Goal: Check status: Check status

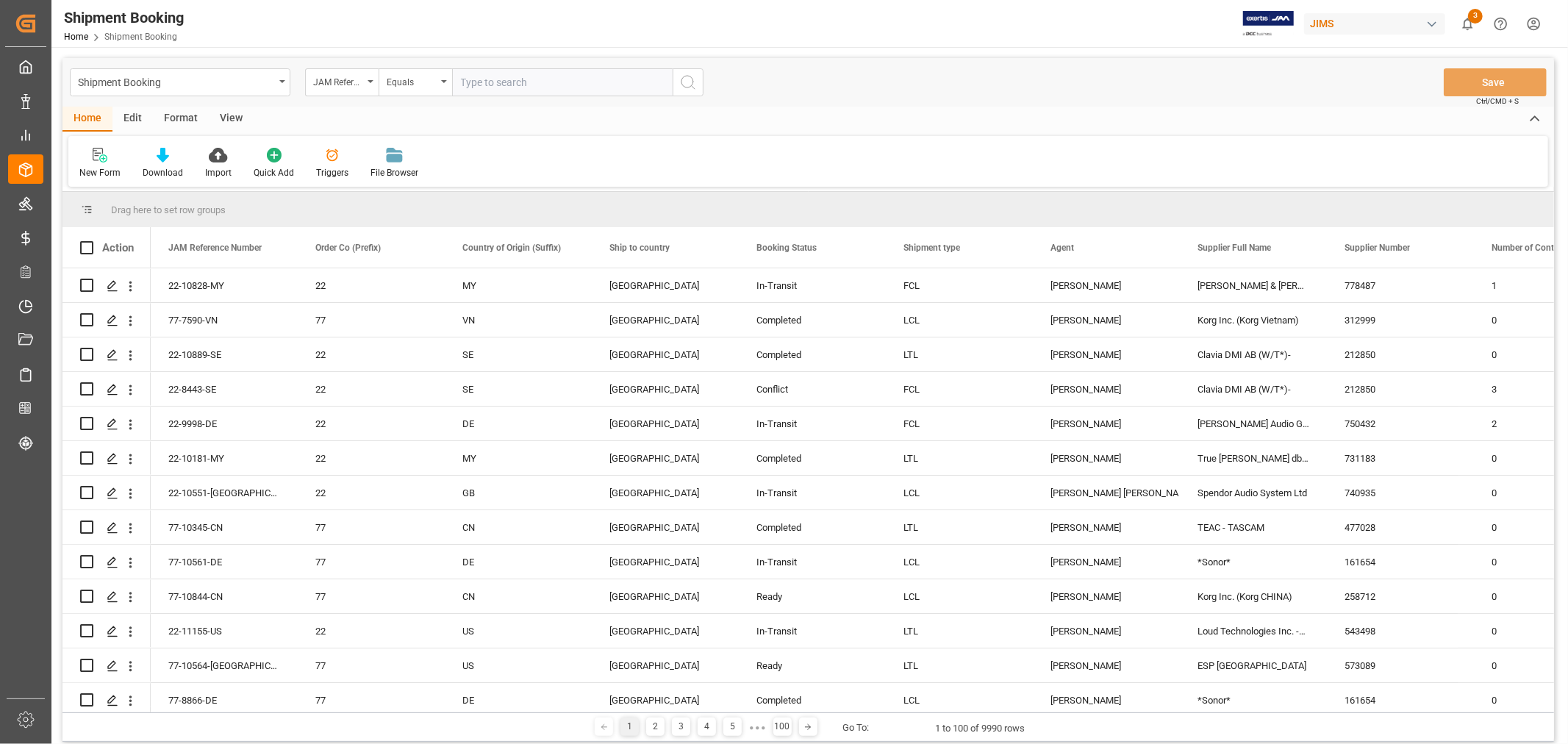
click at [491, 80] on input "text" at bounding box center [563, 82] width 221 height 28
type input "77-10437-vn"
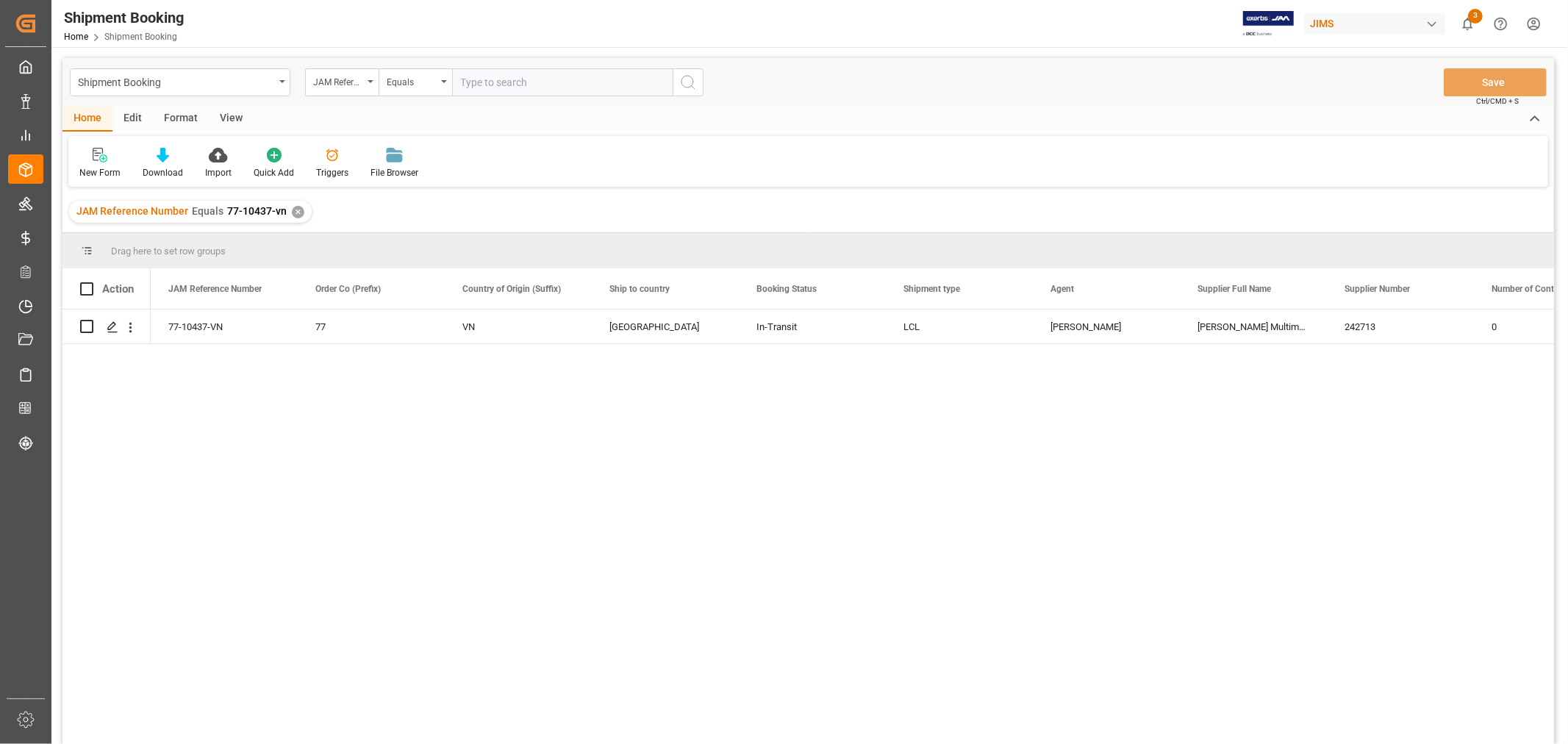
click at [225, 118] on div "View" at bounding box center [231, 119] width 45 height 25
click at [88, 166] on div "Default" at bounding box center [94, 173] width 29 height 14
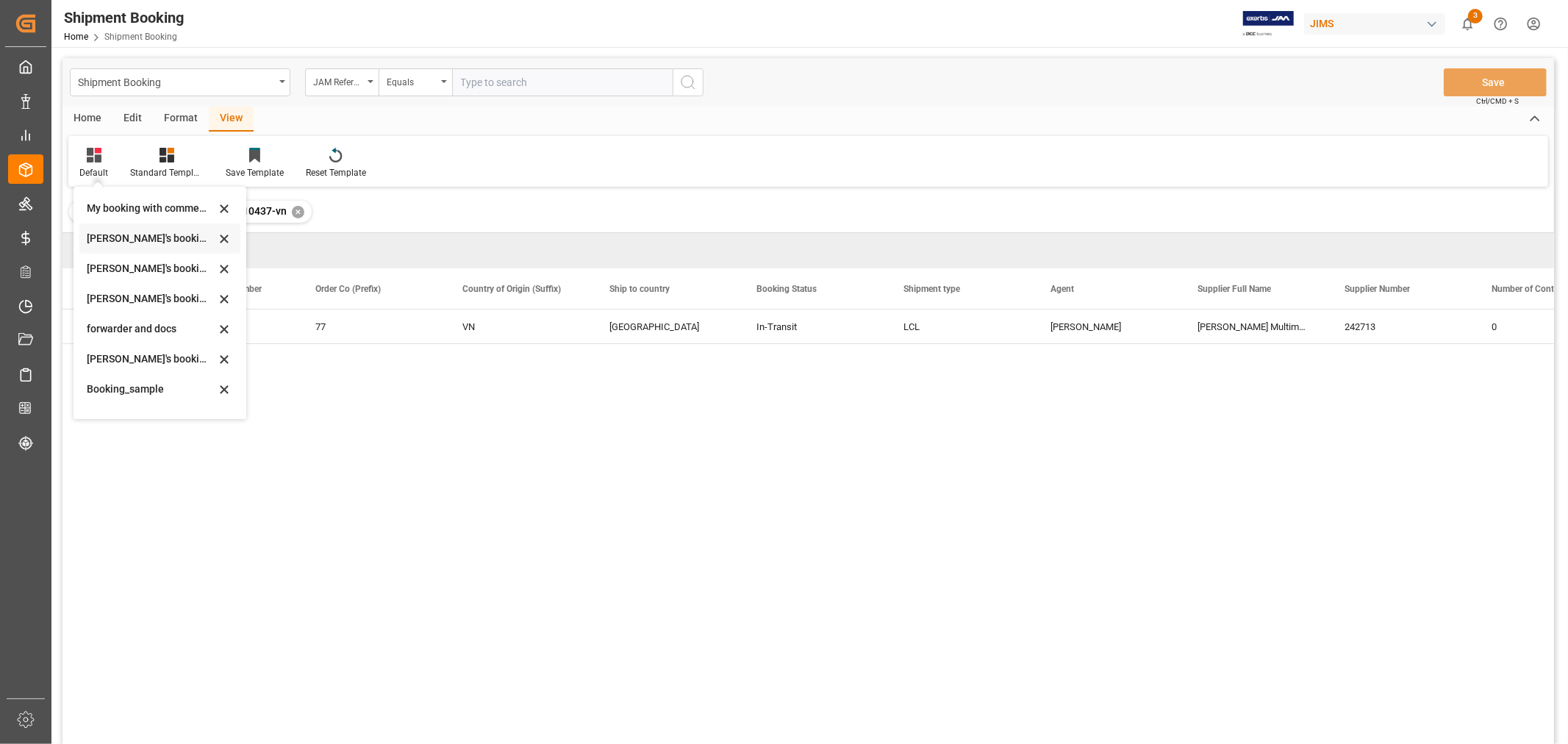
scroll to position [140, 0]
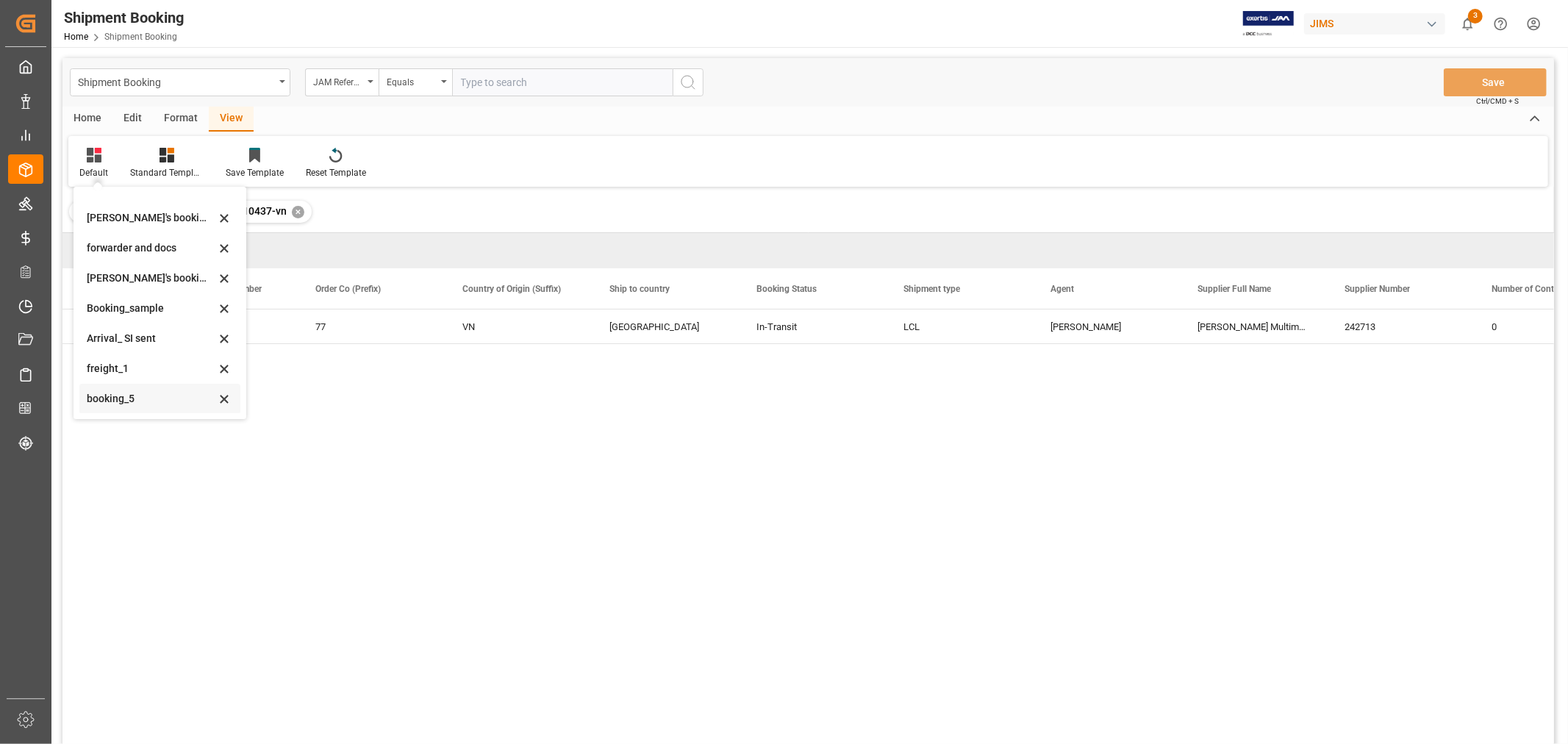
click at [128, 403] on div "booking_5" at bounding box center [151, 399] width 129 height 15
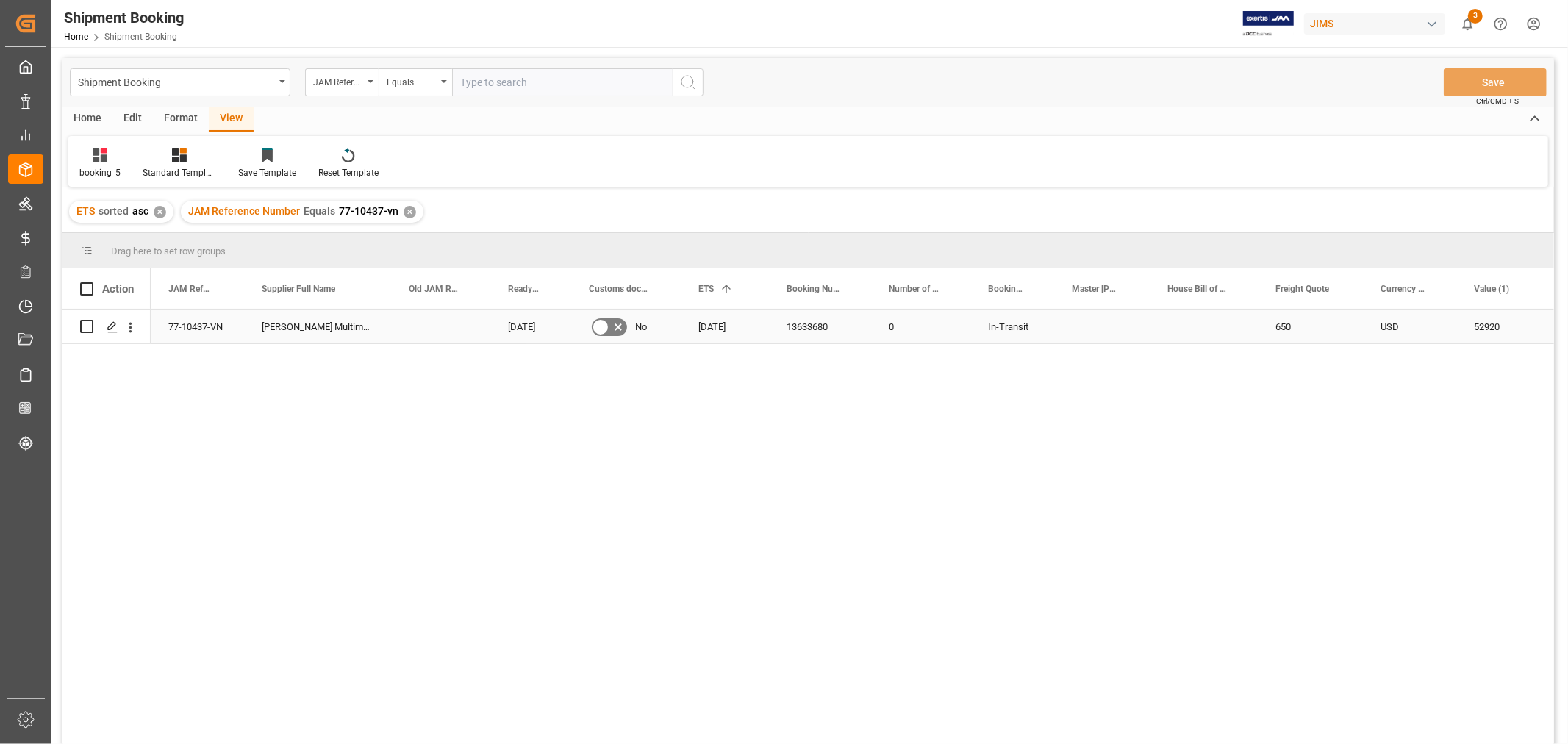
click at [619, 325] on icon "Press SPACE to select this row." at bounding box center [618, 327] width 18 height 18
click at [0, 0] on input "Press SPACE to select this row." at bounding box center [0, 0] width 0 height 0
click at [1085, 333] on div "Press SPACE to select this row." at bounding box center [1101, 327] width 96 height 34
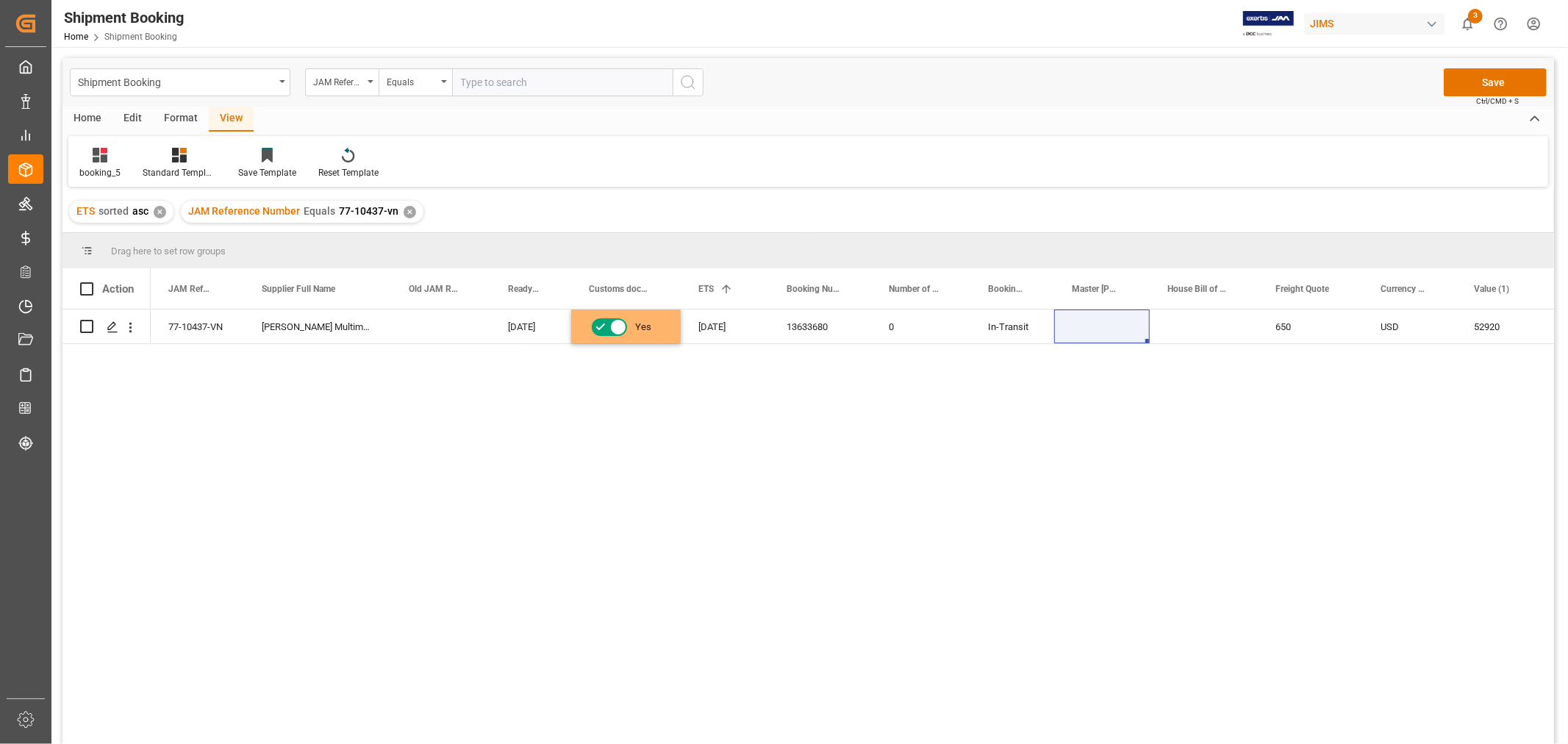
click at [1487, 96] on span "Ctrl/CMD + S" at bounding box center [1498, 101] width 42 height 11
click at [1485, 82] on button "Save" at bounding box center [1495, 82] width 103 height 28
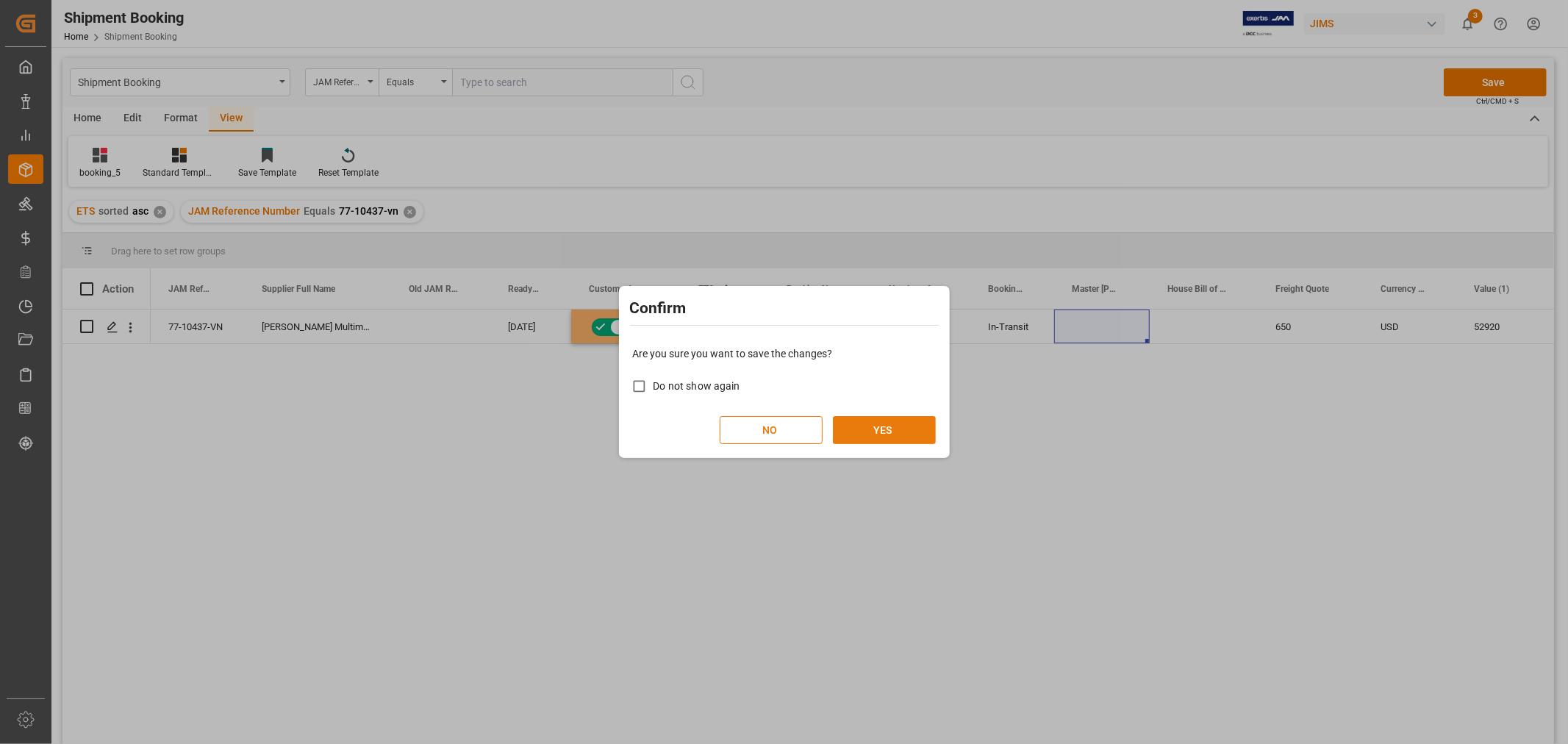
click at [884, 434] on button "YES" at bounding box center [884, 429] width 103 height 28
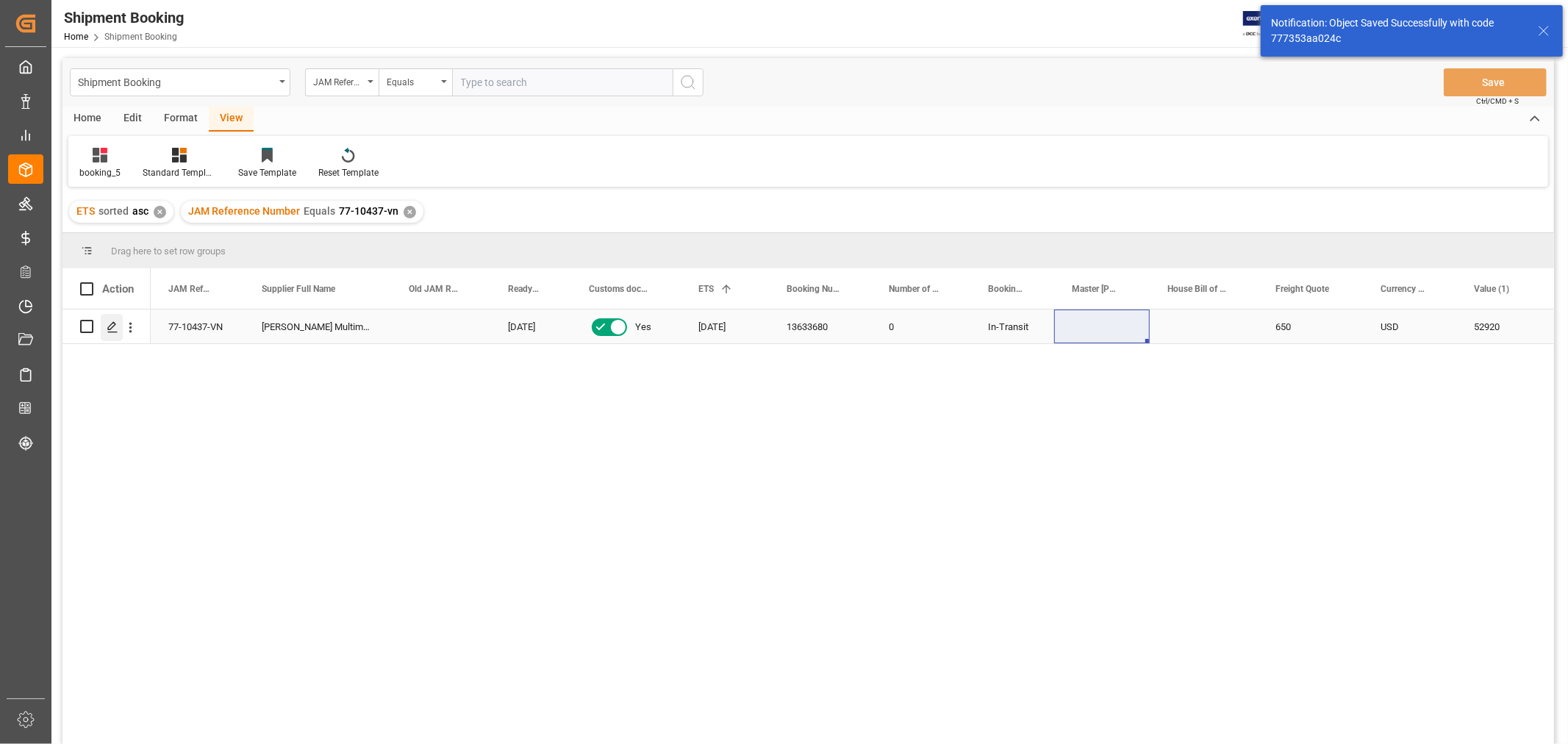
click at [113, 327] on icon "Press SPACE to select this row." at bounding box center [113, 327] width 12 height 12
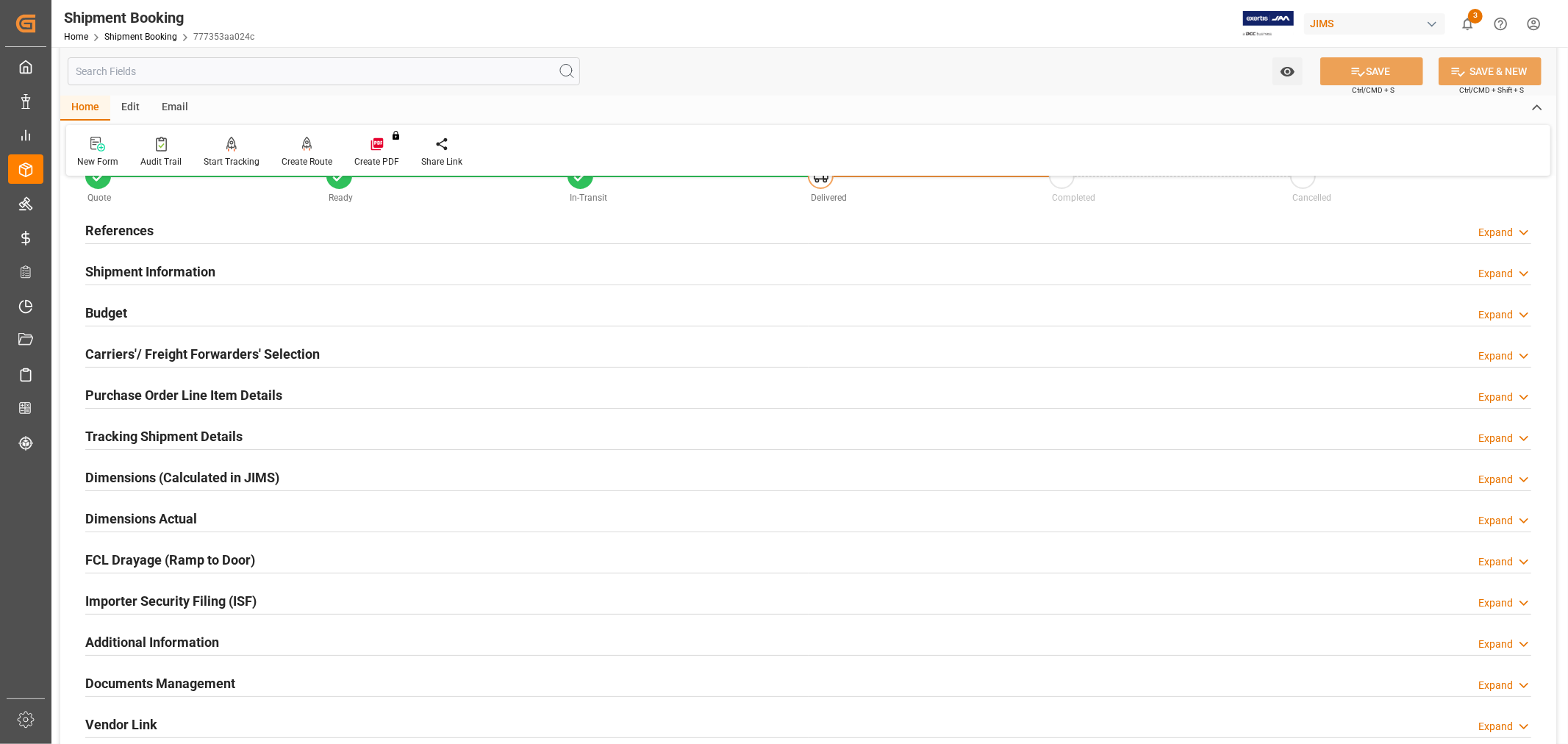
scroll to position [81, 0]
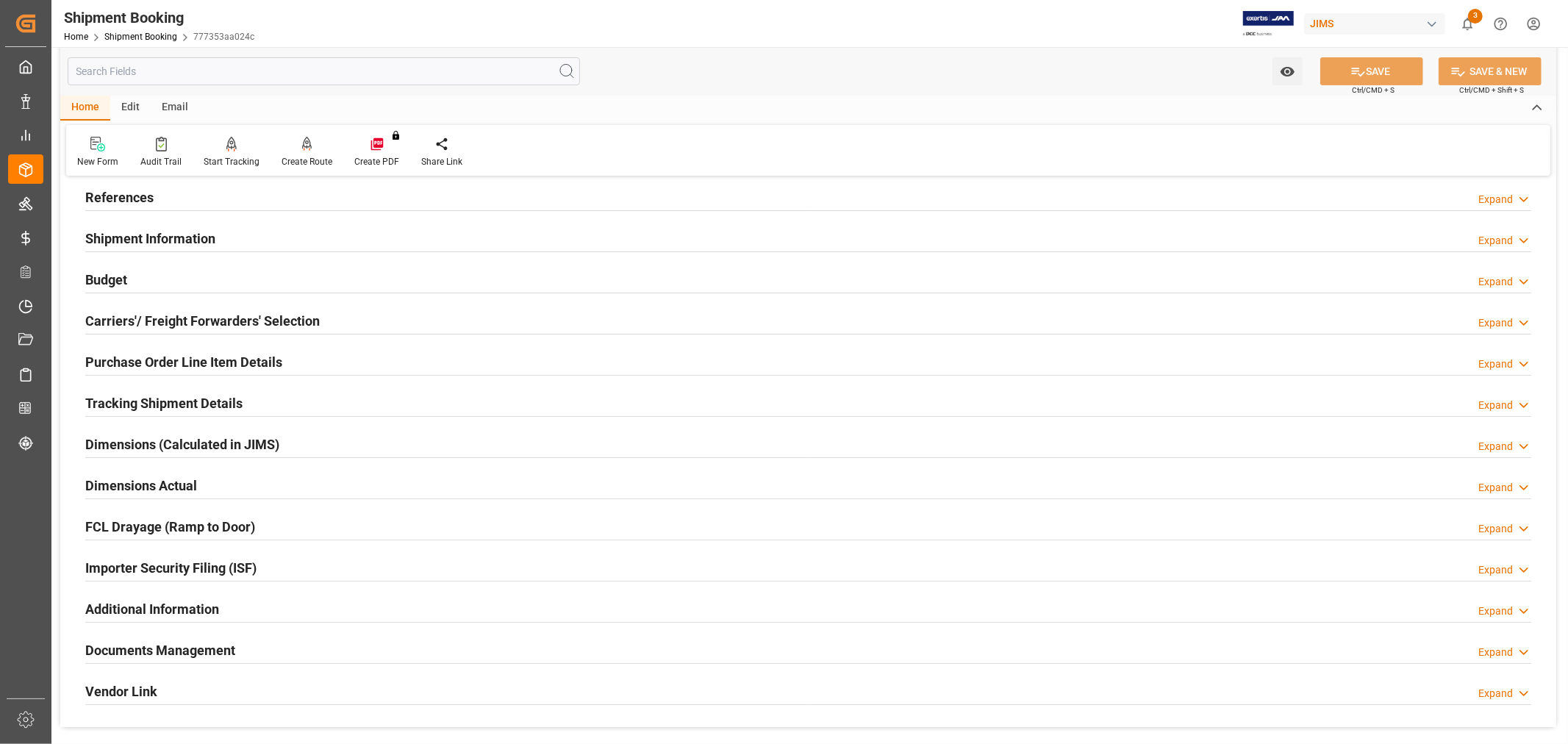
click at [218, 646] on h2 "Documents Management" at bounding box center [160, 650] width 150 height 20
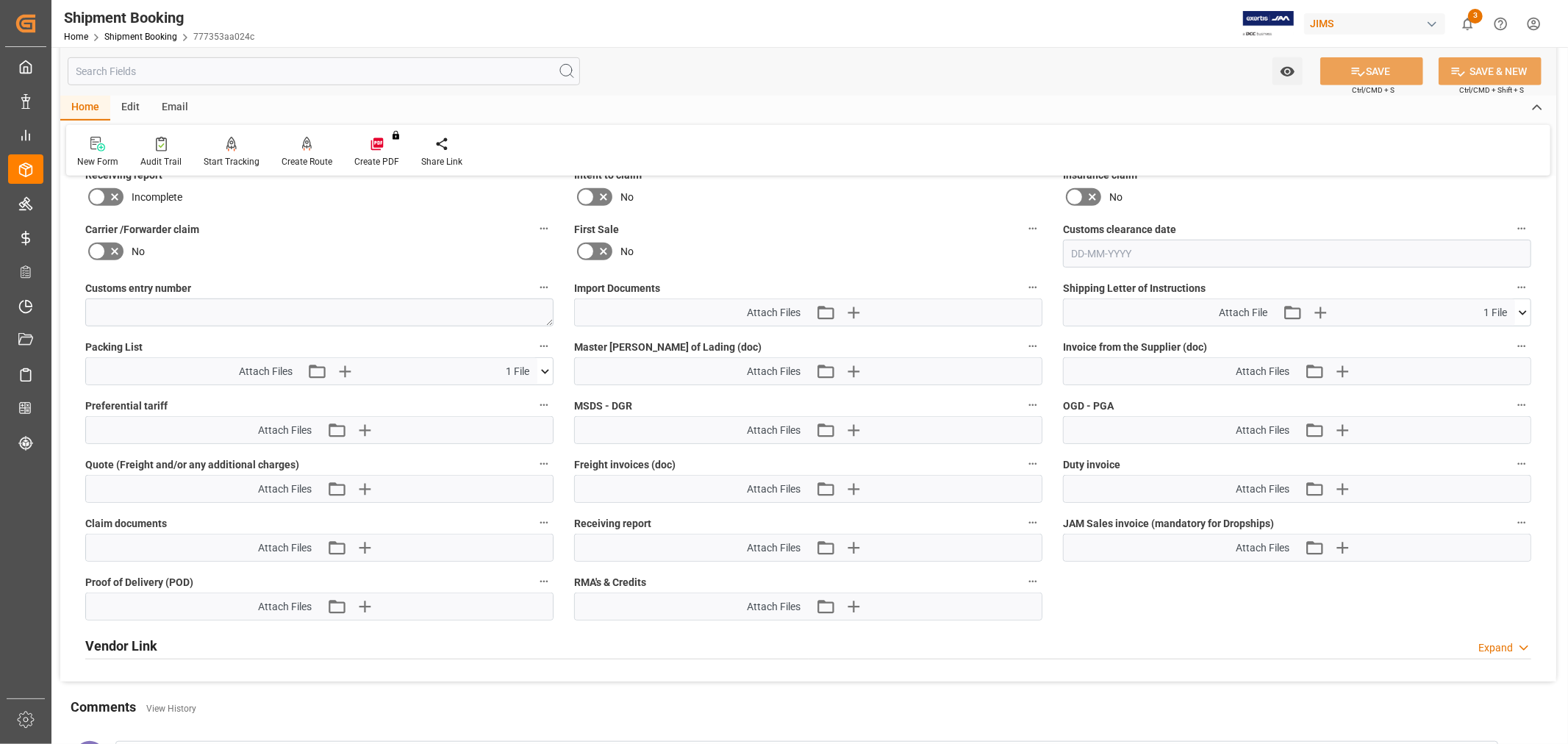
scroll to position [735, 0]
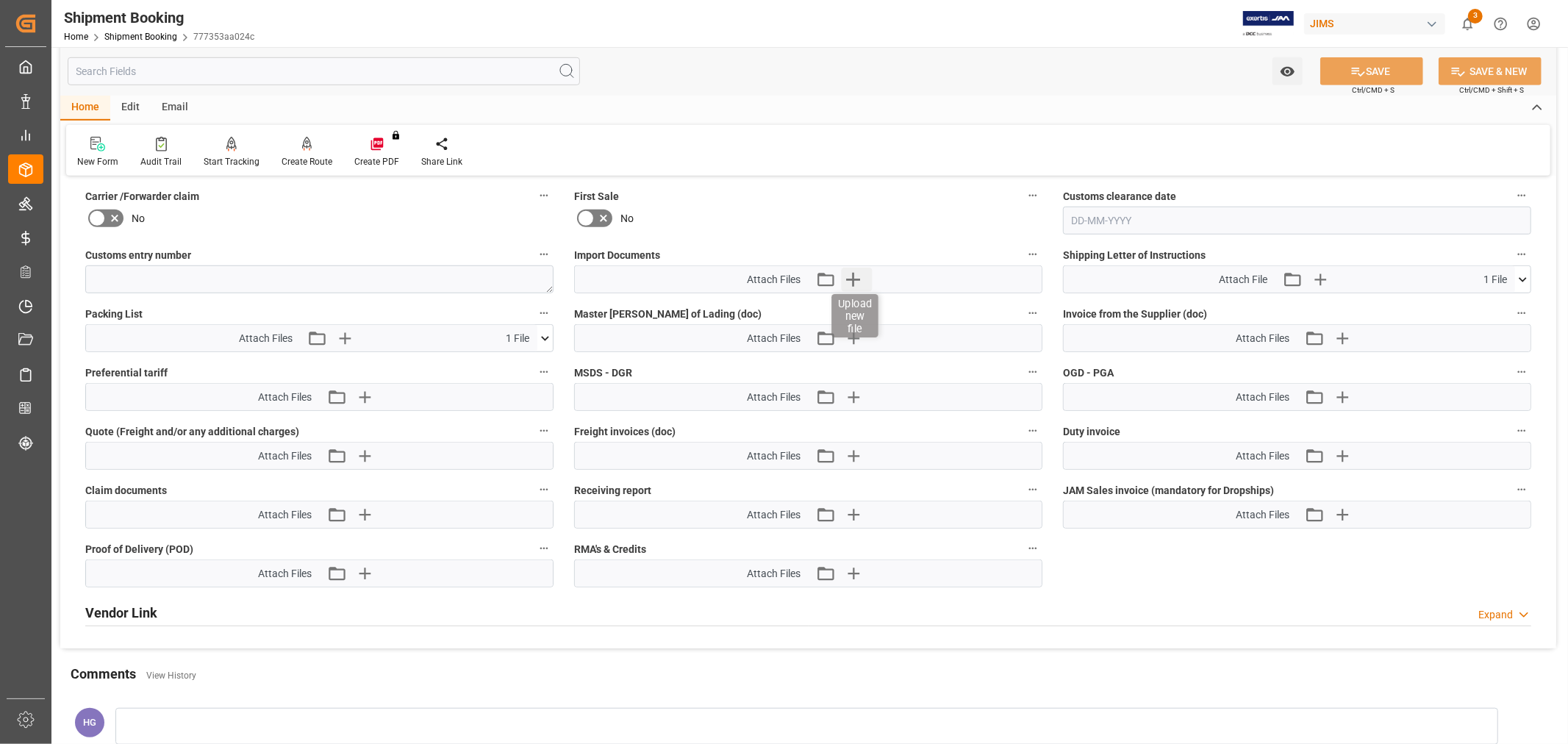
click at [854, 276] on icon "button" at bounding box center [853, 279] width 14 height 14
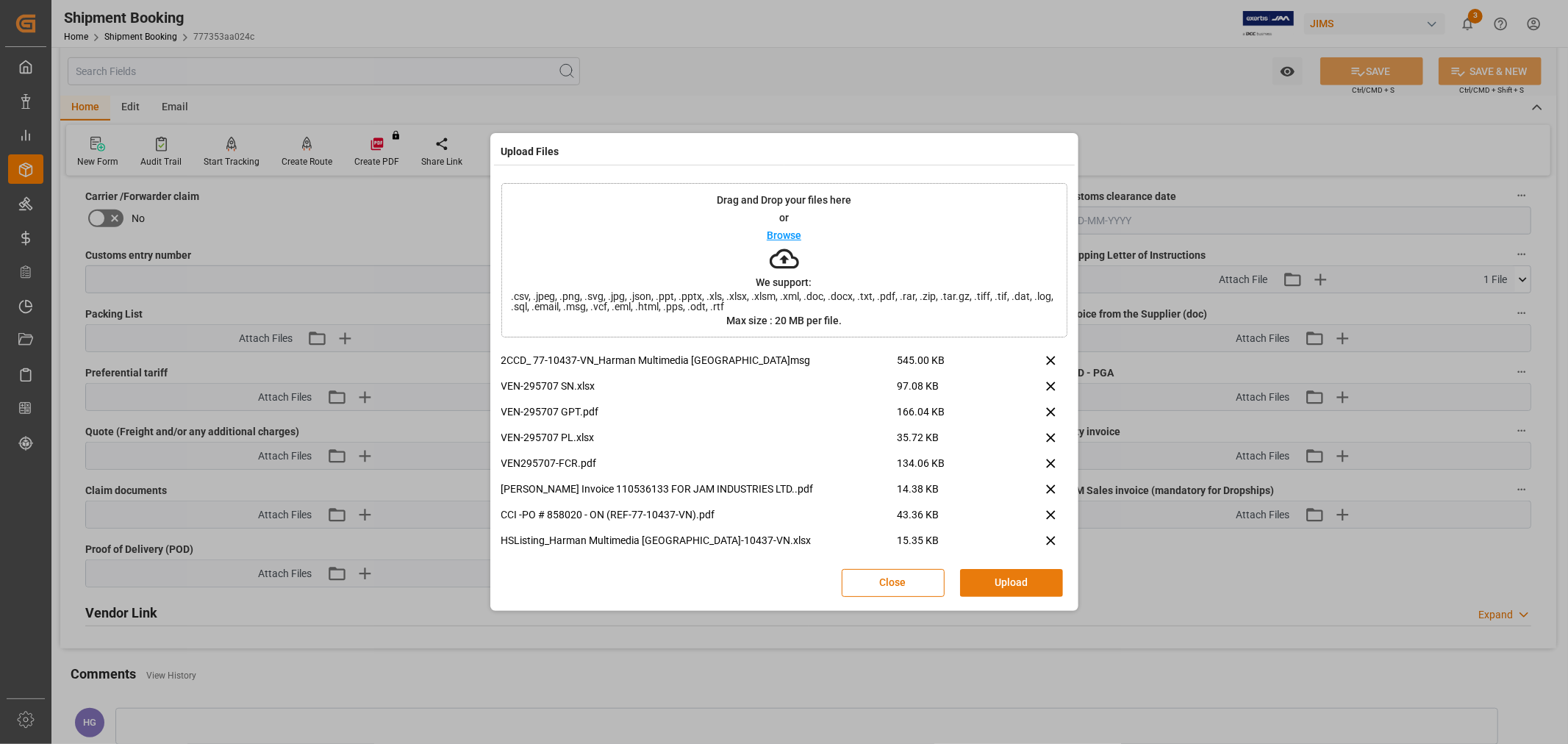
click at [1012, 583] on button "Upload" at bounding box center [1011, 583] width 103 height 28
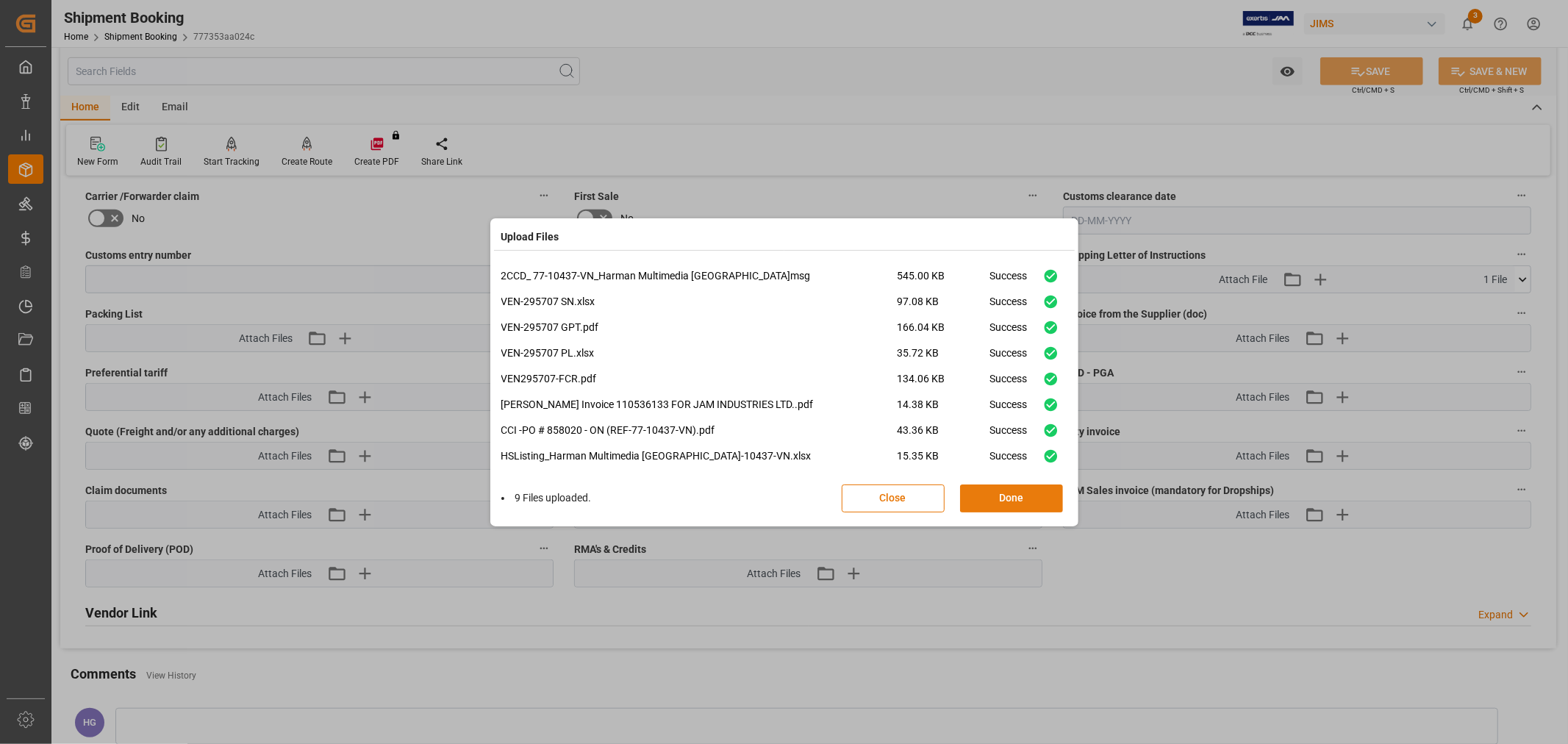
click at [990, 507] on button "Done" at bounding box center [1011, 498] width 103 height 28
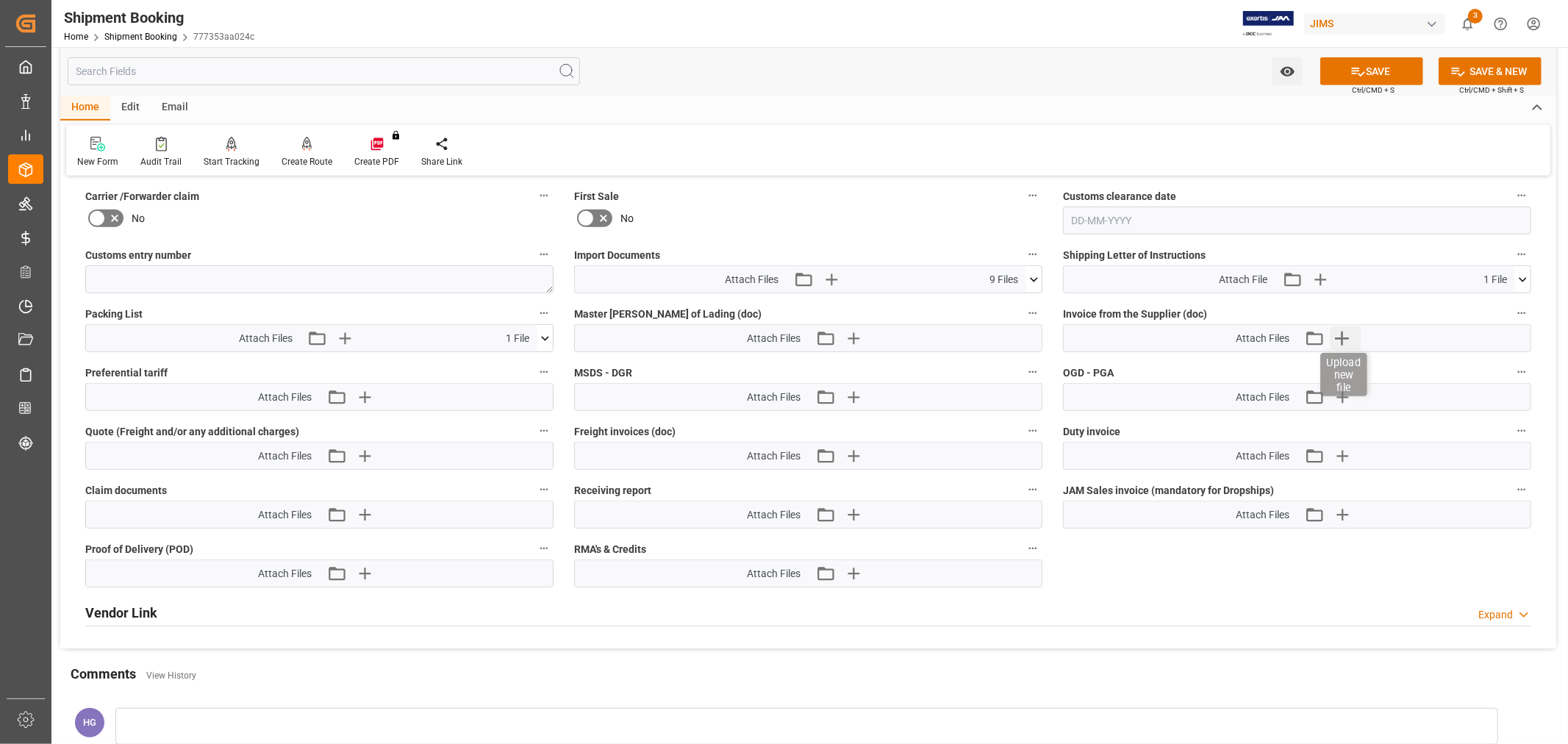
click at [1340, 333] on icon "button" at bounding box center [1341, 338] width 24 height 24
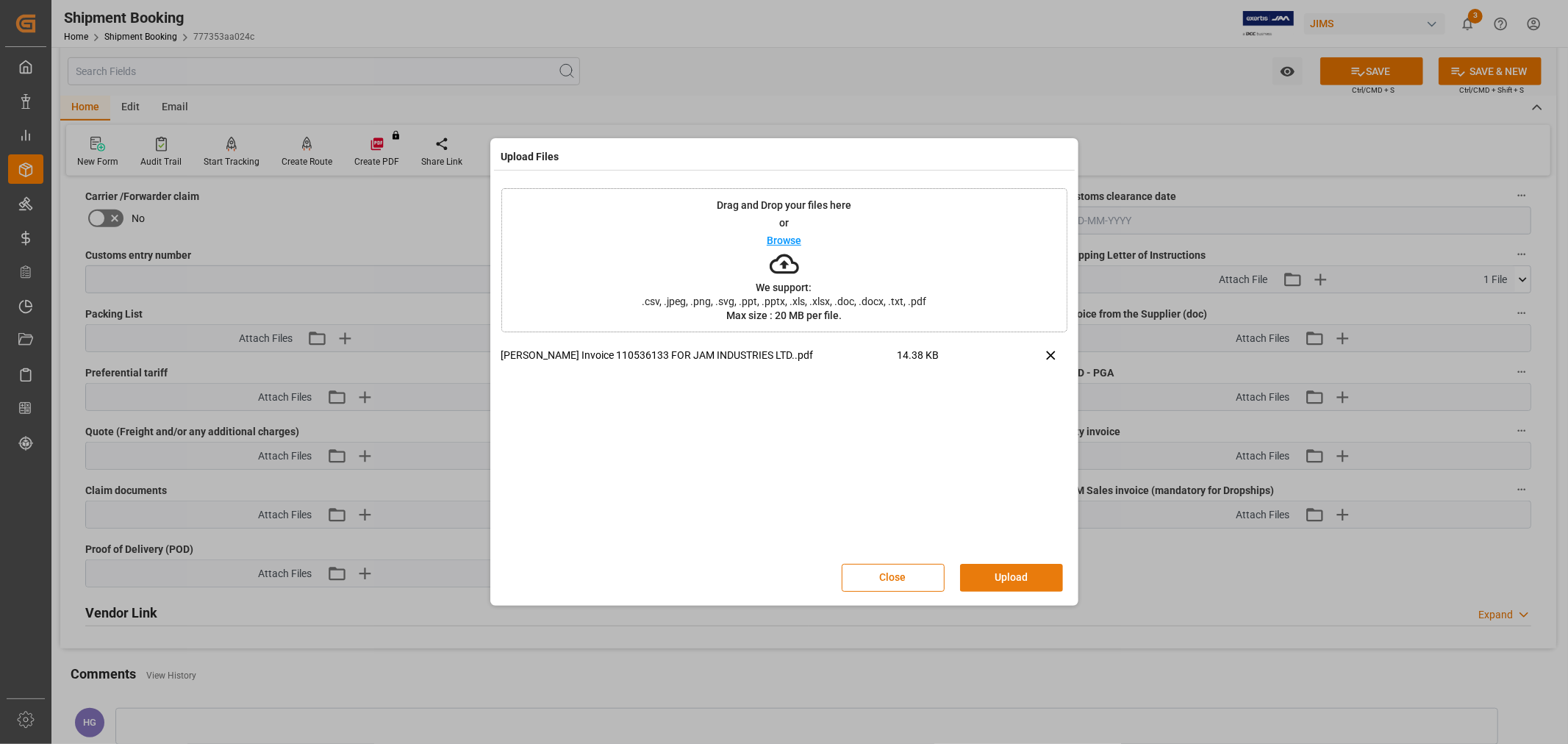
click at [1005, 576] on button "Upload" at bounding box center [1011, 578] width 103 height 28
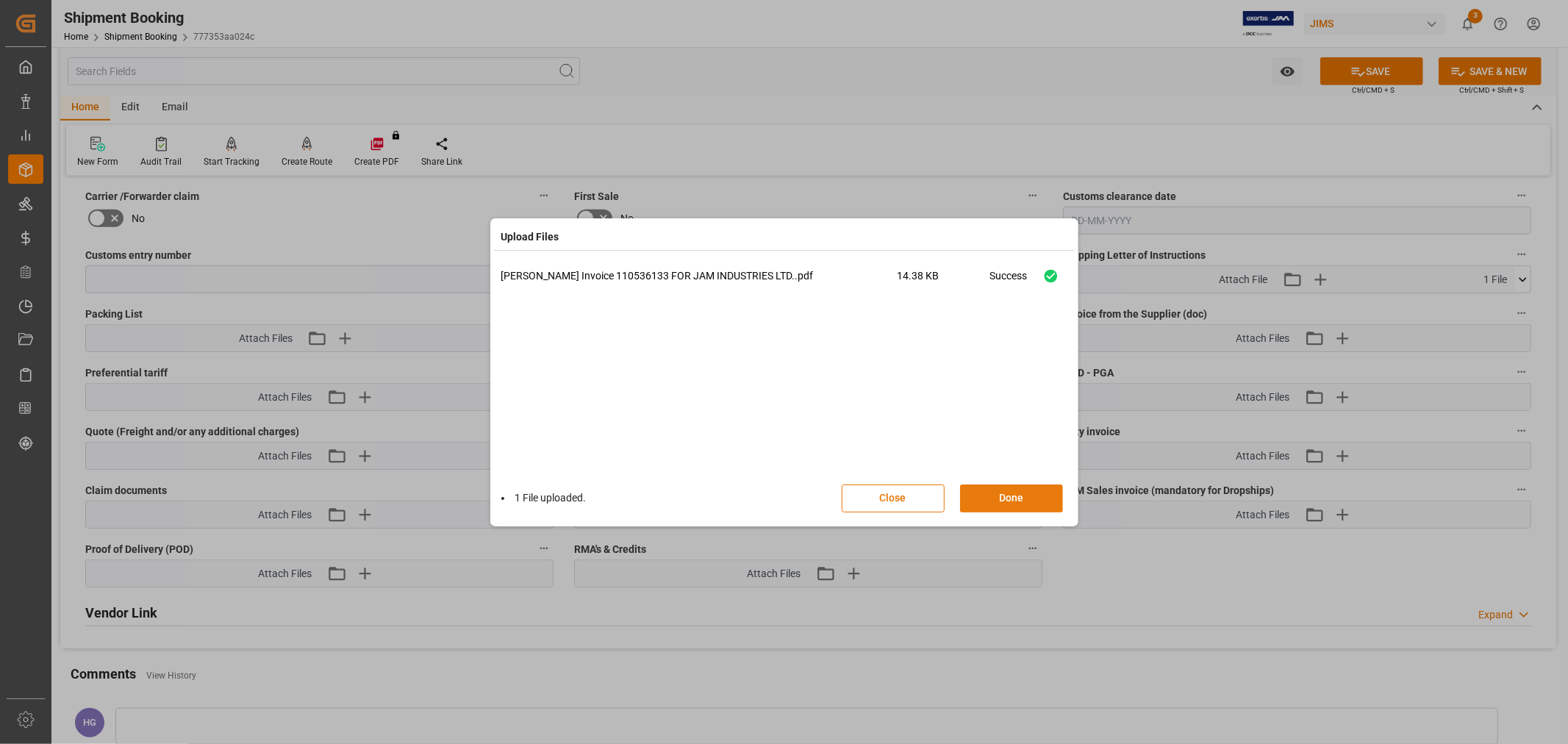
click at [1002, 495] on button "Done" at bounding box center [1011, 498] width 103 height 28
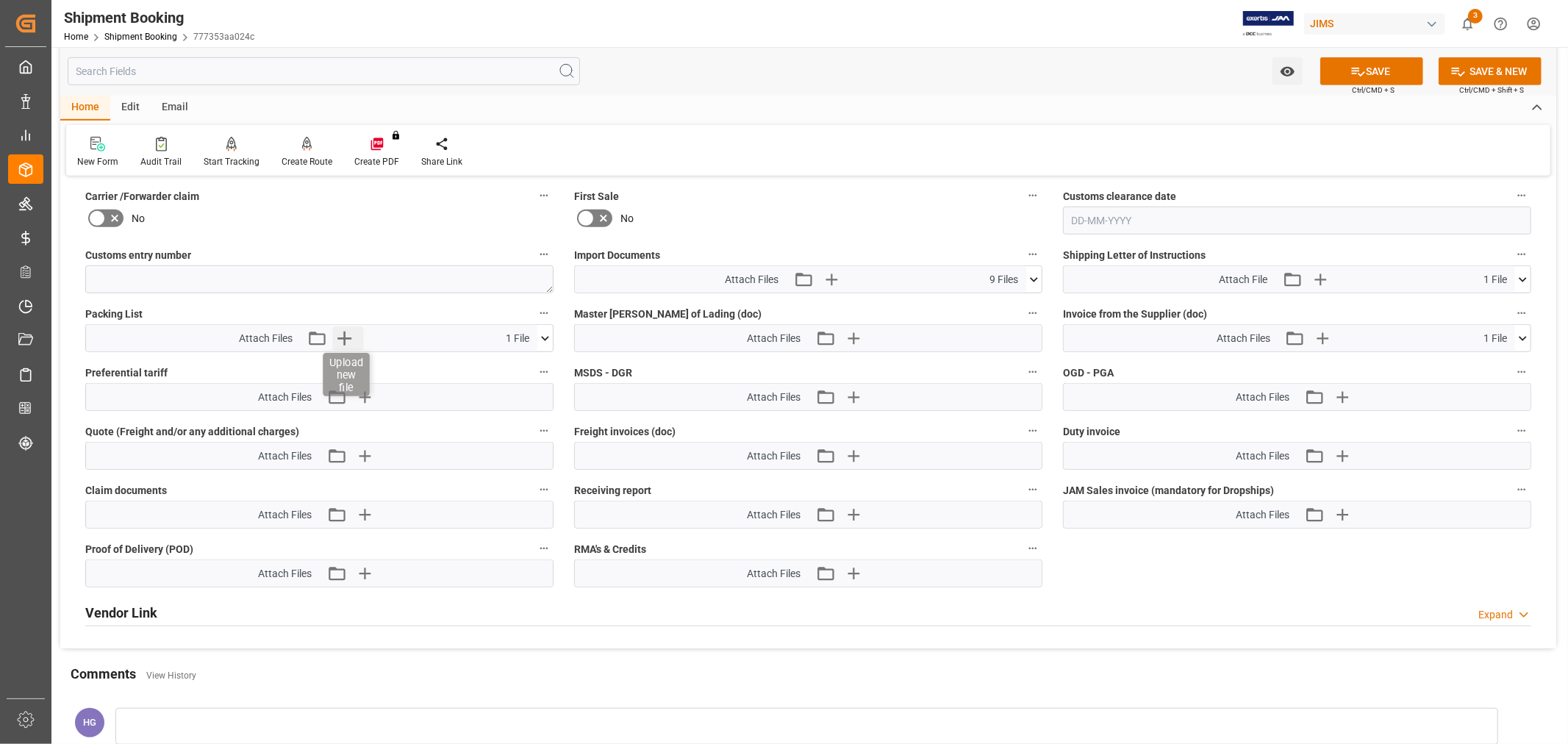
click at [336, 328] on icon "button" at bounding box center [344, 338] width 24 height 24
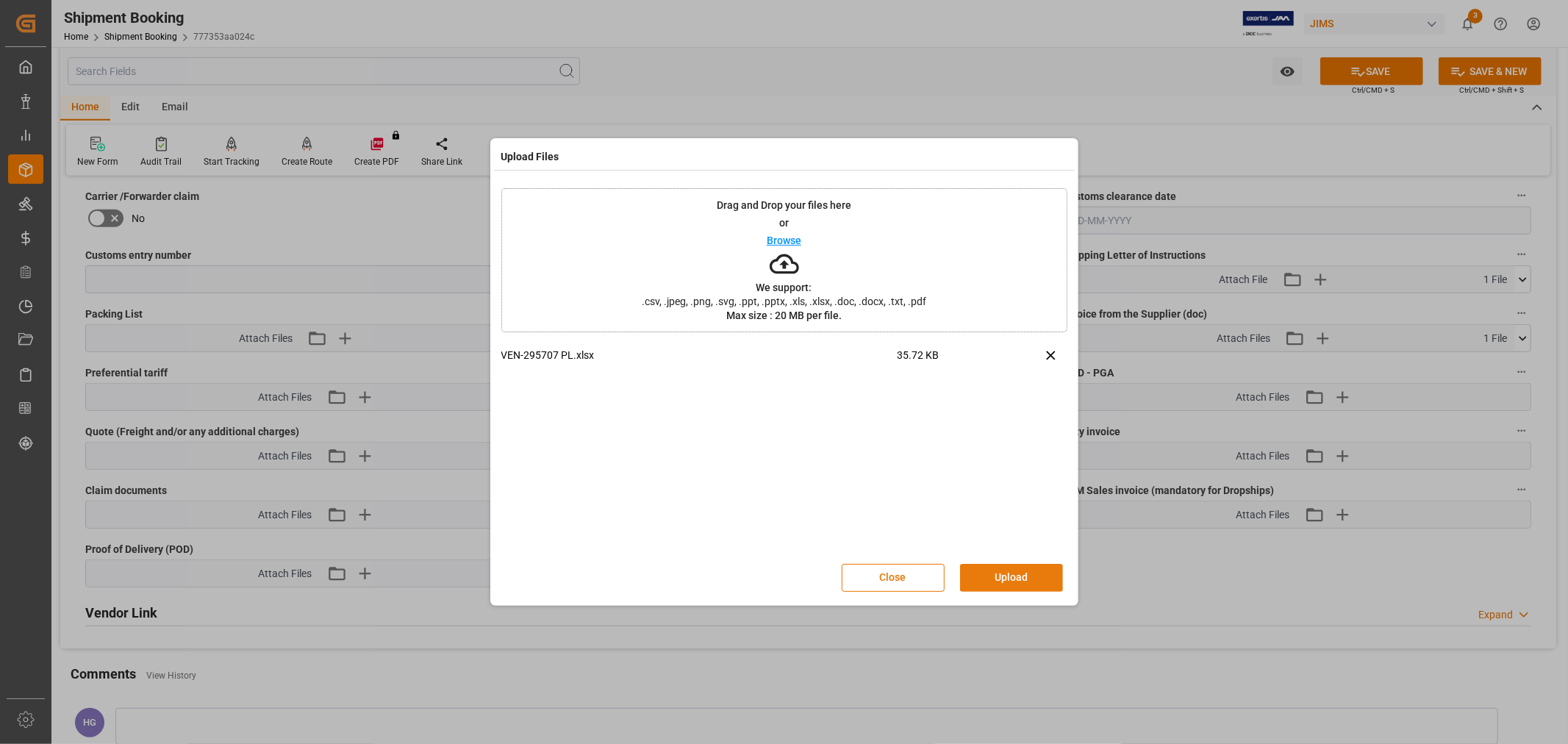
click at [994, 573] on button "Upload" at bounding box center [1011, 578] width 103 height 28
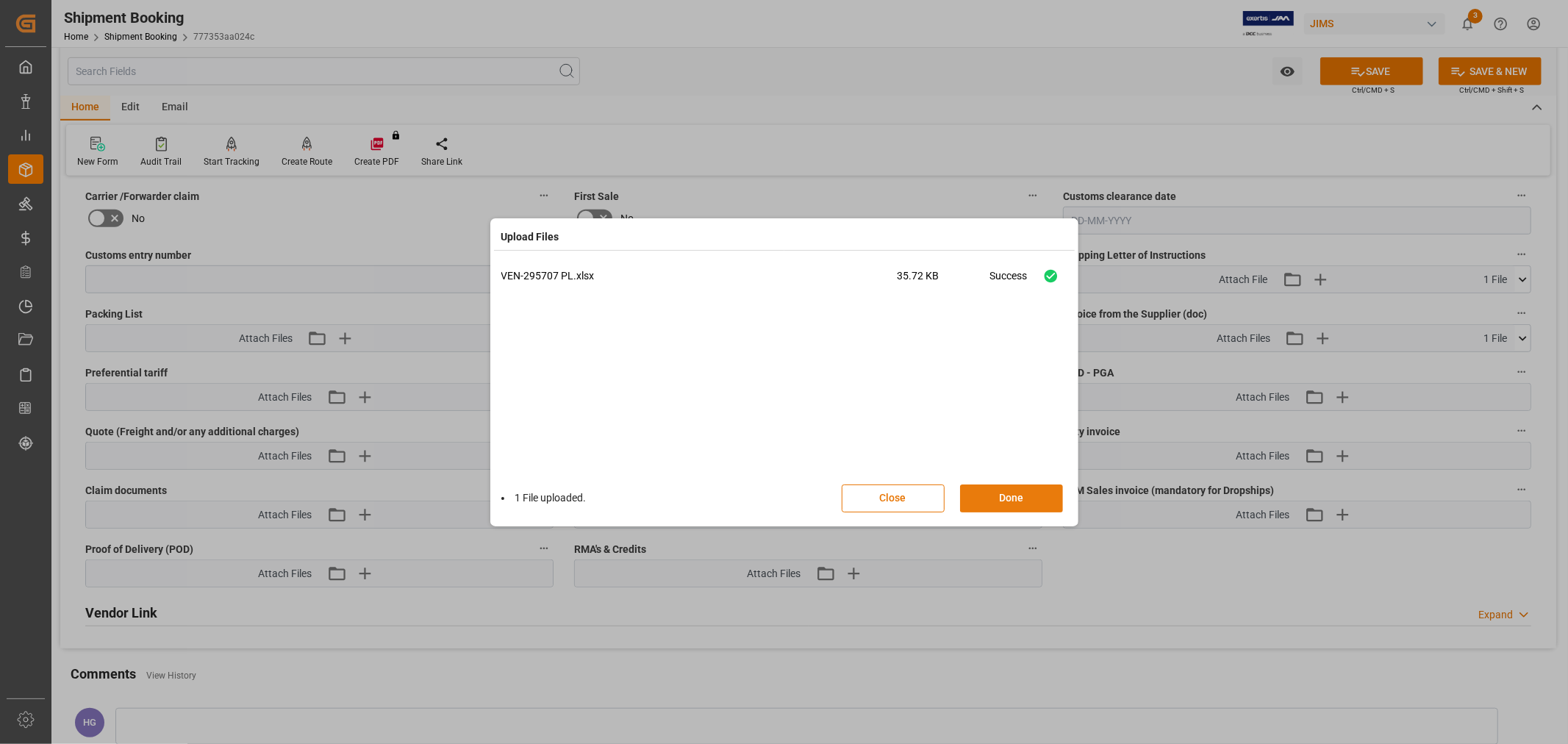
click at [994, 501] on button "Done" at bounding box center [1011, 498] width 103 height 28
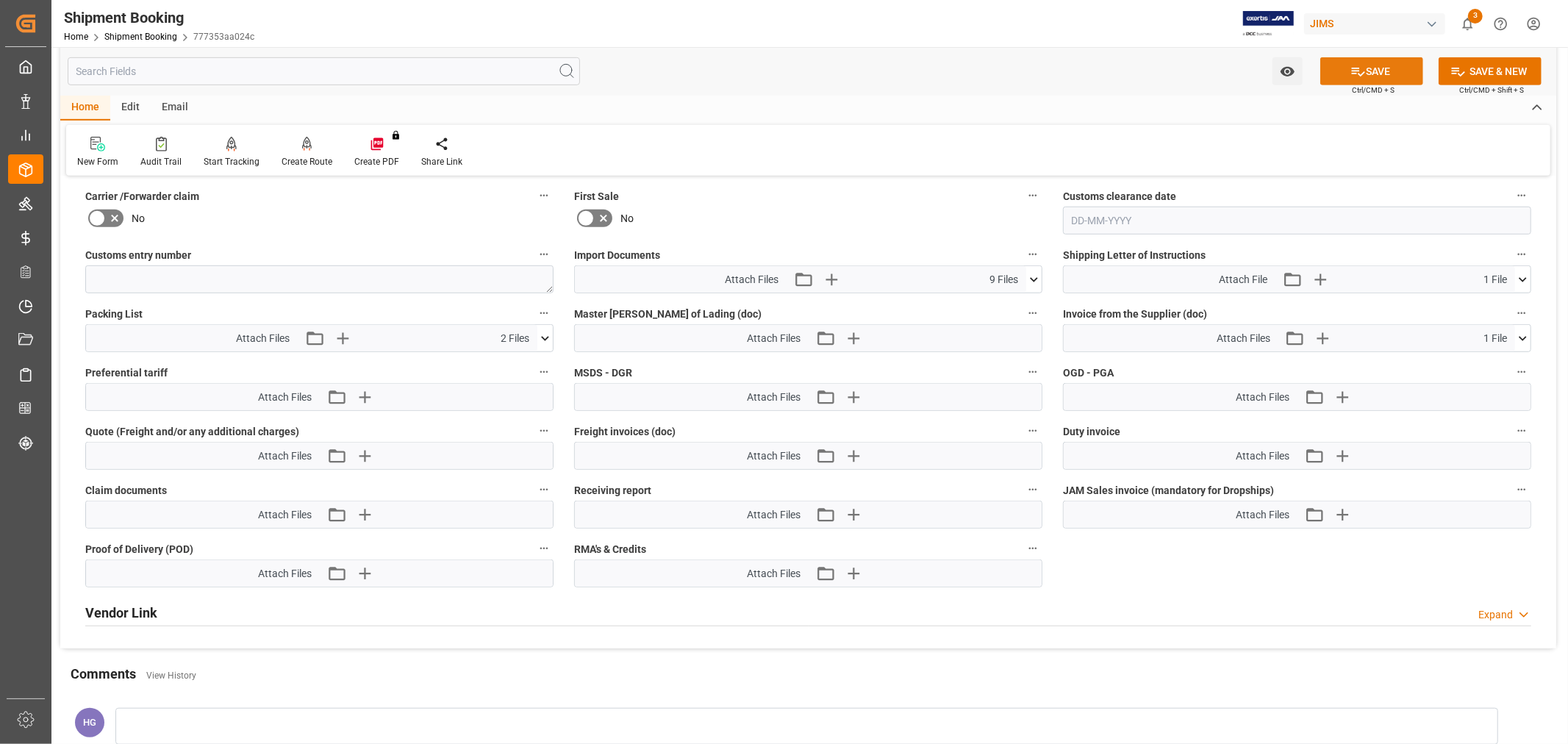
click at [1360, 68] on icon at bounding box center [1358, 71] width 15 height 15
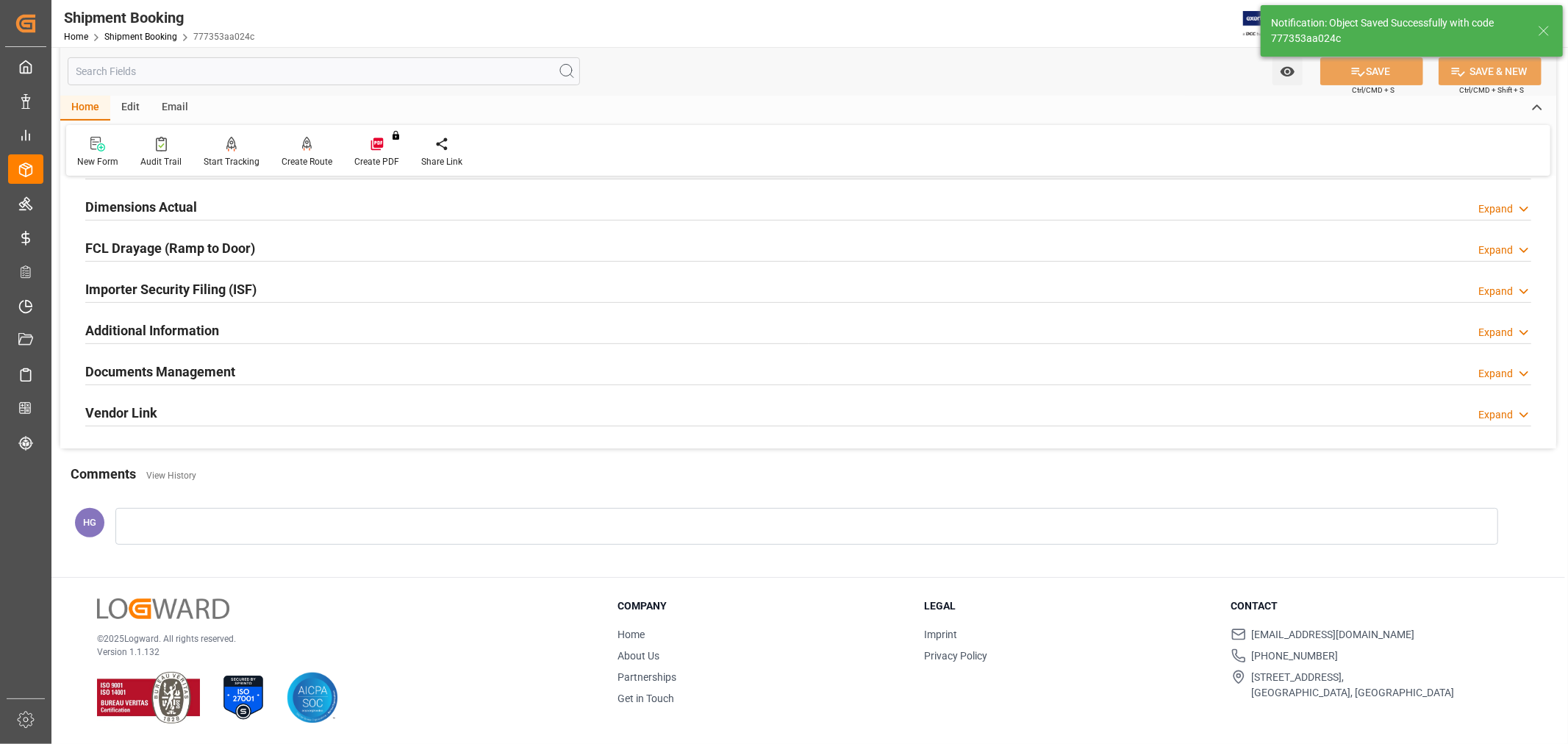
scroll to position [163, 0]
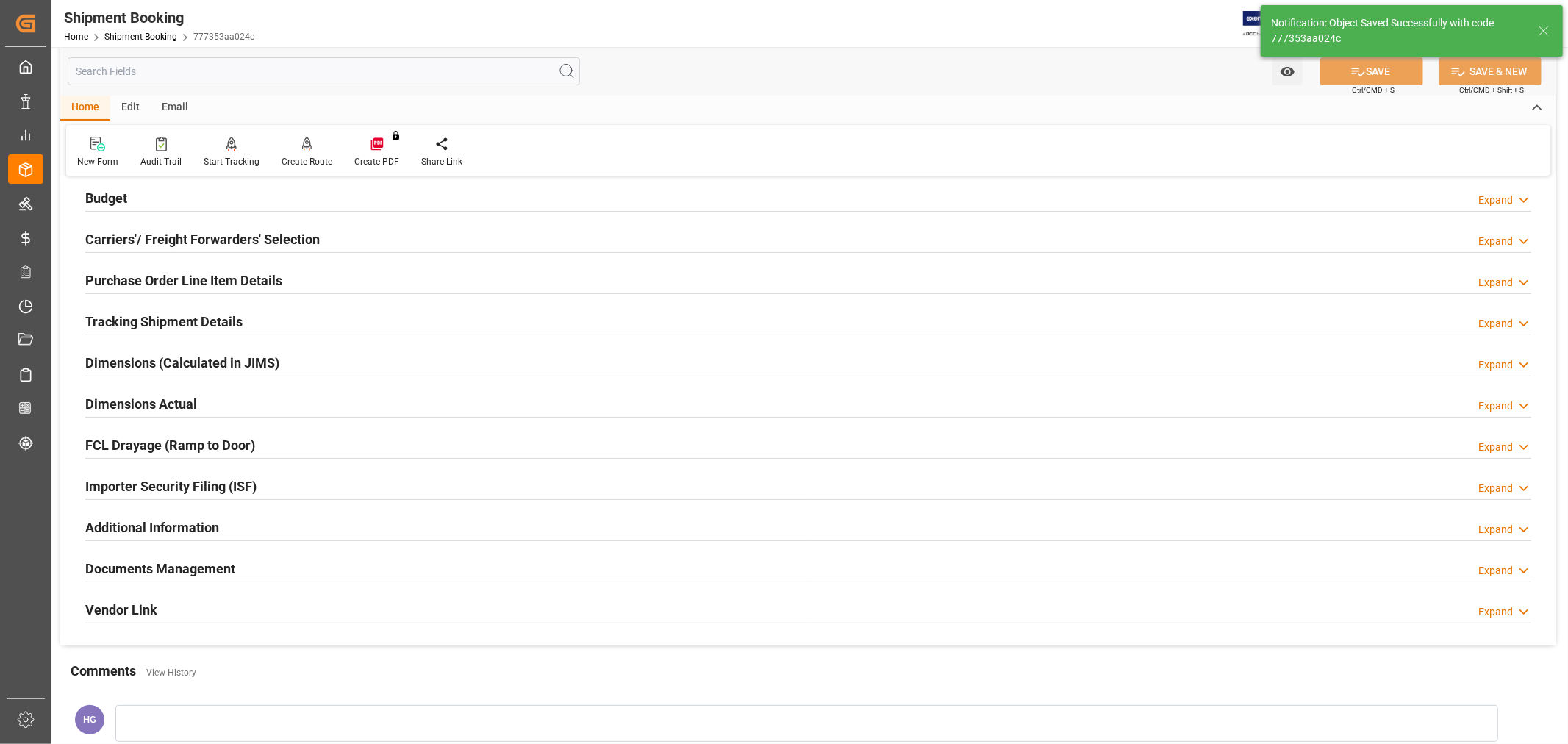
click at [199, 568] on h2 "Documents Management" at bounding box center [160, 568] width 150 height 20
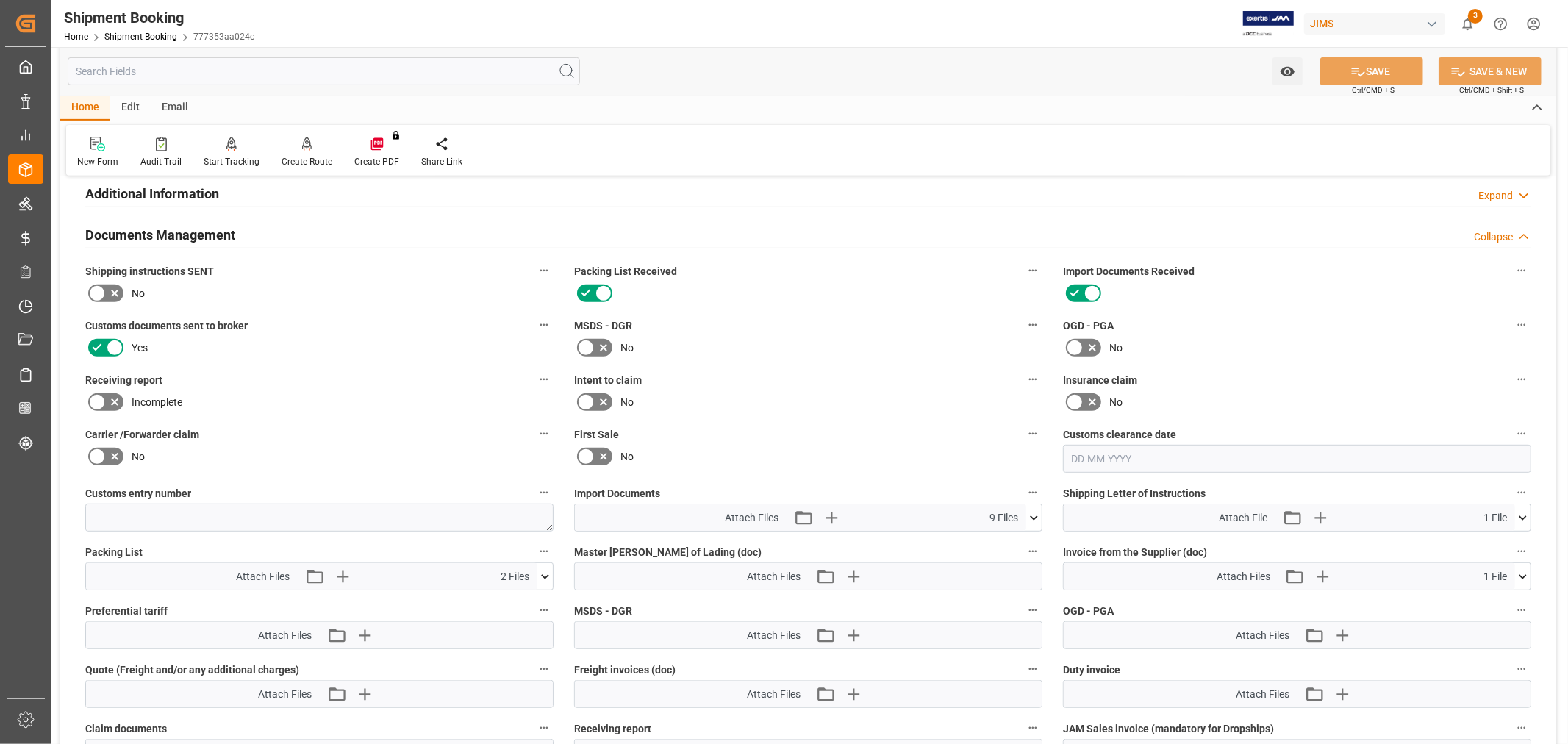
scroll to position [489, 0]
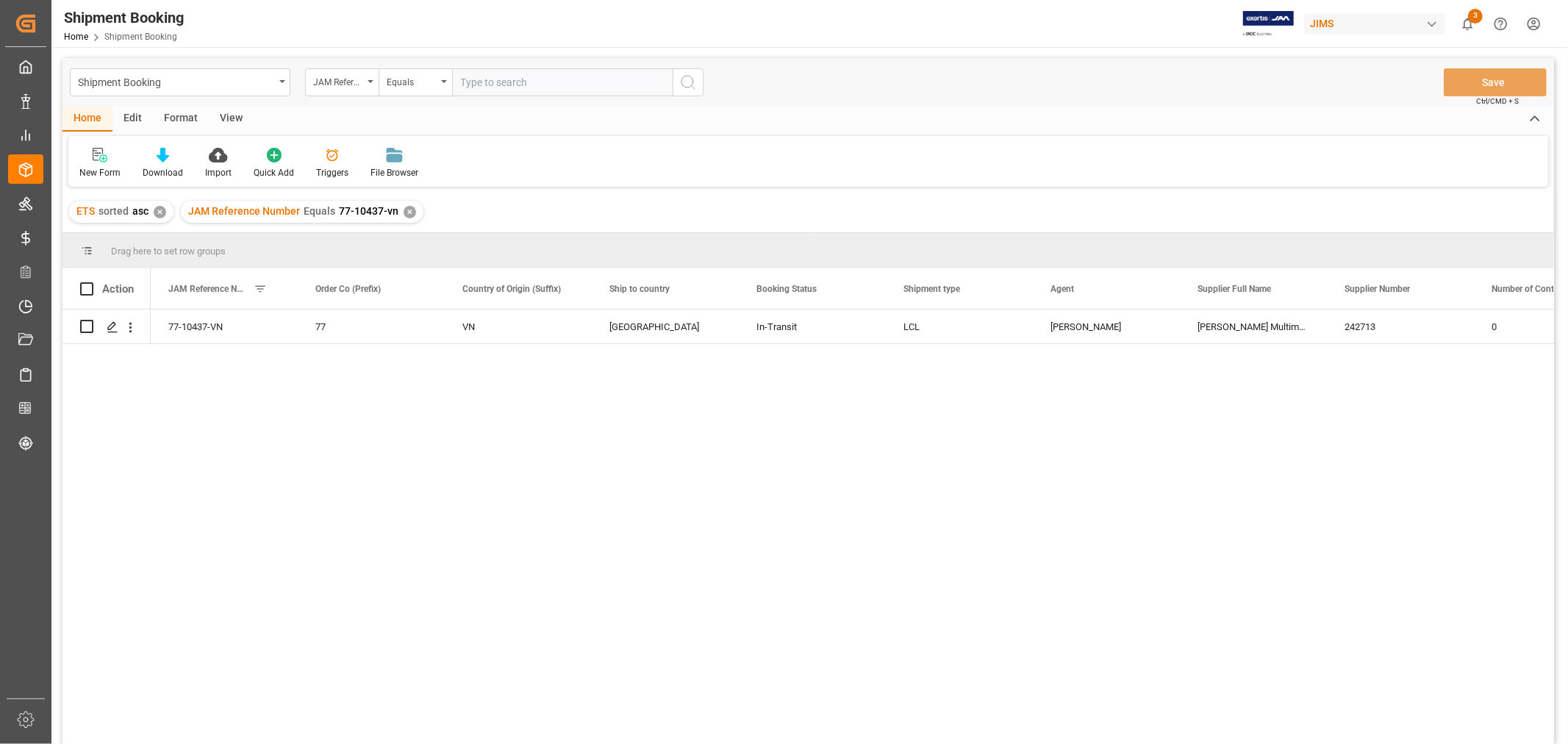
click at [407, 207] on div "✕" at bounding box center [410, 212] width 13 height 13
click at [526, 82] on input "text" at bounding box center [563, 82] width 221 height 28
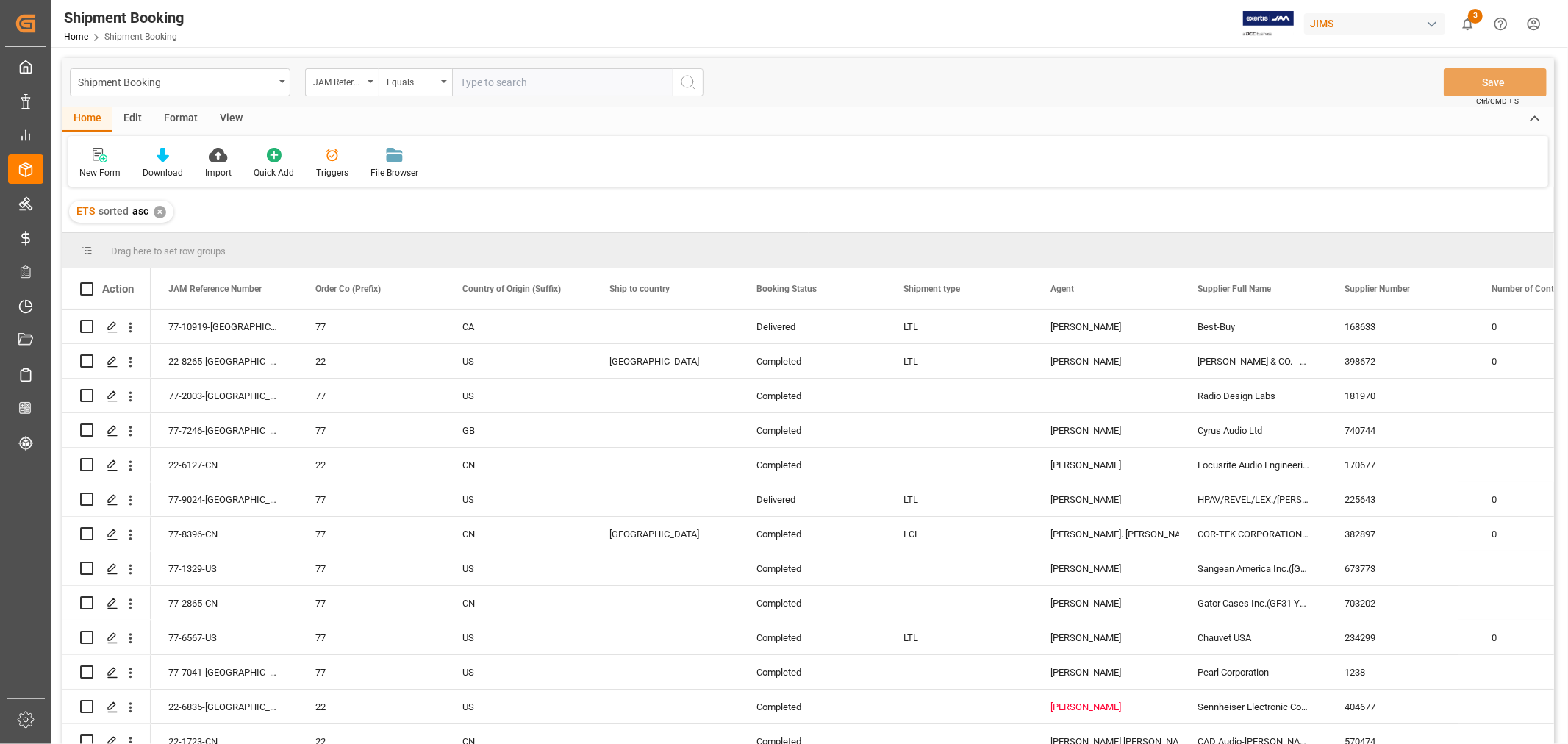
paste input "77-11166-CN"
type input "77-11166-CN"
click at [681, 86] on icon "search button" at bounding box center [688, 82] width 18 height 18
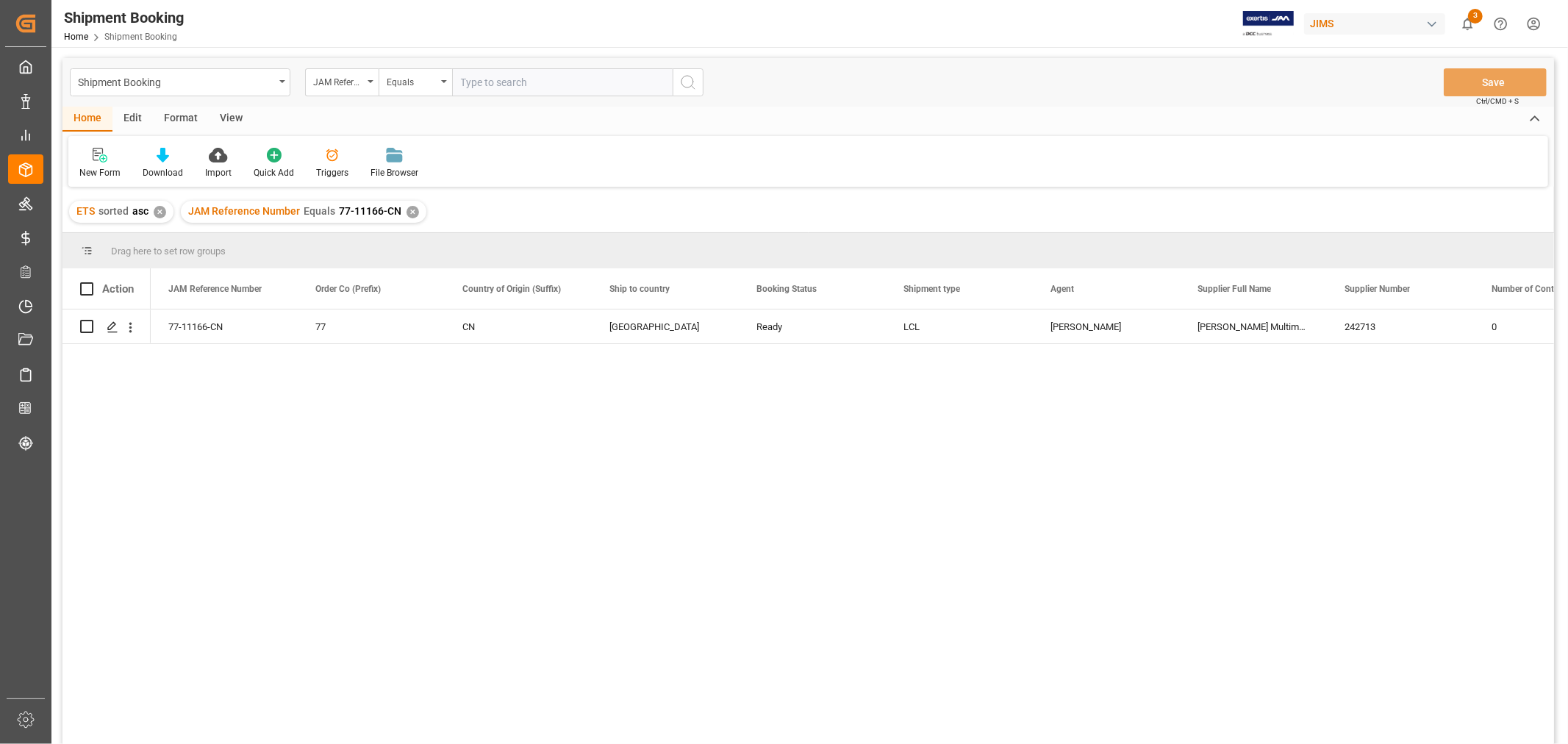
click at [226, 115] on div "View" at bounding box center [231, 119] width 45 height 25
click at [84, 164] on div "Default" at bounding box center [94, 163] width 51 height 32
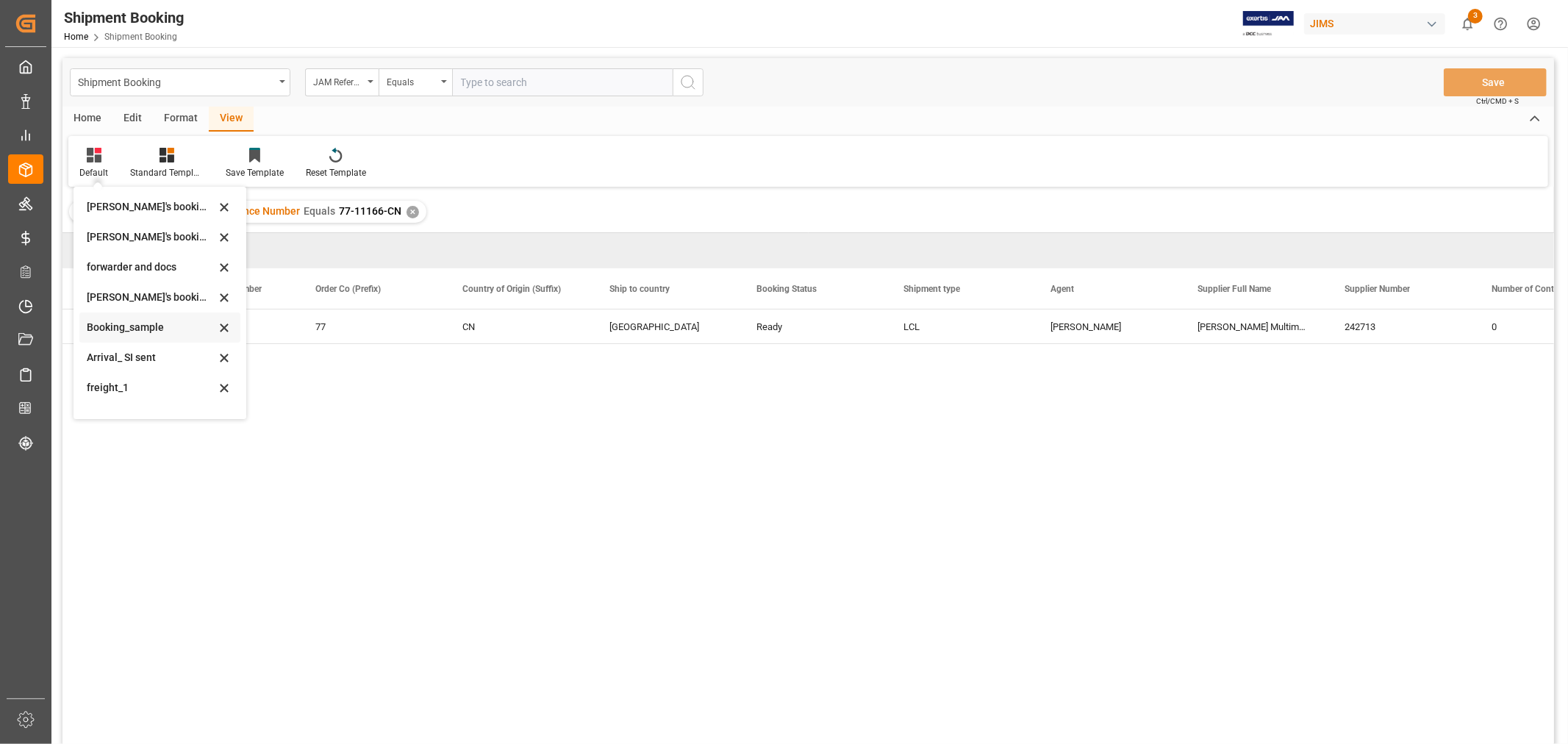
scroll to position [140, 0]
click at [131, 403] on div "booking_5" at bounding box center [151, 399] width 129 height 15
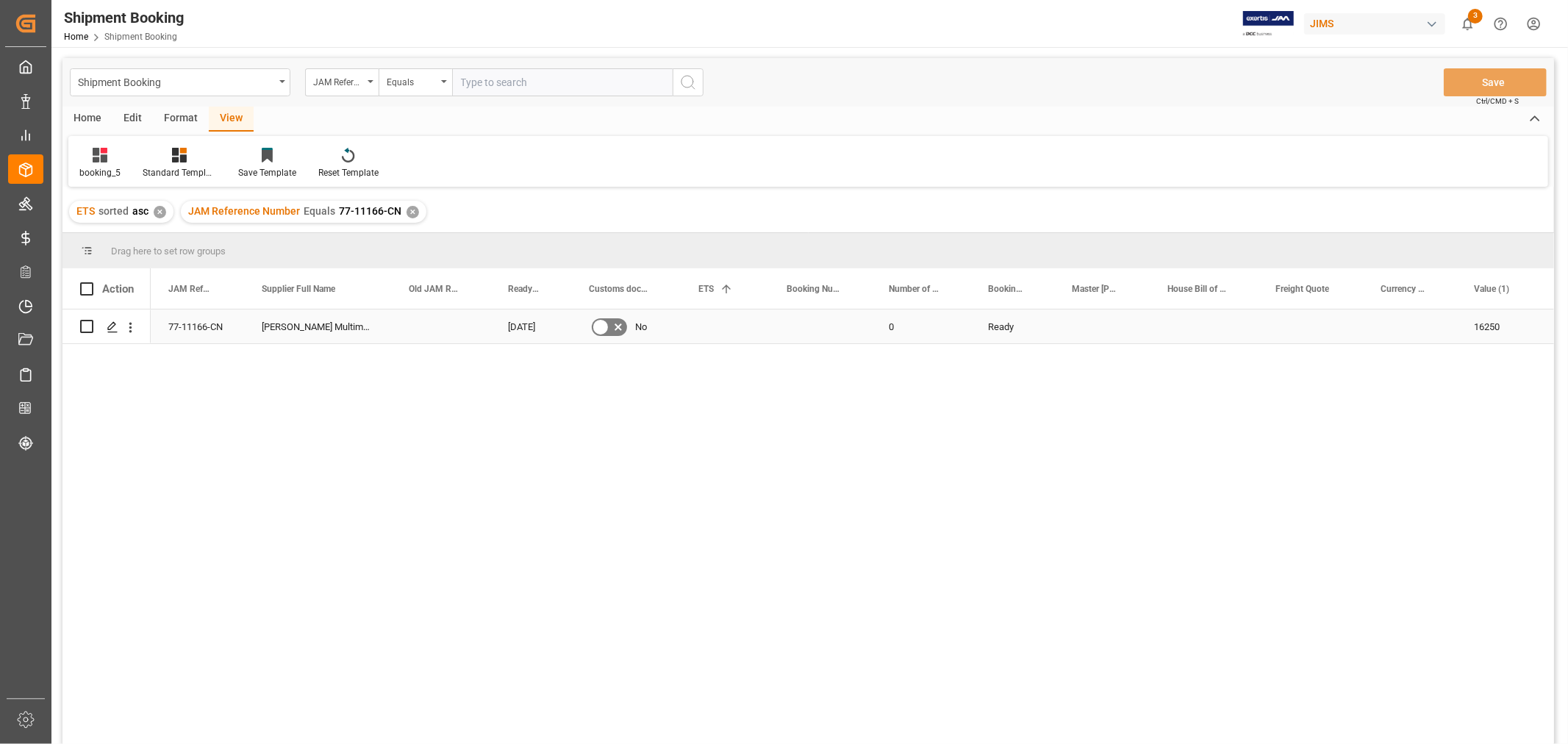
click at [795, 334] on div "Press SPACE to select this row." at bounding box center [820, 327] width 102 height 34
type input "13639285"
click at [945, 334] on div "0" at bounding box center [921, 327] width 99 height 34
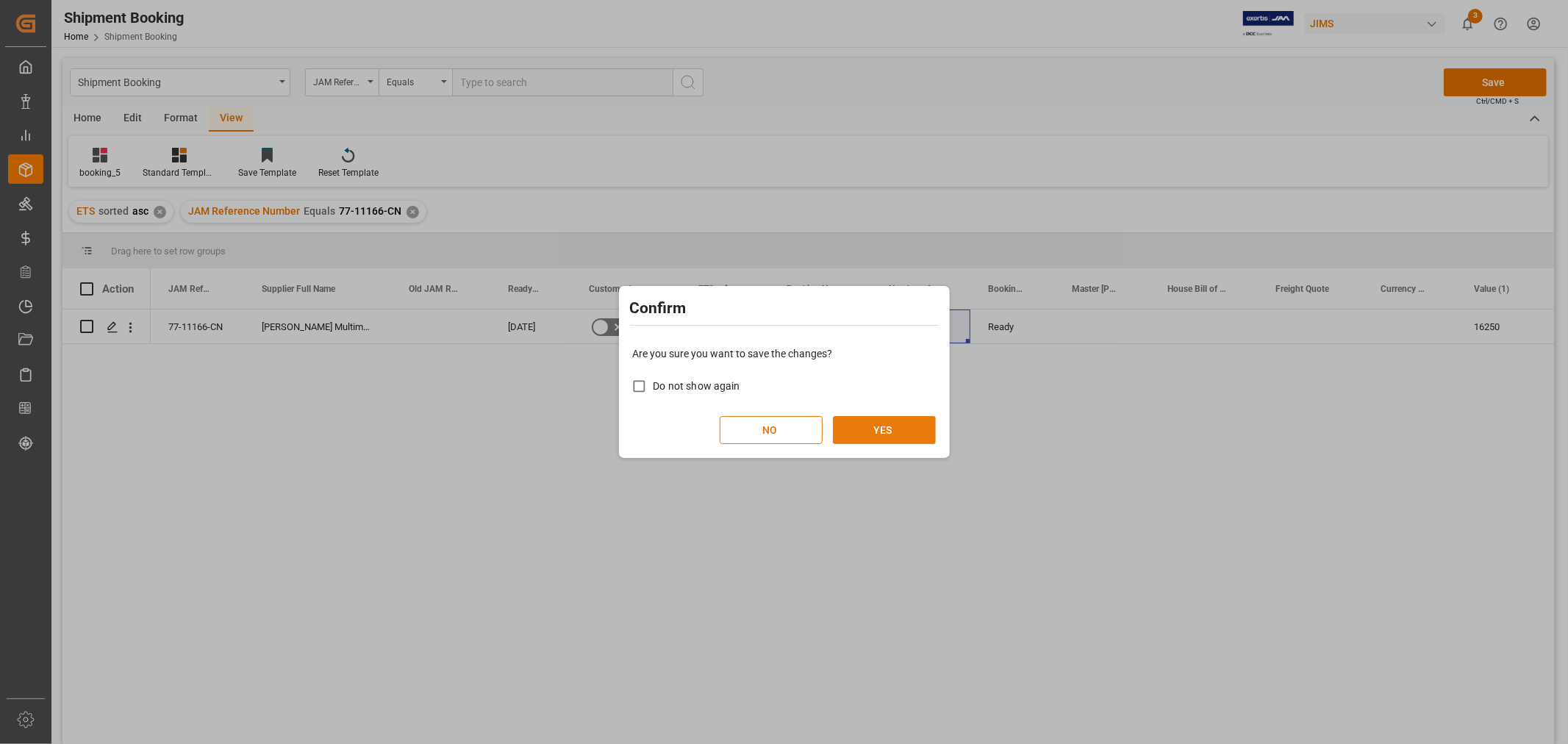
click at [877, 422] on button "YES" at bounding box center [884, 429] width 103 height 28
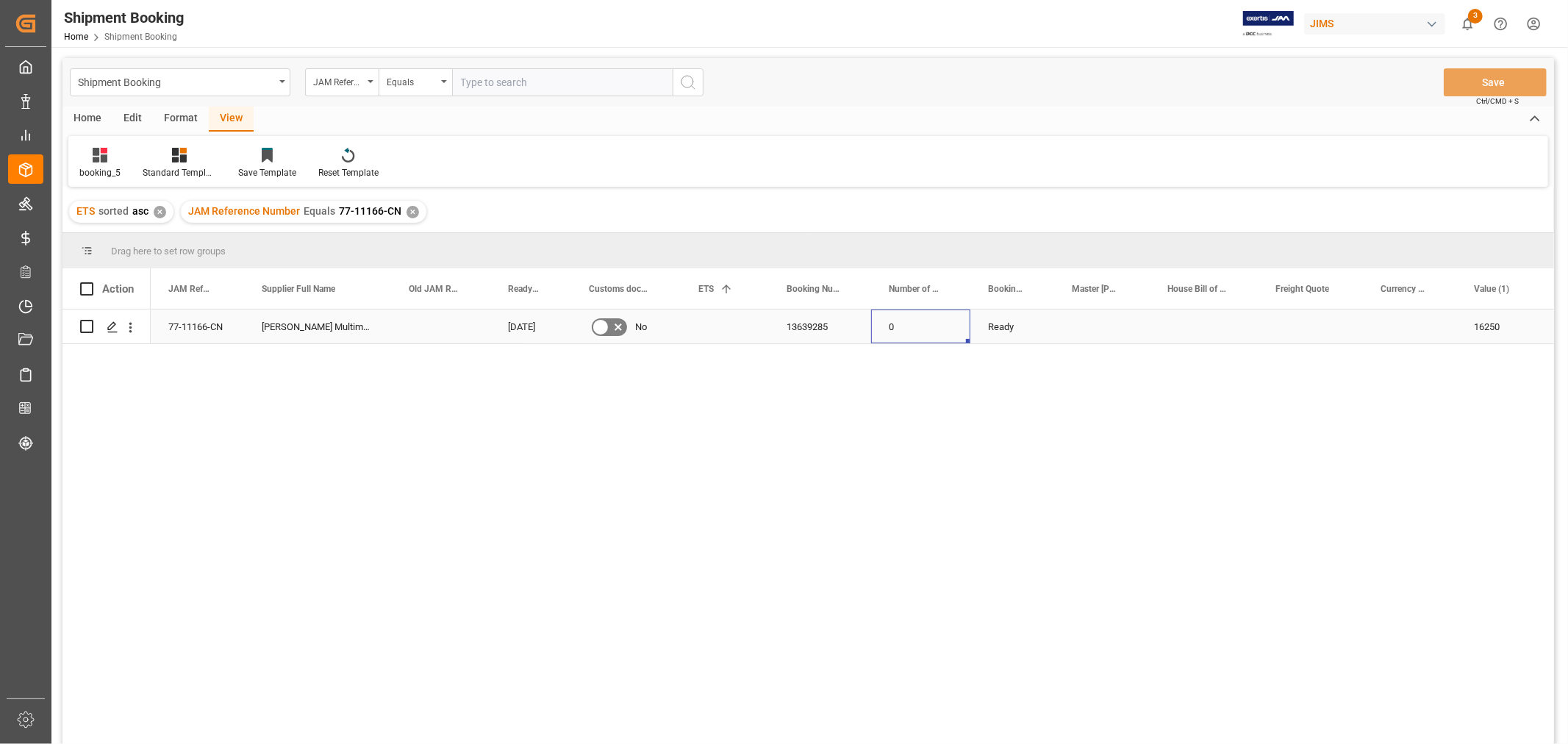
click at [692, 329] on div "Press SPACE to select this row." at bounding box center [725, 327] width 88 height 34
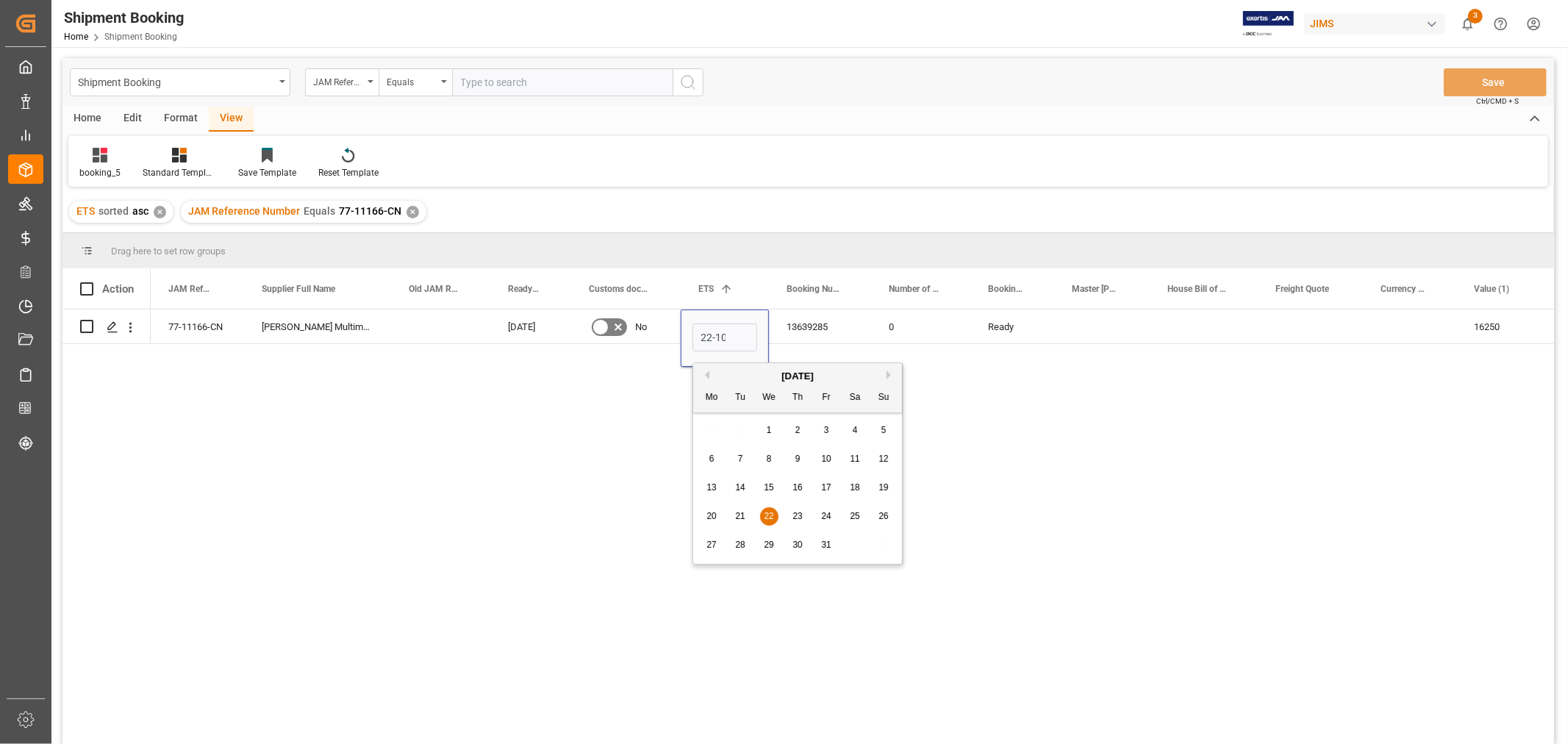
scroll to position [0, 2]
type input "[DATE]"
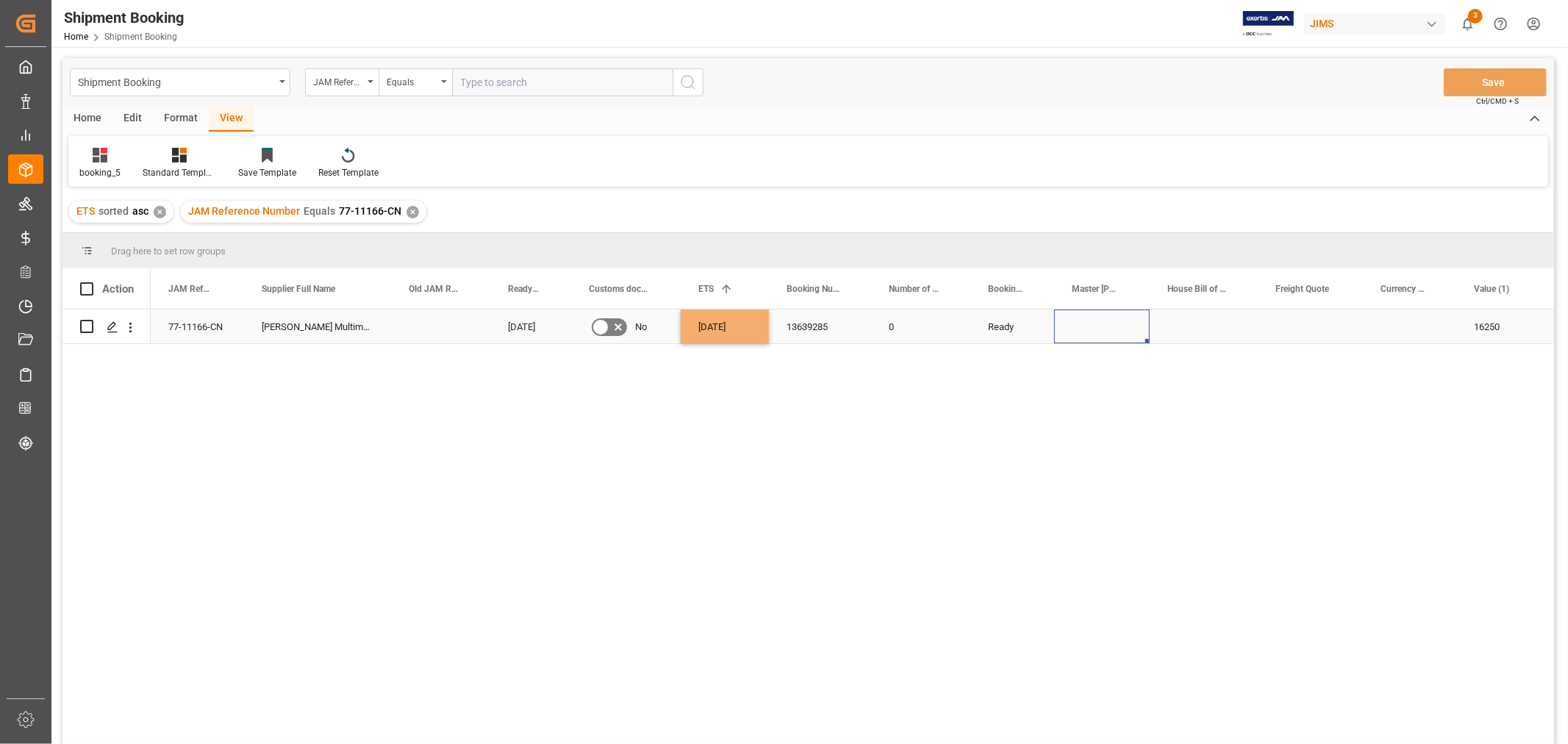
click at [1092, 342] on div "Press SPACE to select this row." at bounding box center [1101, 327] width 96 height 34
click at [1474, 81] on button "Save" at bounding box center [1495, 82] width 103 height 28
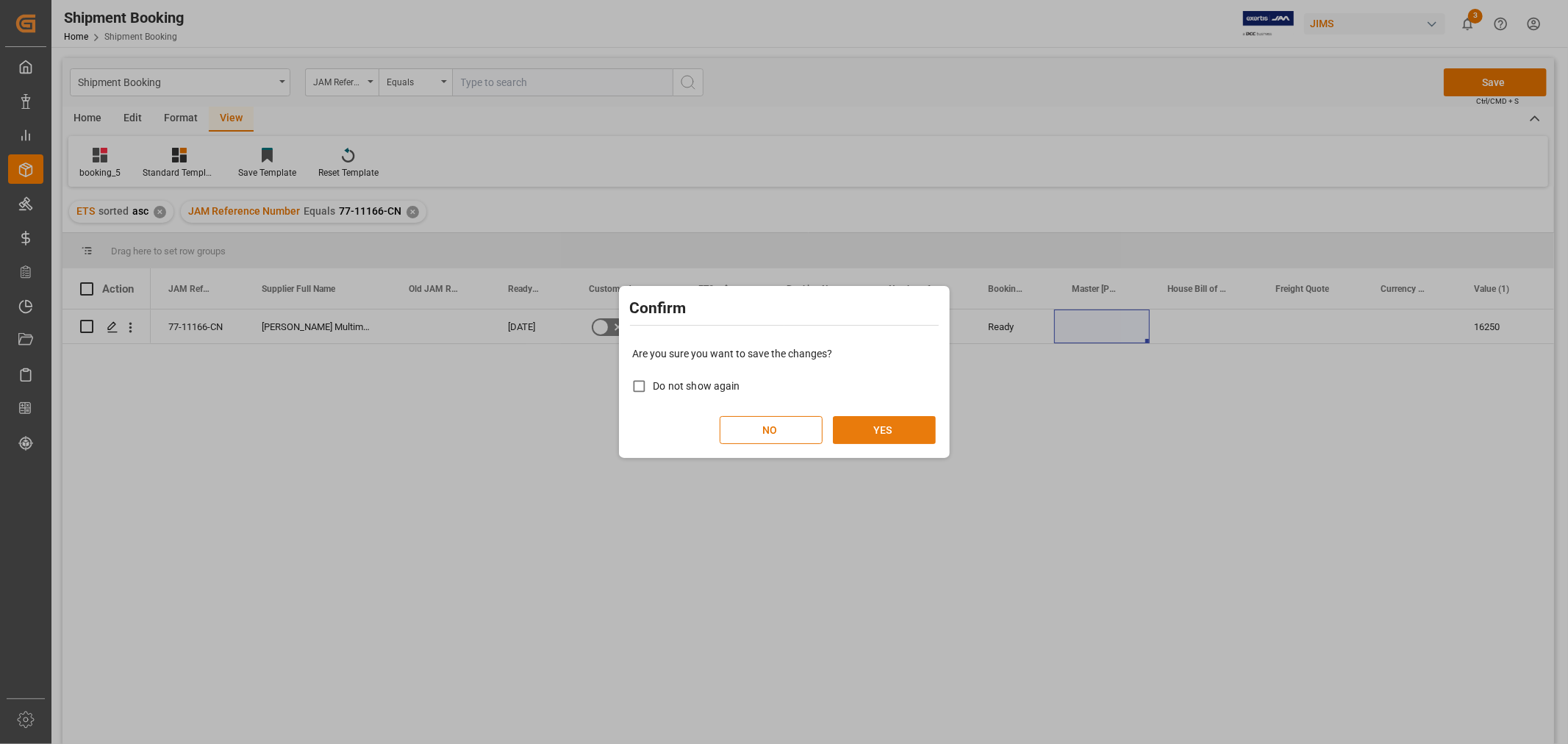
click at [902, 429] on button "YES" at bounding box center [884, 429] width 103 height 28
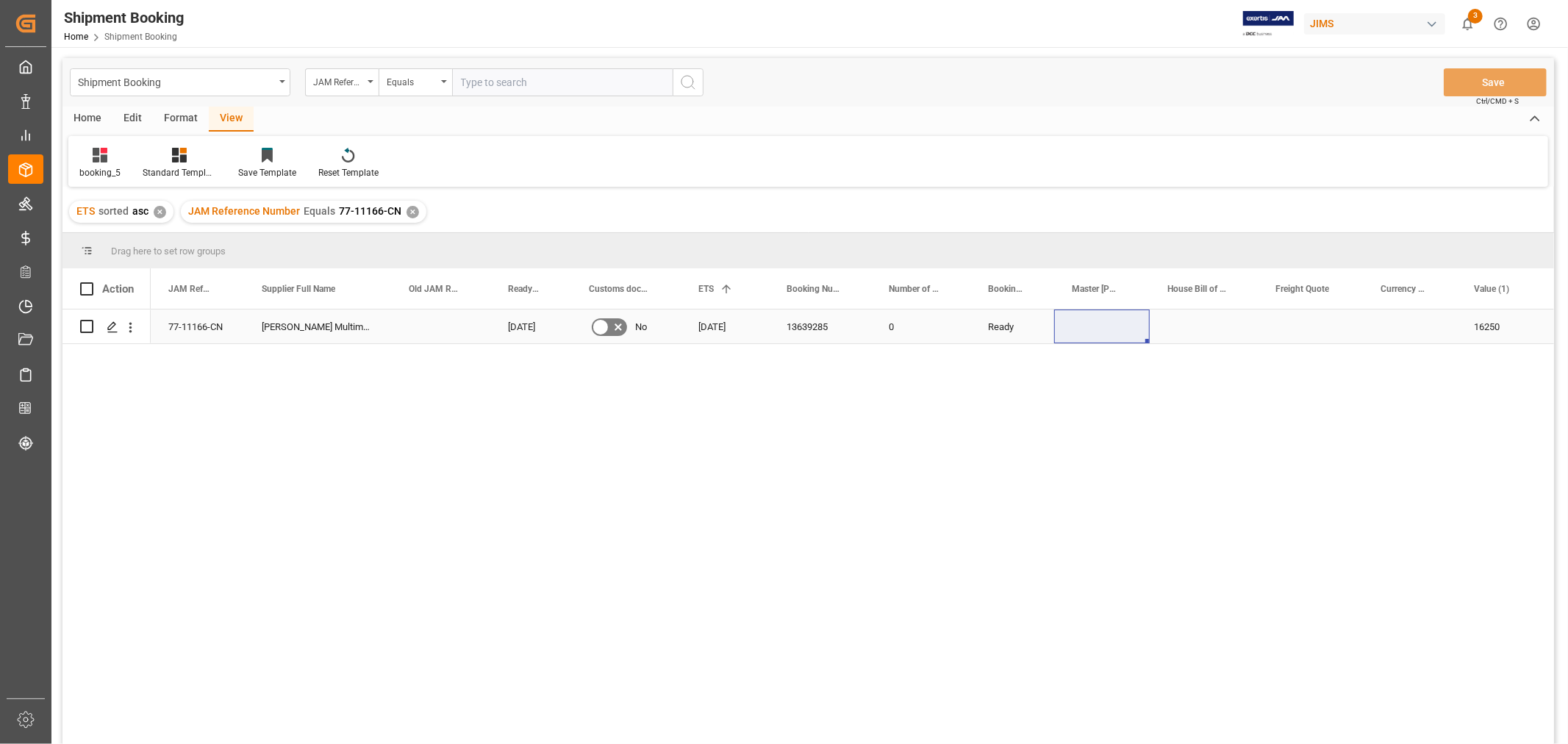
click at [1311, 332] on div "Press SPACE to select this row." at bounding box center [1310, 327] width 105 height 34
type input "1100"
click at [1404, 320] on div "Press SPACE to select this row." at bounding box center [1409, 327] width 93 height 34
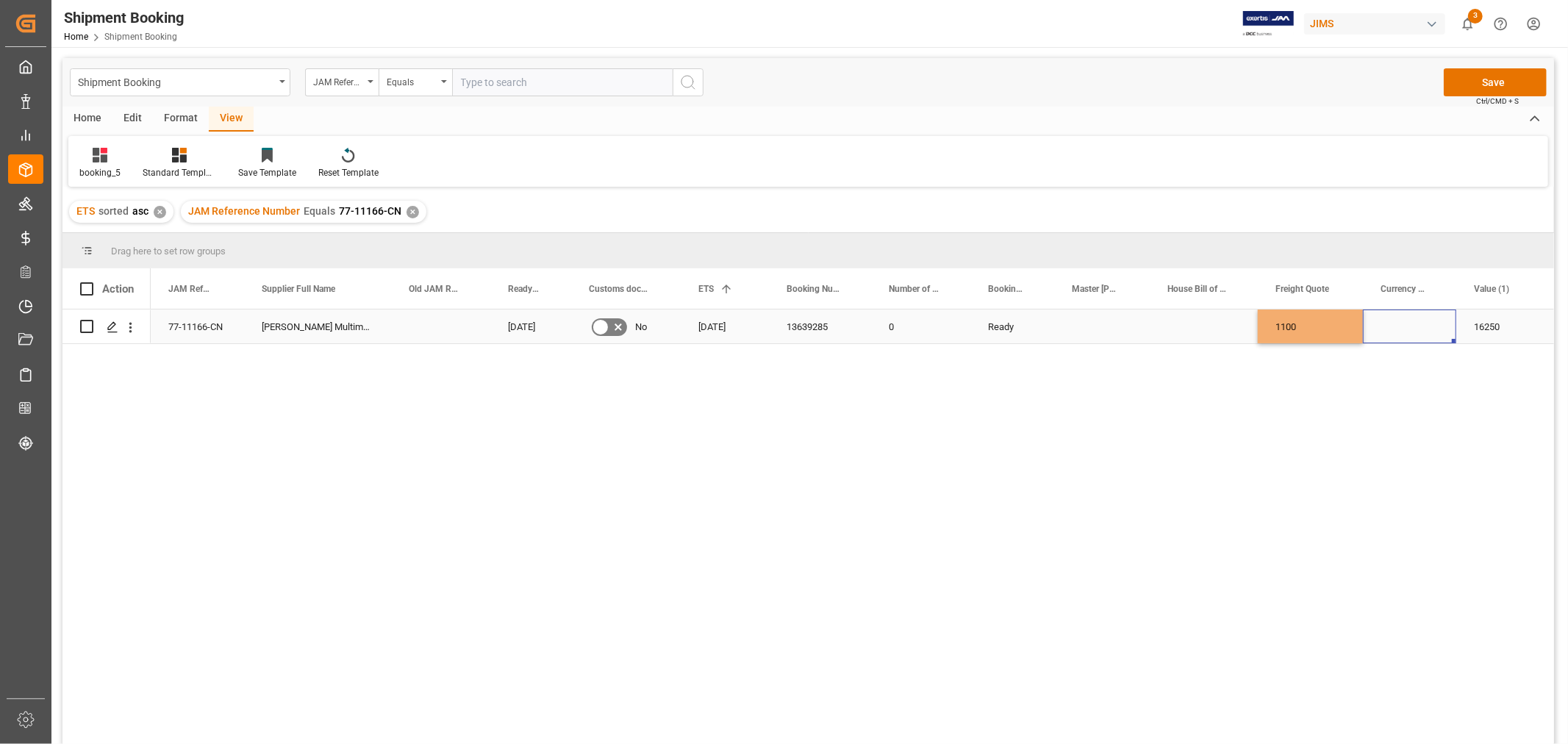
click at [1404, 320] on div "Press SPACE to select this row." at bounding box center [1409, 327] width 93 height 34
click at [1404, 320] on div "Press SPACE to select this row." at bounding box center [1409, 335] width 93 height 52
click at [1403, 333] on input "Press SPACE to select this row." at bounding box center [1409, 335] width 70 height 28
type input "USD"
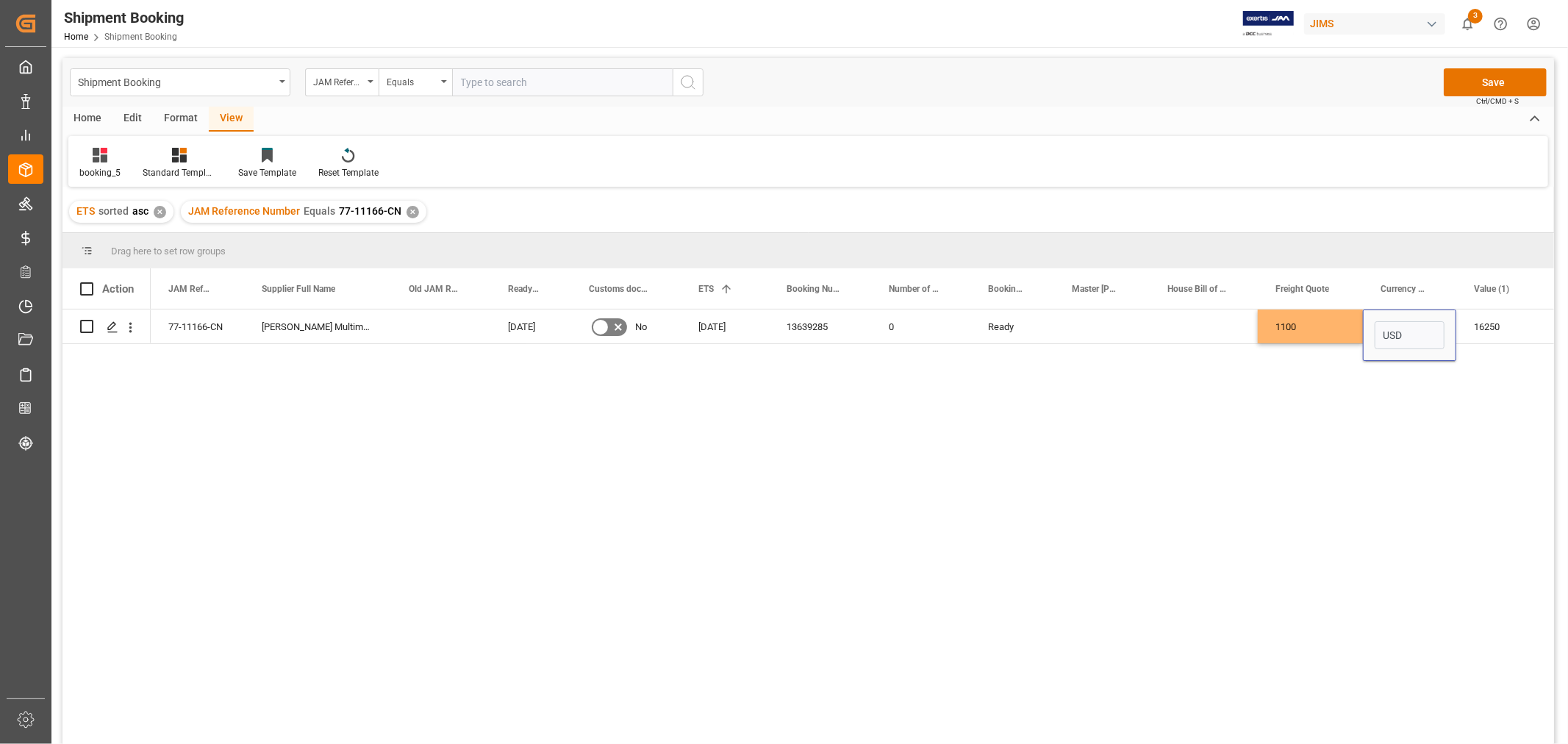
click at [1186, 343] on div "Press SPACE to select this row." at bounding box center [1203, 327] width 108 height 34
click at [1482, 82] on button "Save" at bounding box center [1495, 82] width 103 height 28
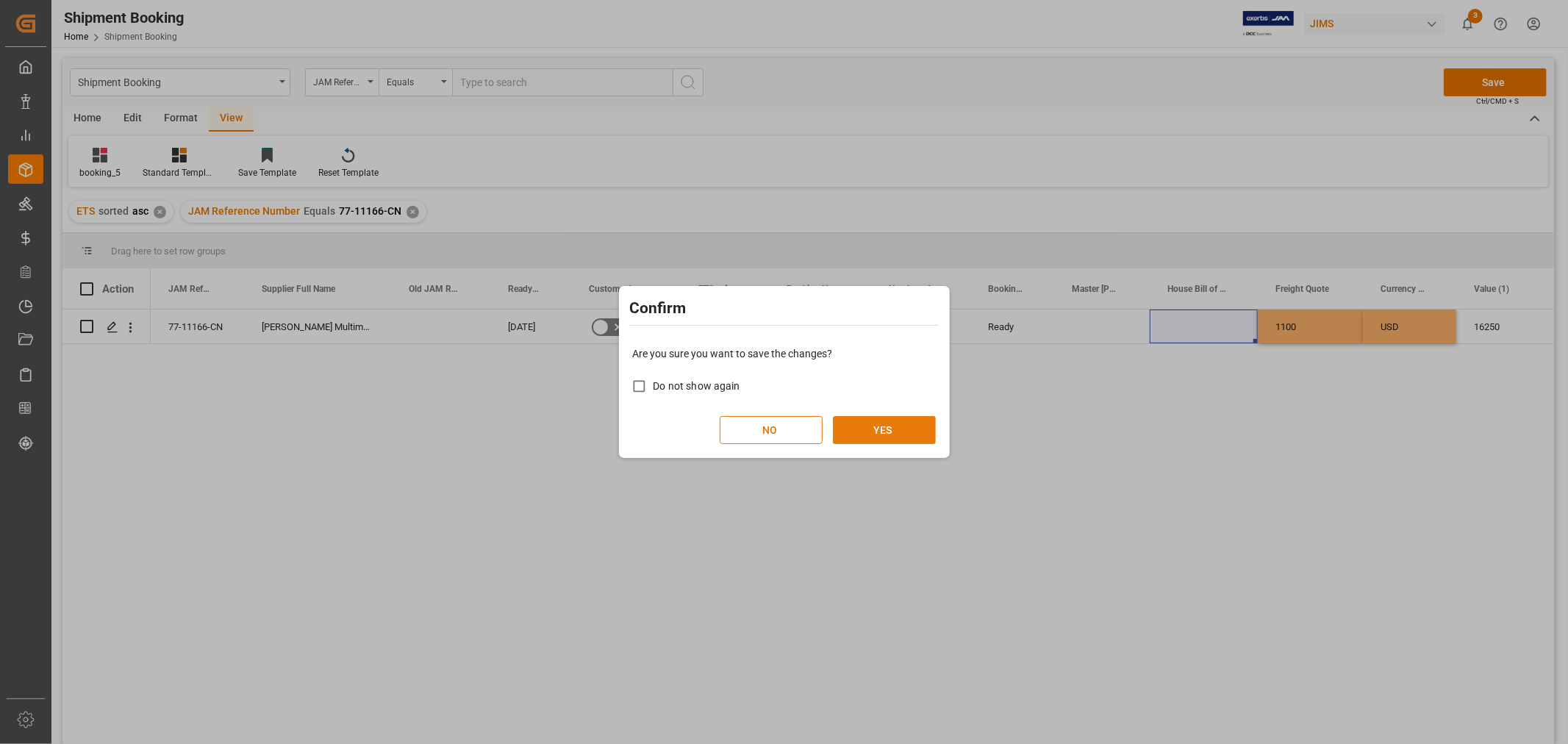
click at [884, 423] on button "YES" at bounding box center [884, 429] width 103 height 28
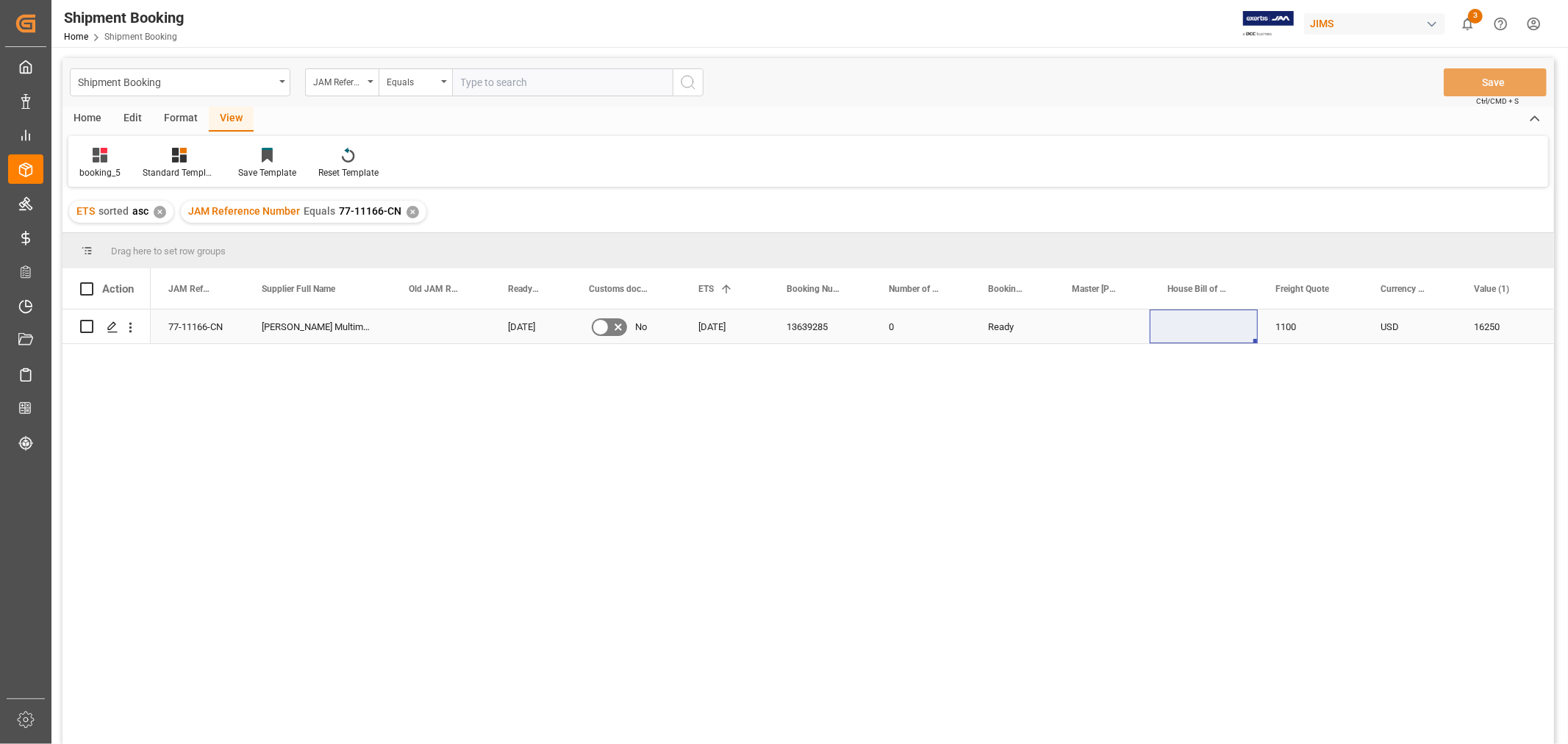
click at [192, 325] on div "77-11166-CN" at bounding box center [198, 327] width 93 height 34
click at [410, 216] on div "✕" at bounding box center [412, 212] width 13 height 13
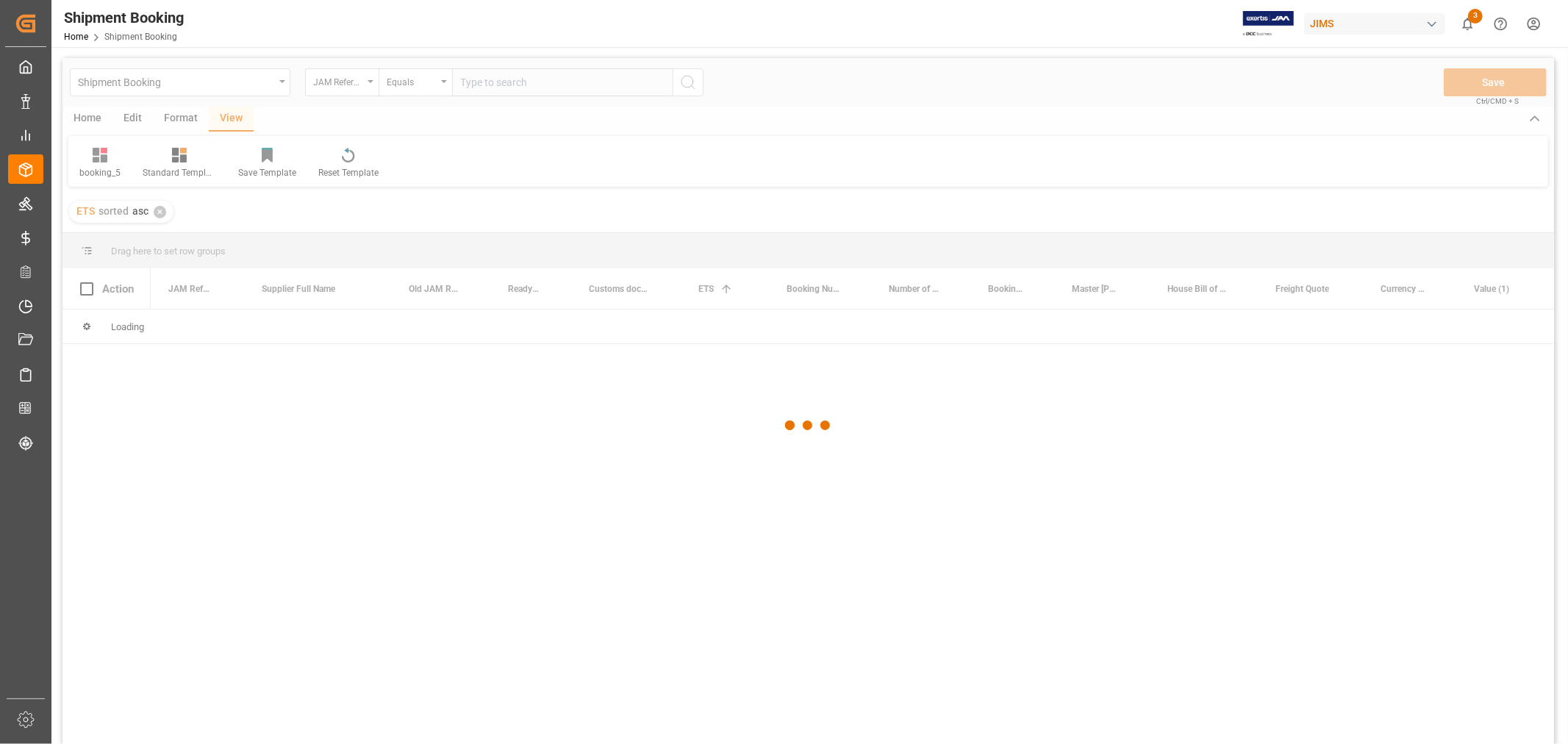
click at [501, 91] on div at bounding box center [809, 425] width 1492 height 735
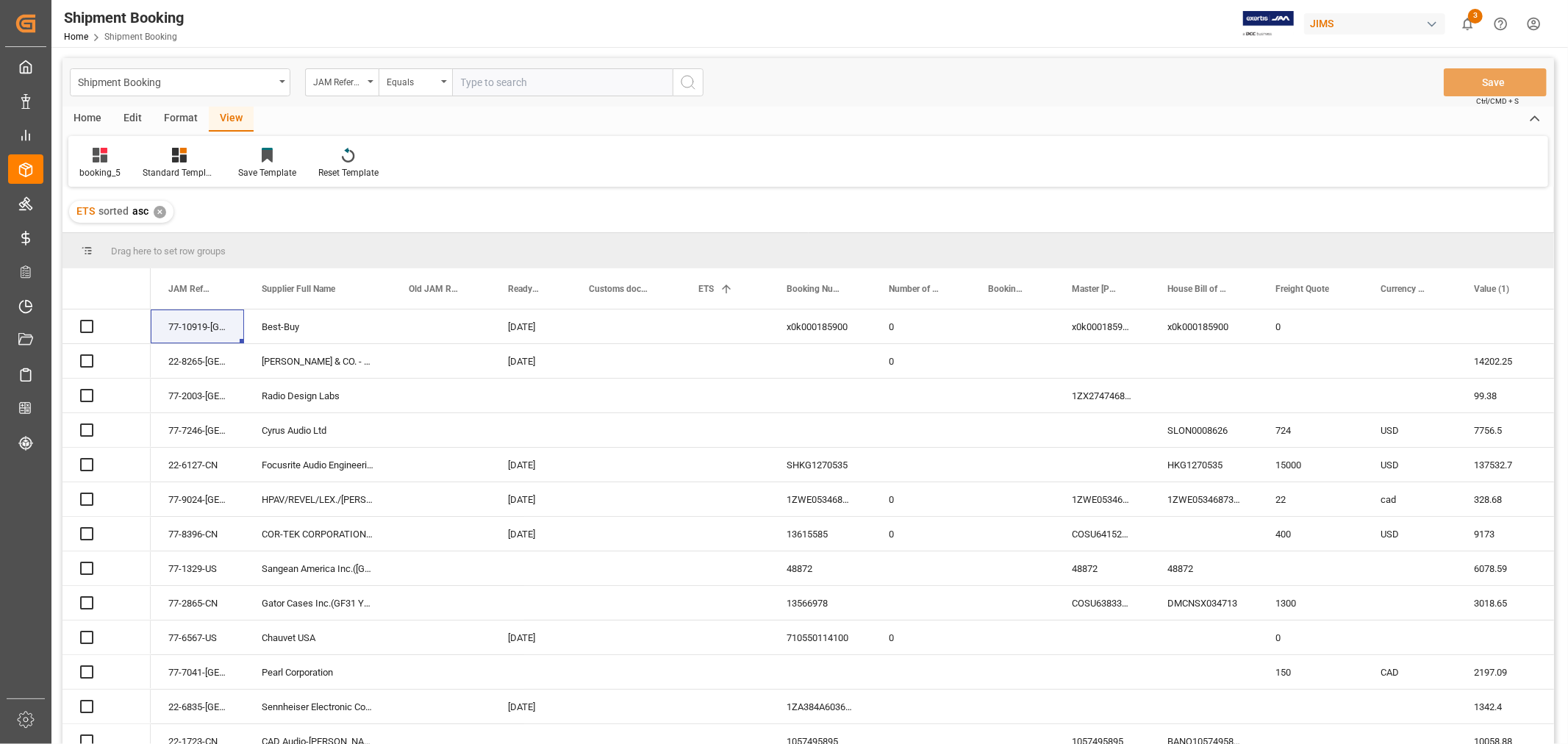
click at [501, 84] on input "text" at bounding box center [563, 82] width 221 height 28
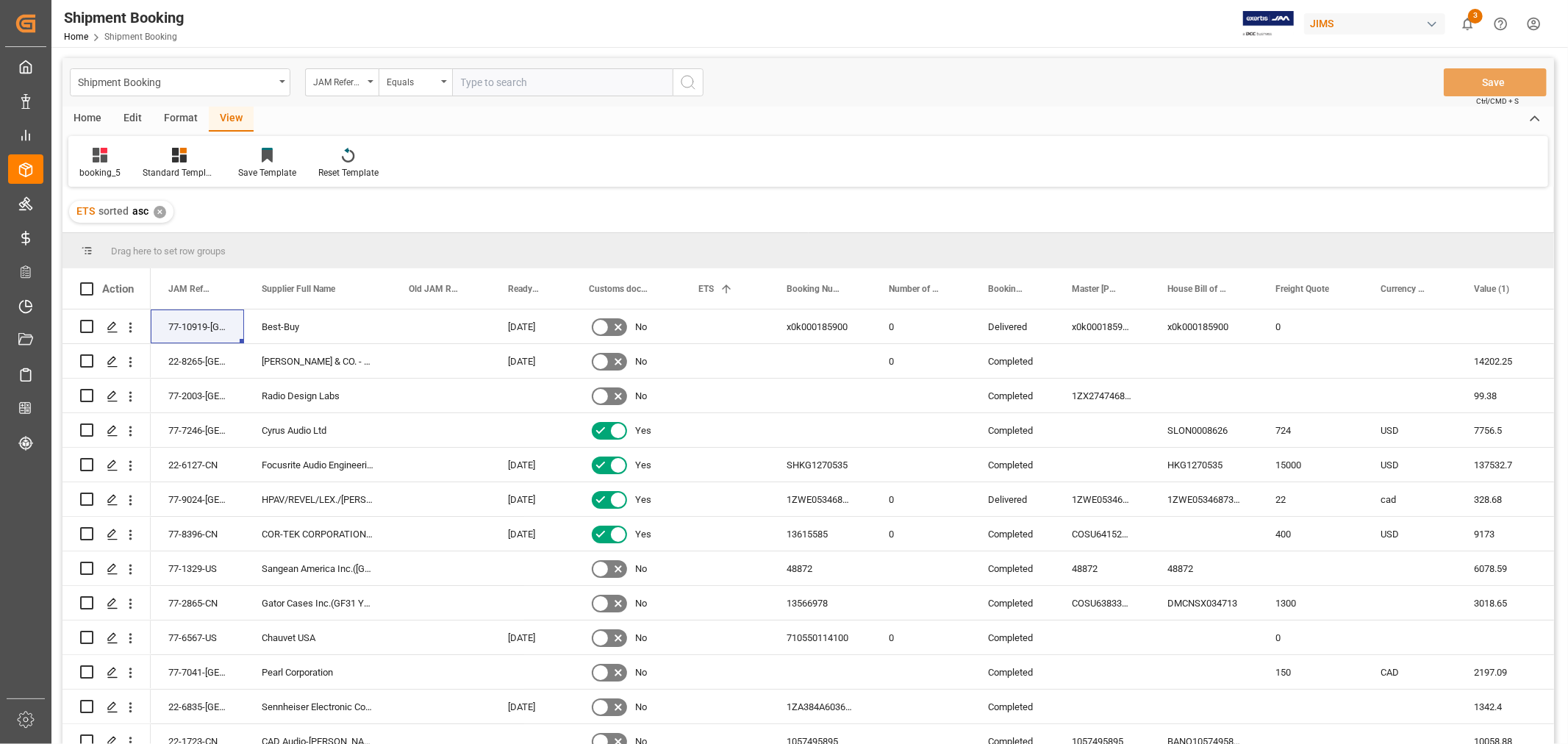
click at [501, 84] on input "text" at bounding box center [563, 82] width 221 height 28
paste input "77-11181-CN"
type input "77-11181-CN"
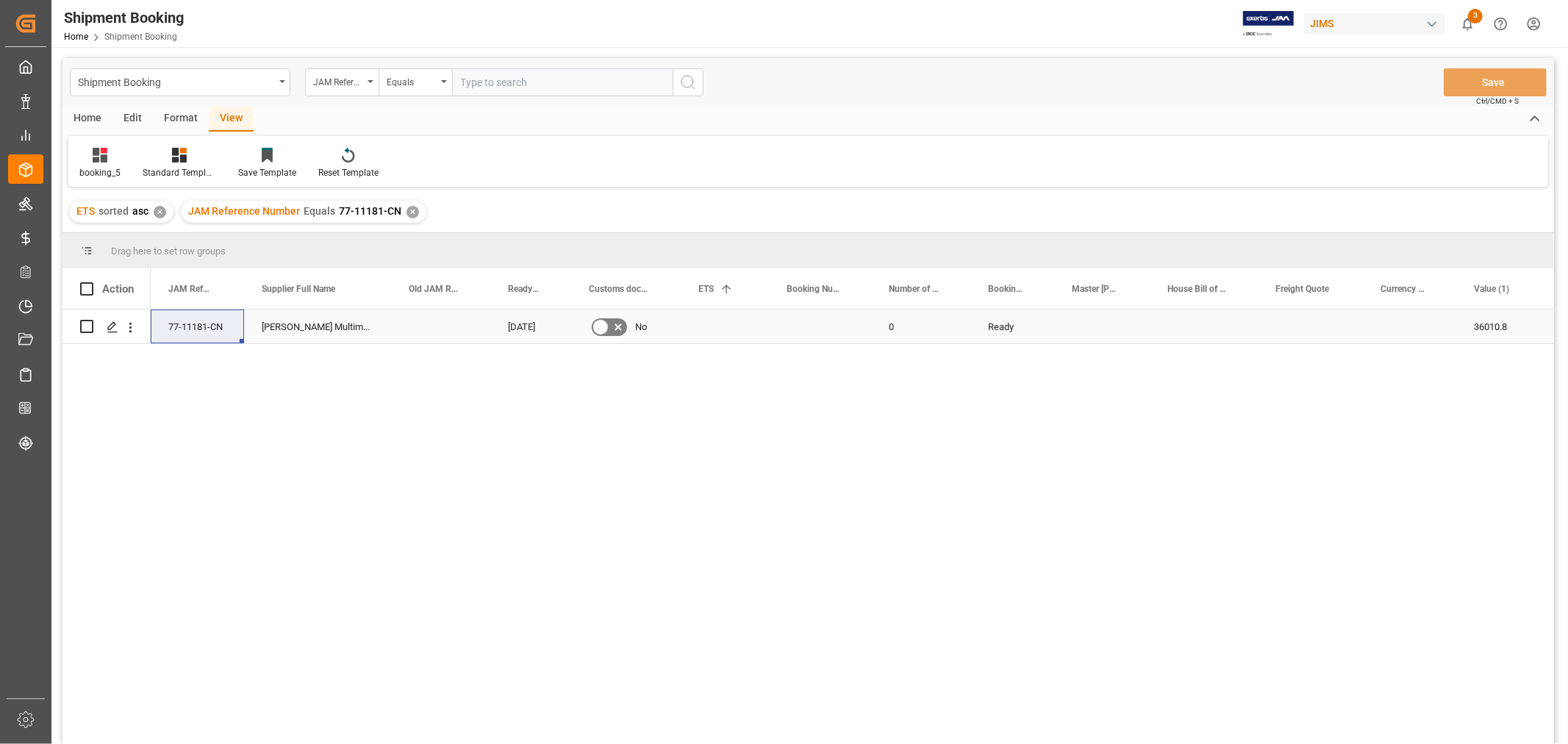
click at [1318, 328] on div "Press SPACE to select this row." at bounding box center [1310, 327] width 105 height 34
click at [1318, 328] on input "Press SPACE to select this row." at bounding box center [1310, 335] width 81 height 28
type input "300"
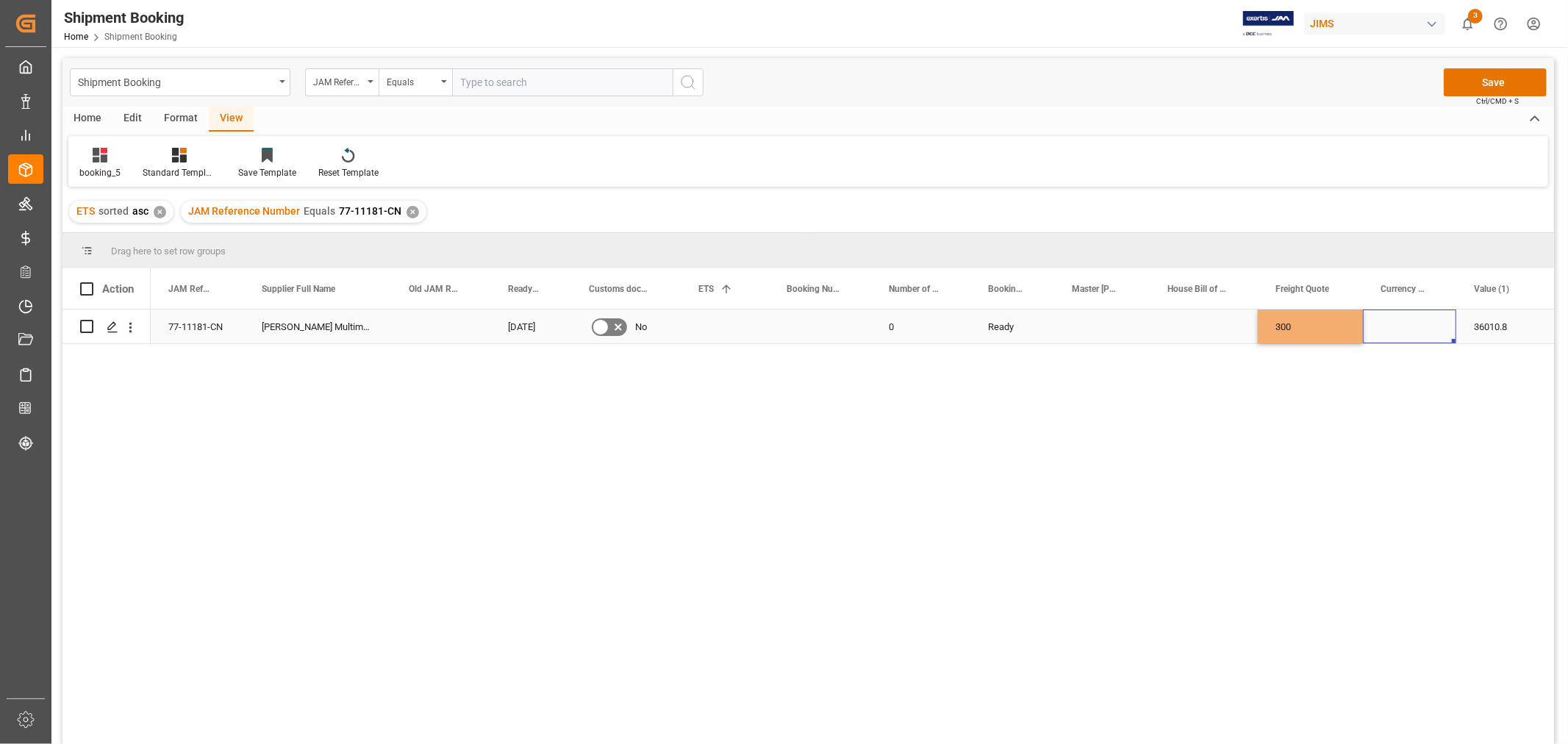
click at [1421, 338] on div "Press SPACE to select this row." at bounding box center [1409, 327] width 93 height 34
click at [1417, 336] on input "Press SPACE to select this row." at bounding box center [1409, 335] width 70 height 28
type input "USD"
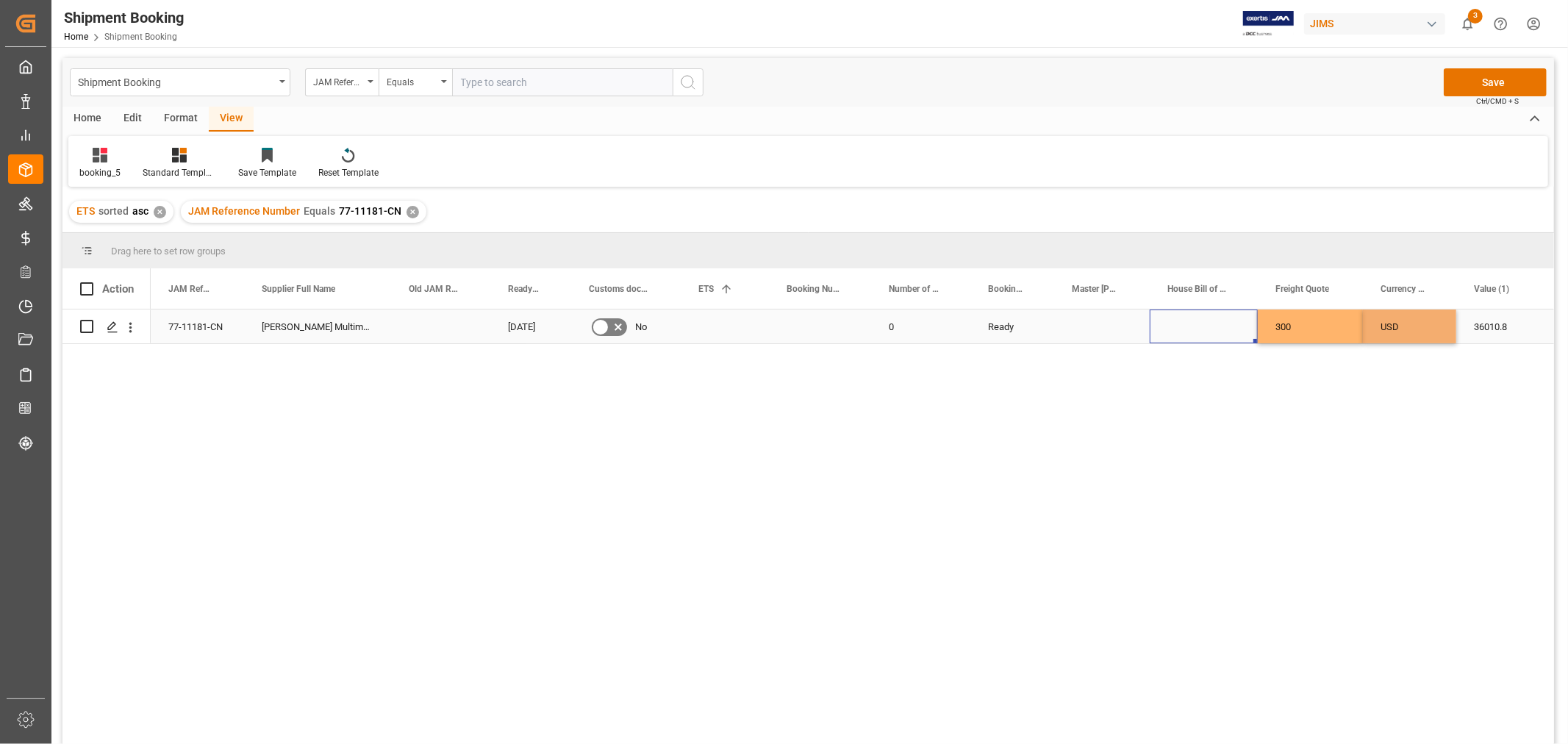
click at [1210, 322] on div "Press SPACE to select this row." at bounding box center [1203, 327] width 108 height 34
click at [1475, 81] on button "Save" at bounding box center [1495, 82] width 103 height 28
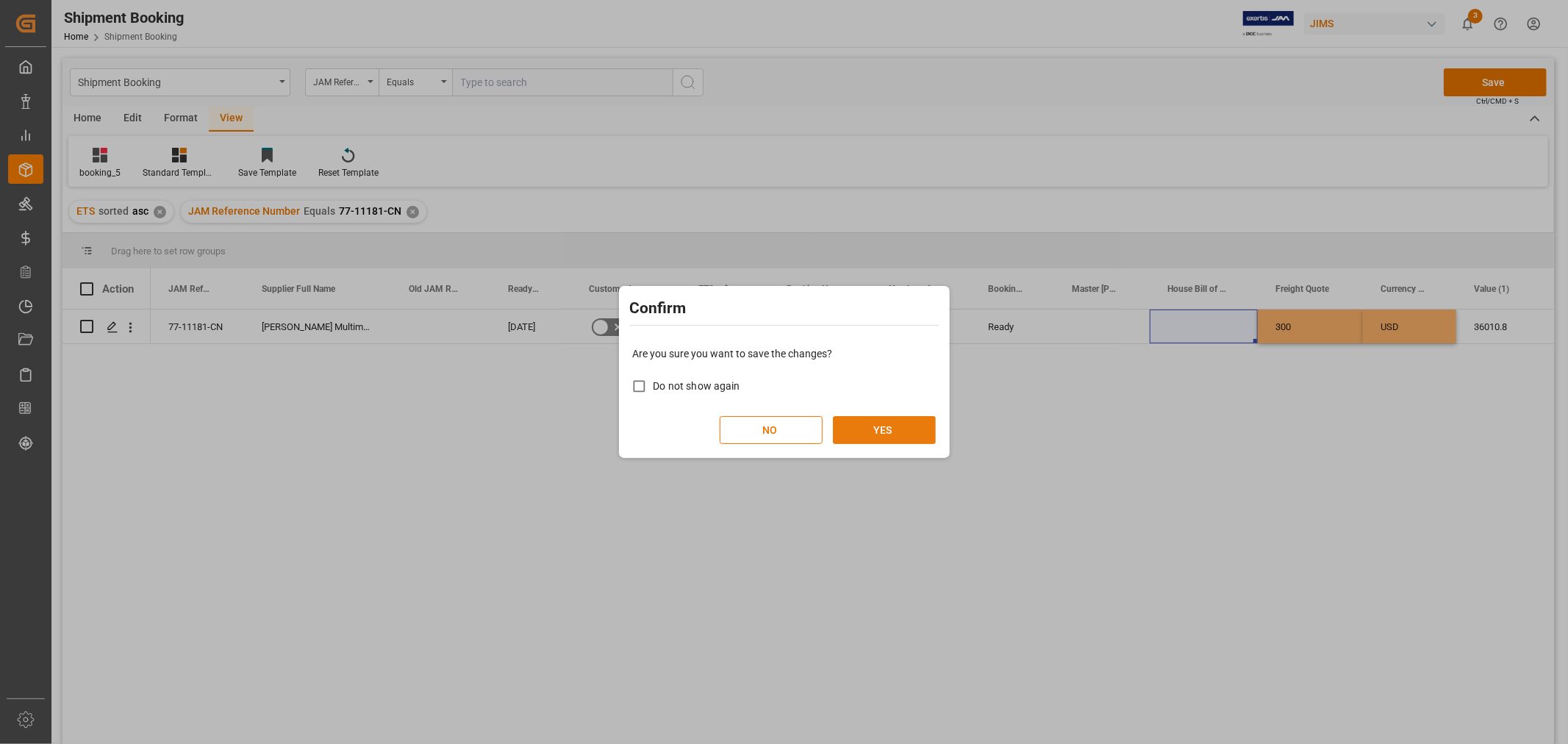
click at [895, 428] on button "YES" at bounding box center [884, 429] width 103 height 28
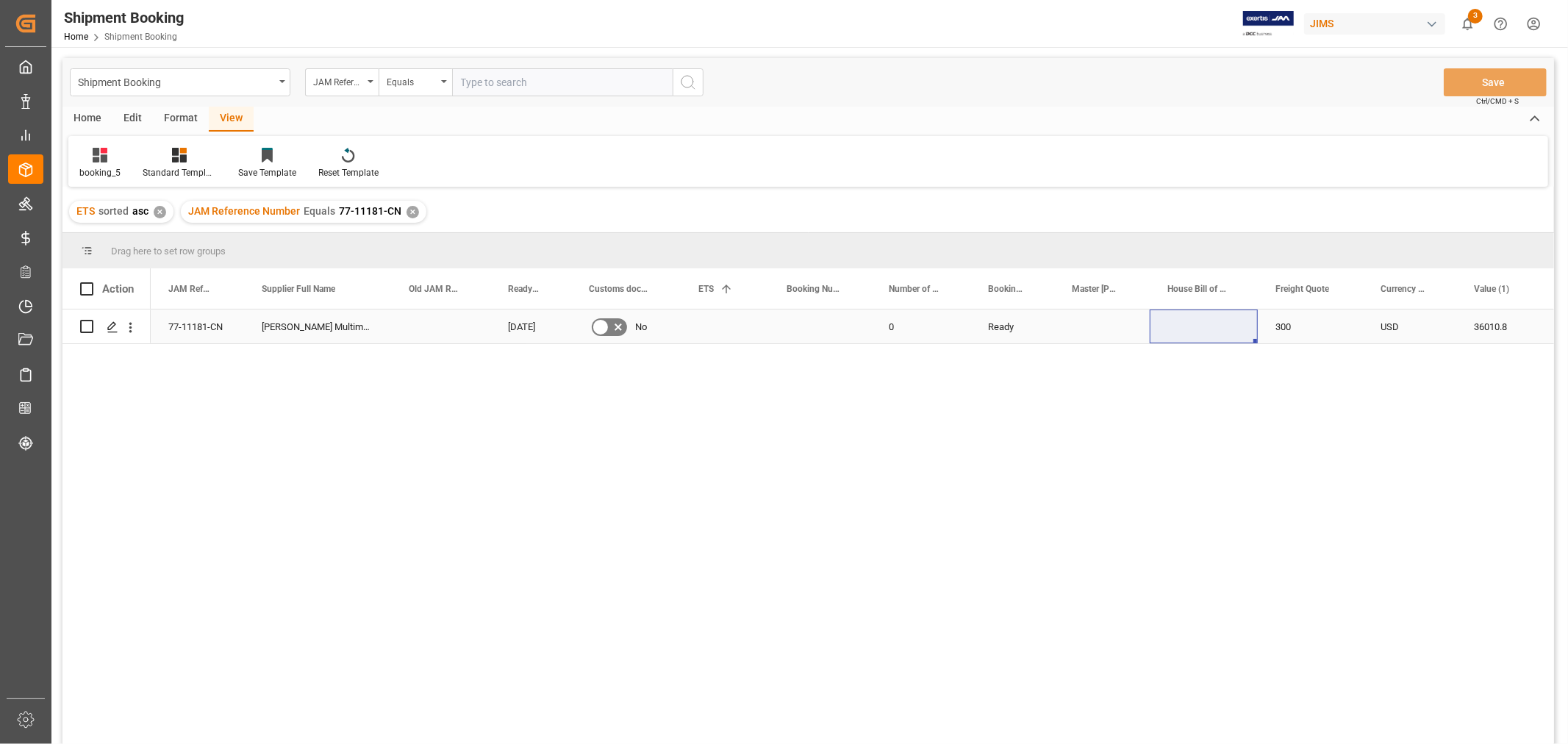
click at [803, 325] on div "Press SPACE to select this row." at bounding box center [820, 327] width 102 height 34
click at [803, 325] on input "Press SPACE to select this row." at bounding box center [820, 335] width 79 height 28
type input "13639437"
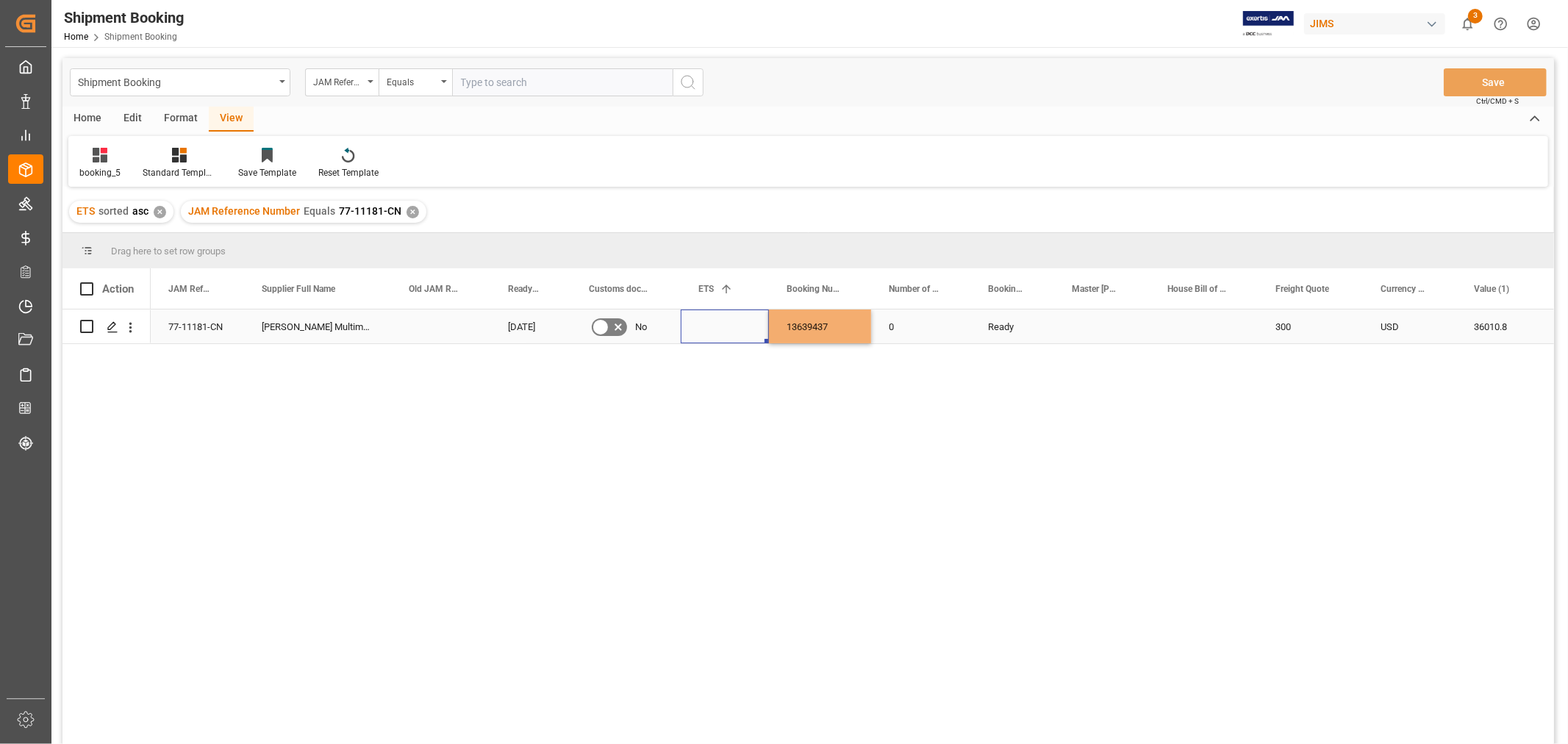
click at [702, 338] on div "Press SPACE to select this row." at bounding box center [725, 327] width 88 height 34
click at [702, 333] on div "Press SPACE to select this row." at bounding box center [725, 327] width 88 height 34
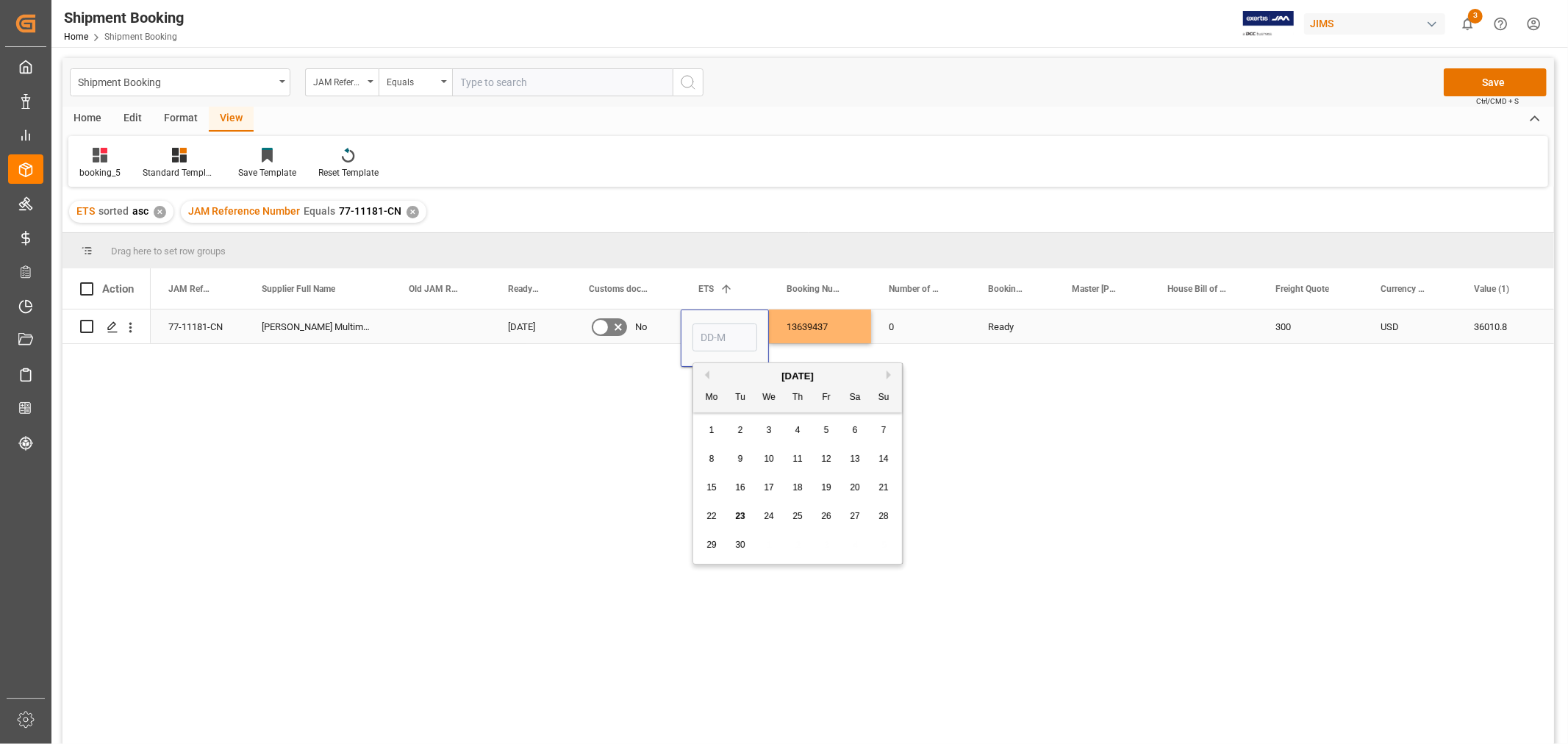
click at [702, 333] on input "Press SPACE to select this row." at bounding box center [725, 337] width 64 height 28
type input "[DATE]"
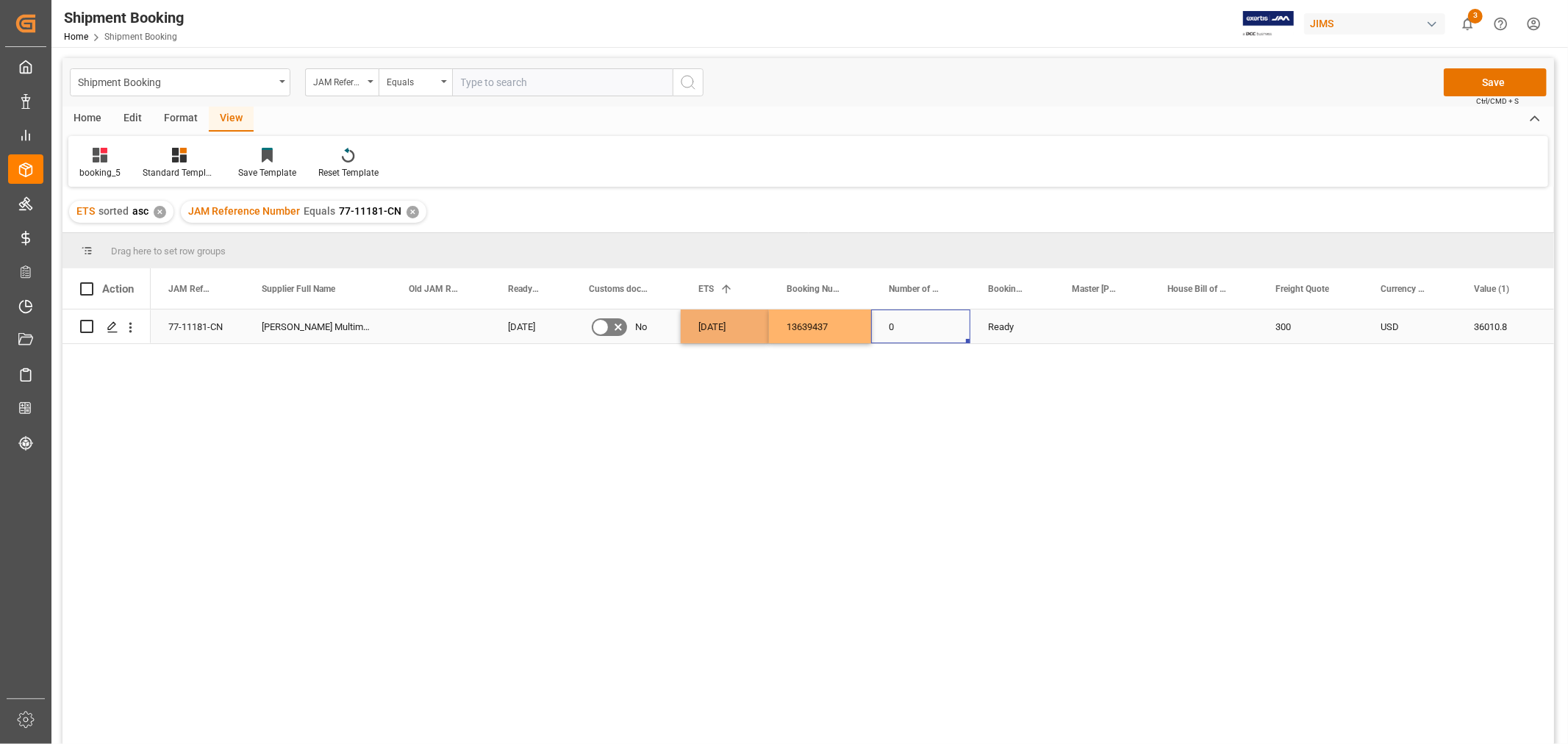
click at [921, 331] on div "0" at bounding box center [921, 327] width 99 height 34
click at [1468, 77] on button "Save" at bounding box center [1495, 82] width 103 height 28
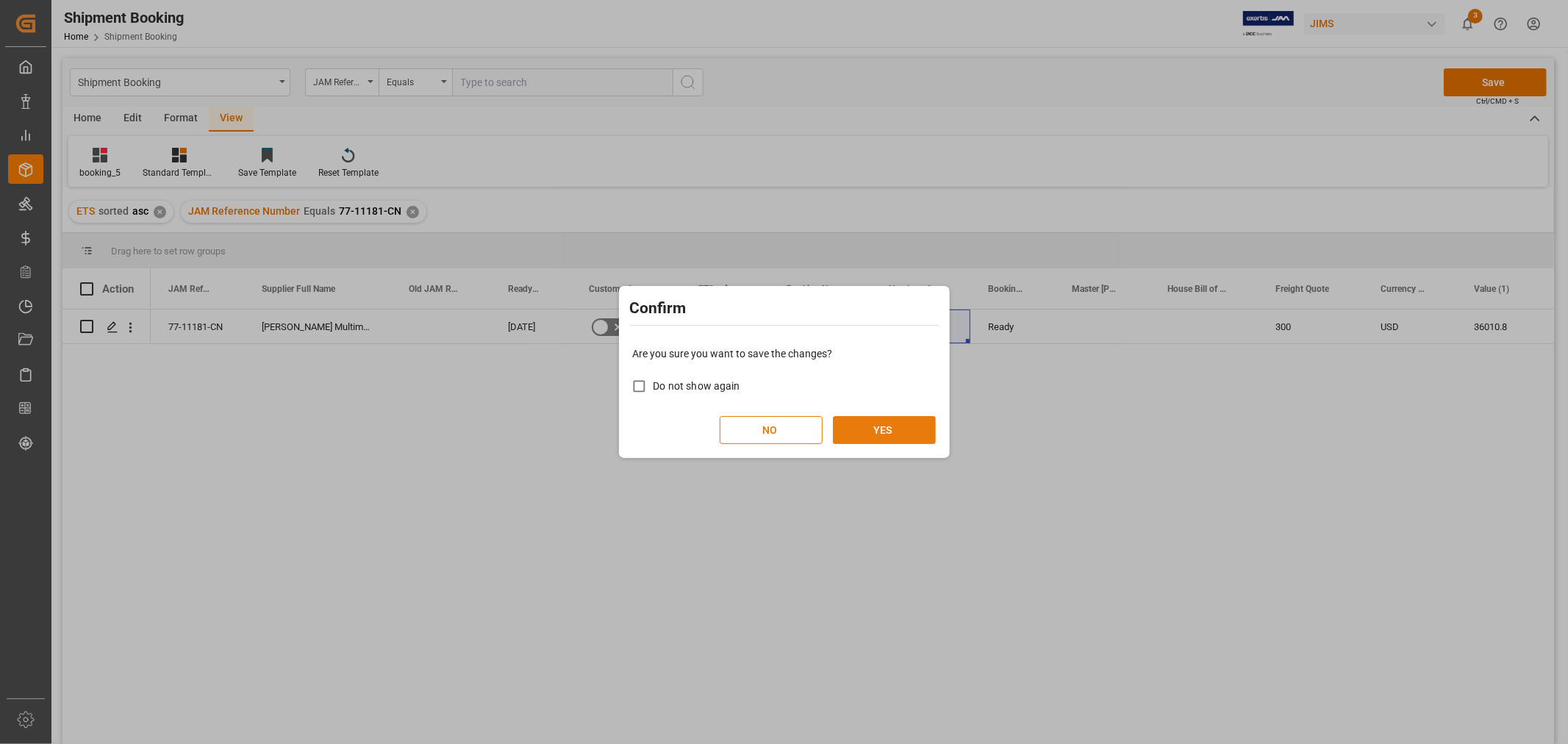
click at [897, 425] on button "YES" at bounding box center [884, 429] width 103 height 28
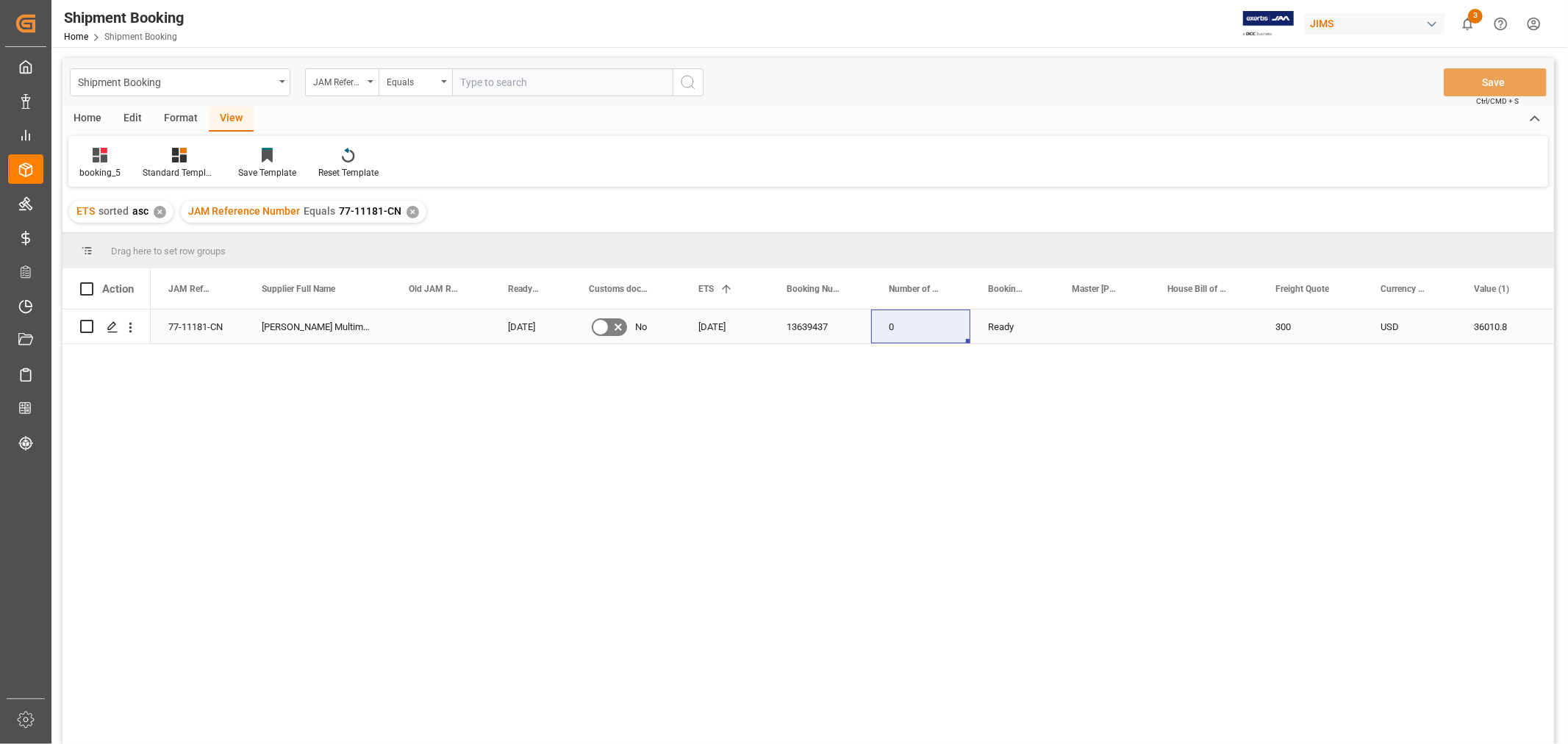
click at [195, 327] on div "77-11181-CN" at bounding box center [198, 327] width 93 height 34
click at [413, 213] on div "✕" at bounding box center [412, 212] width 13 height 13
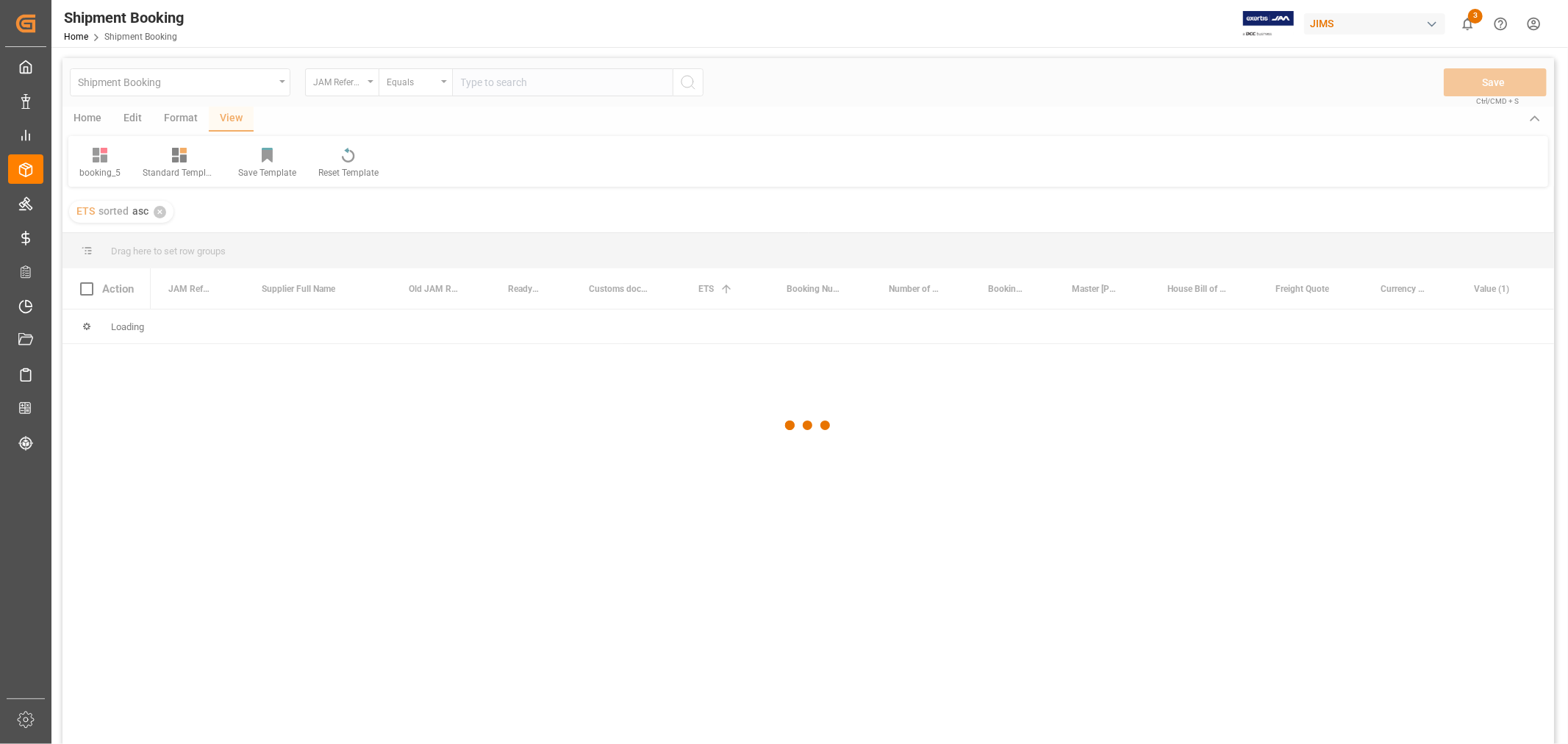
click at [473, 83] on div at bounding box center [809, 425] width 1492 height 735
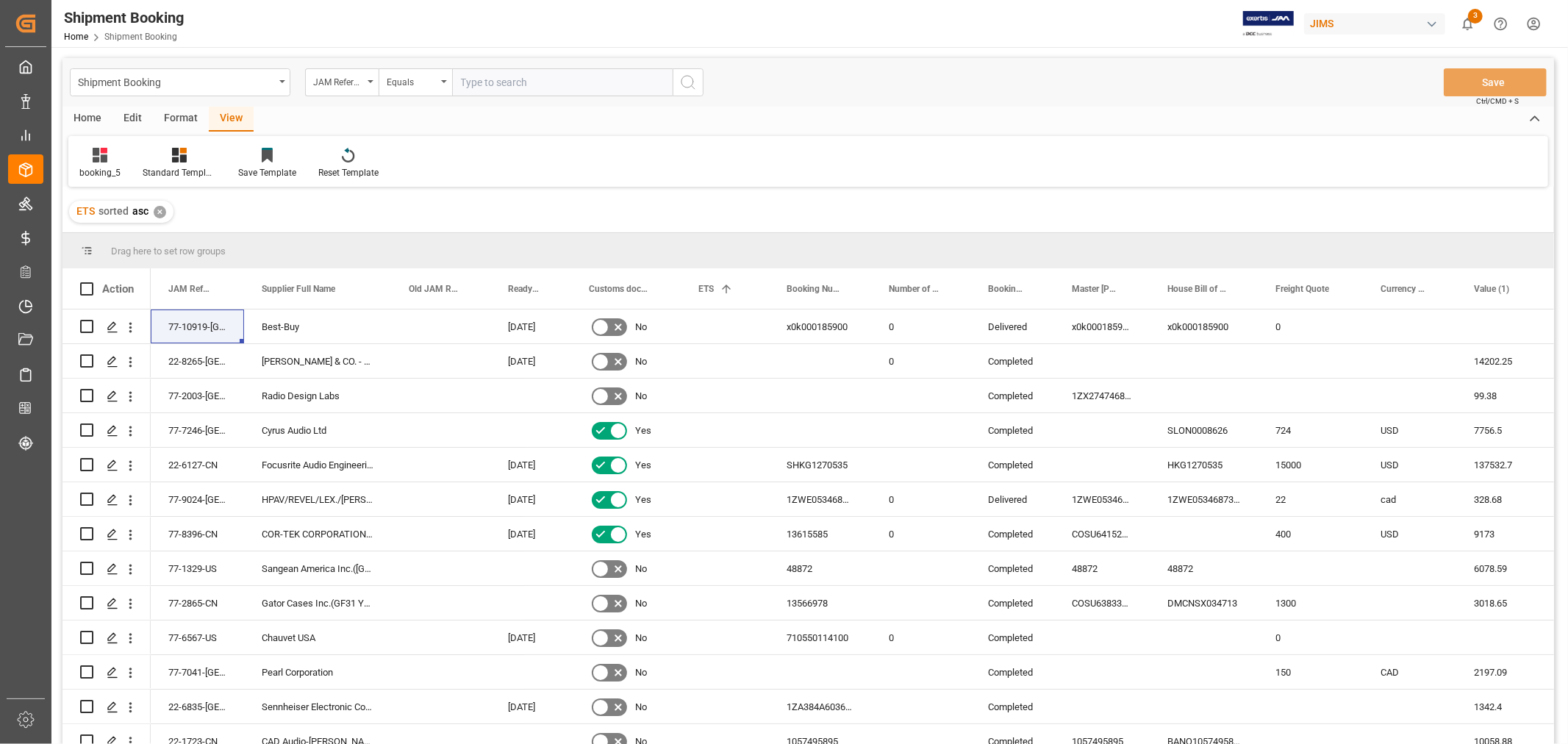
click at [473, 81] on input "text" at bounding box center [563, 82] width 221 height 28
paste input "77-10851-CN"
type input "77-10851-CN"
click at [685, 76] on icon "search button" at bounding box center [688, 82] width 18 height 18
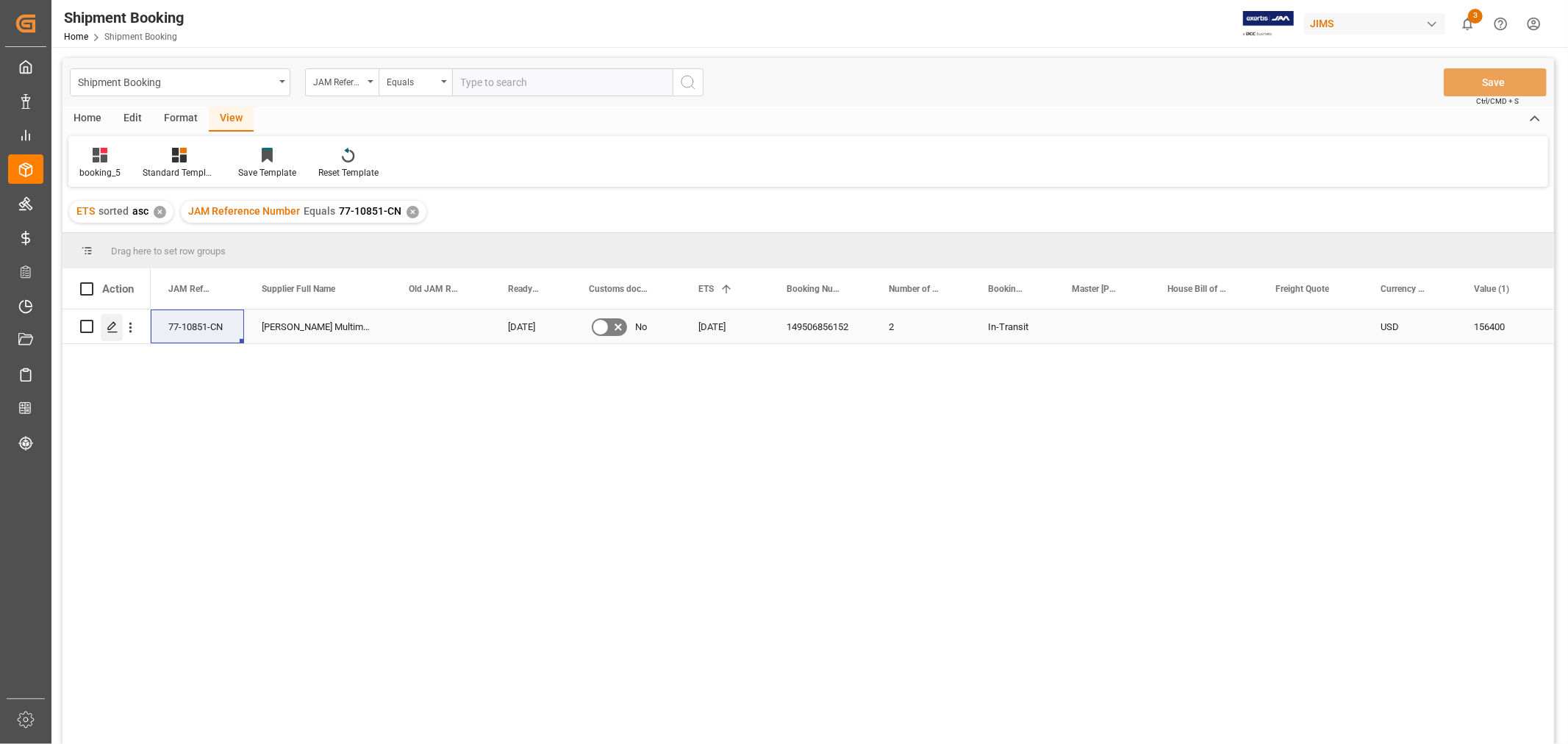
click at [110, 322] on icon "Press SPACE to select this row." at bounding box center [113, 327] width 12 height 12
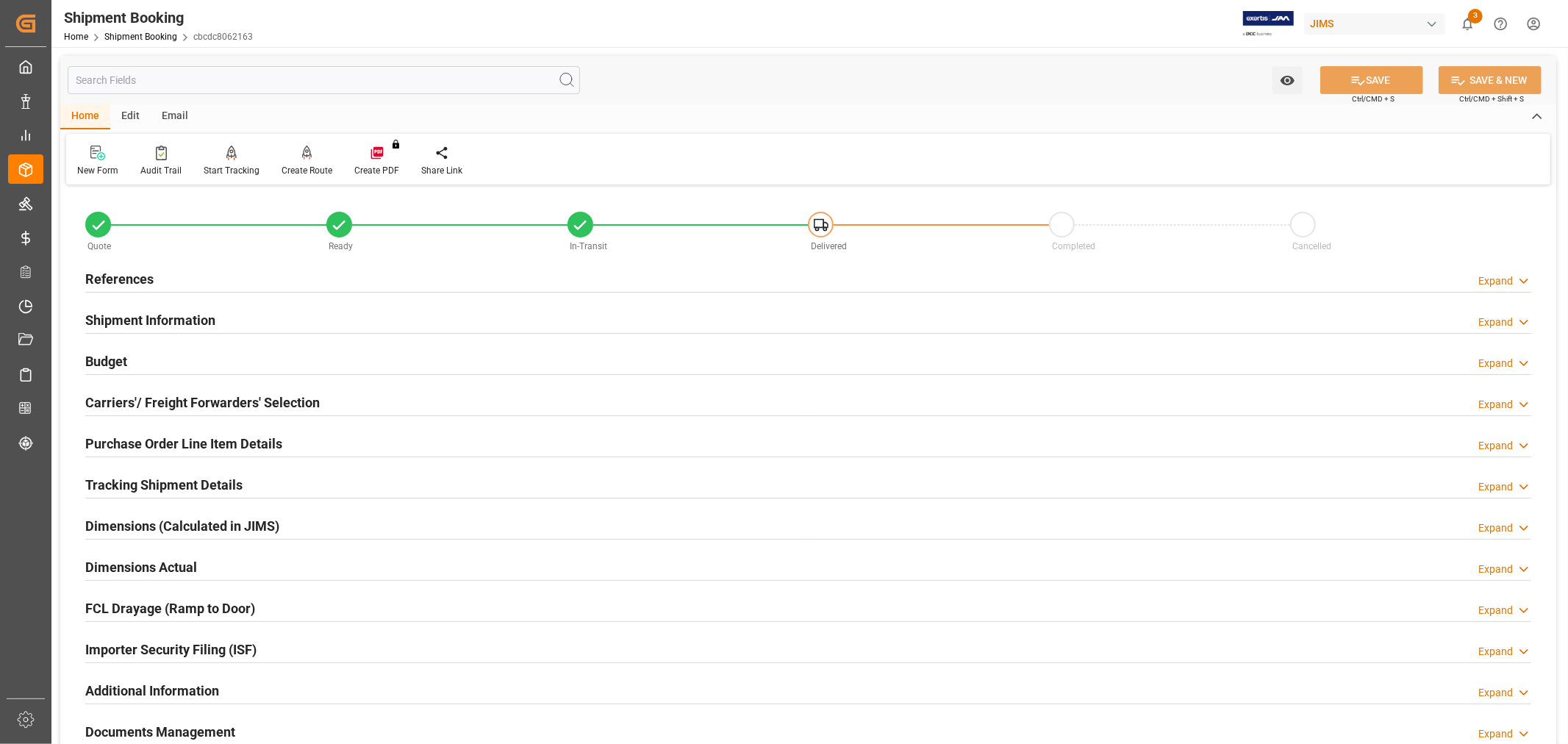
click at [143, 310] on div "Shipment Information" at bounding box center [150, 319] width 130 height 28
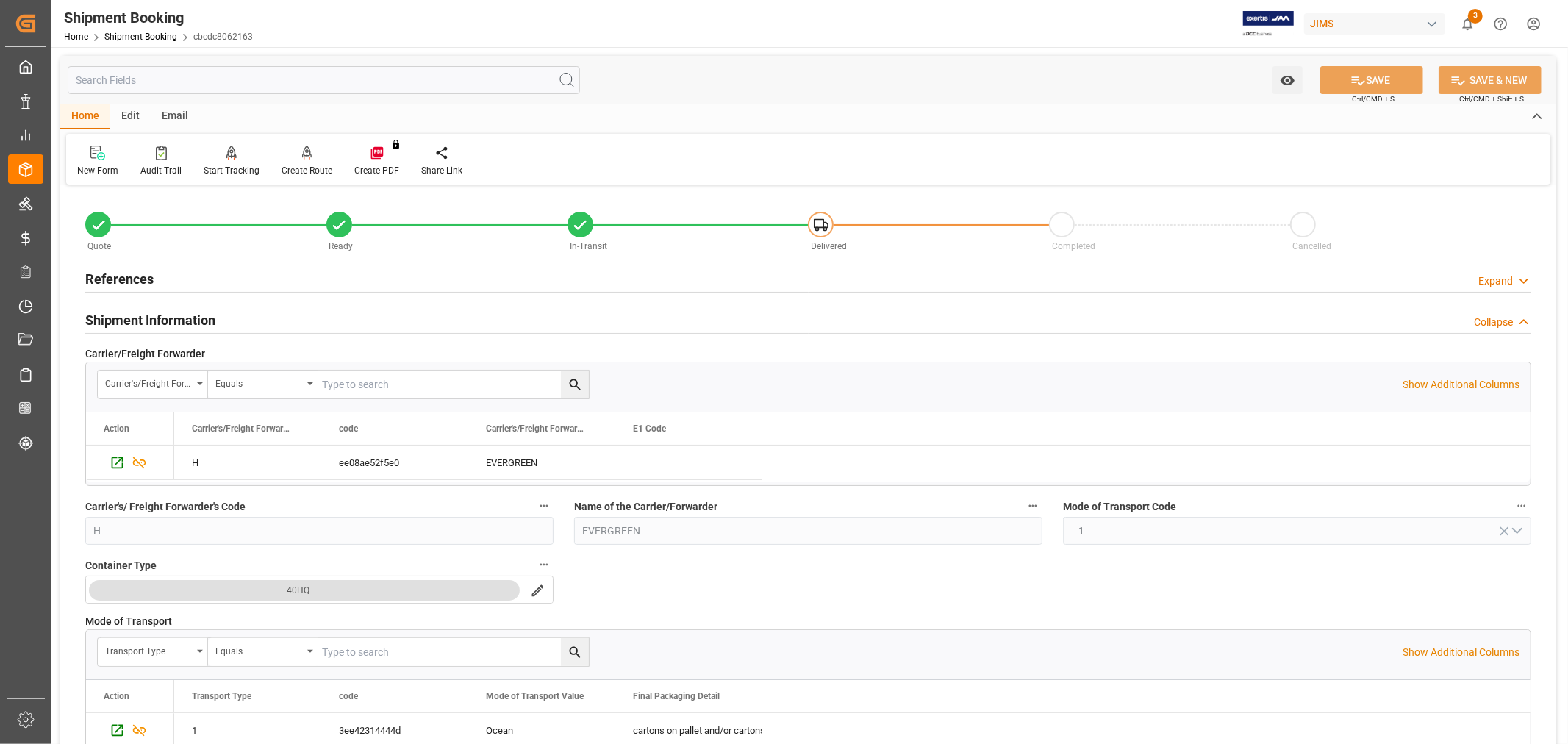
click at [146, 321] on h2 "Shipment Information" at bounding box center [150, 320] width 130 height 20
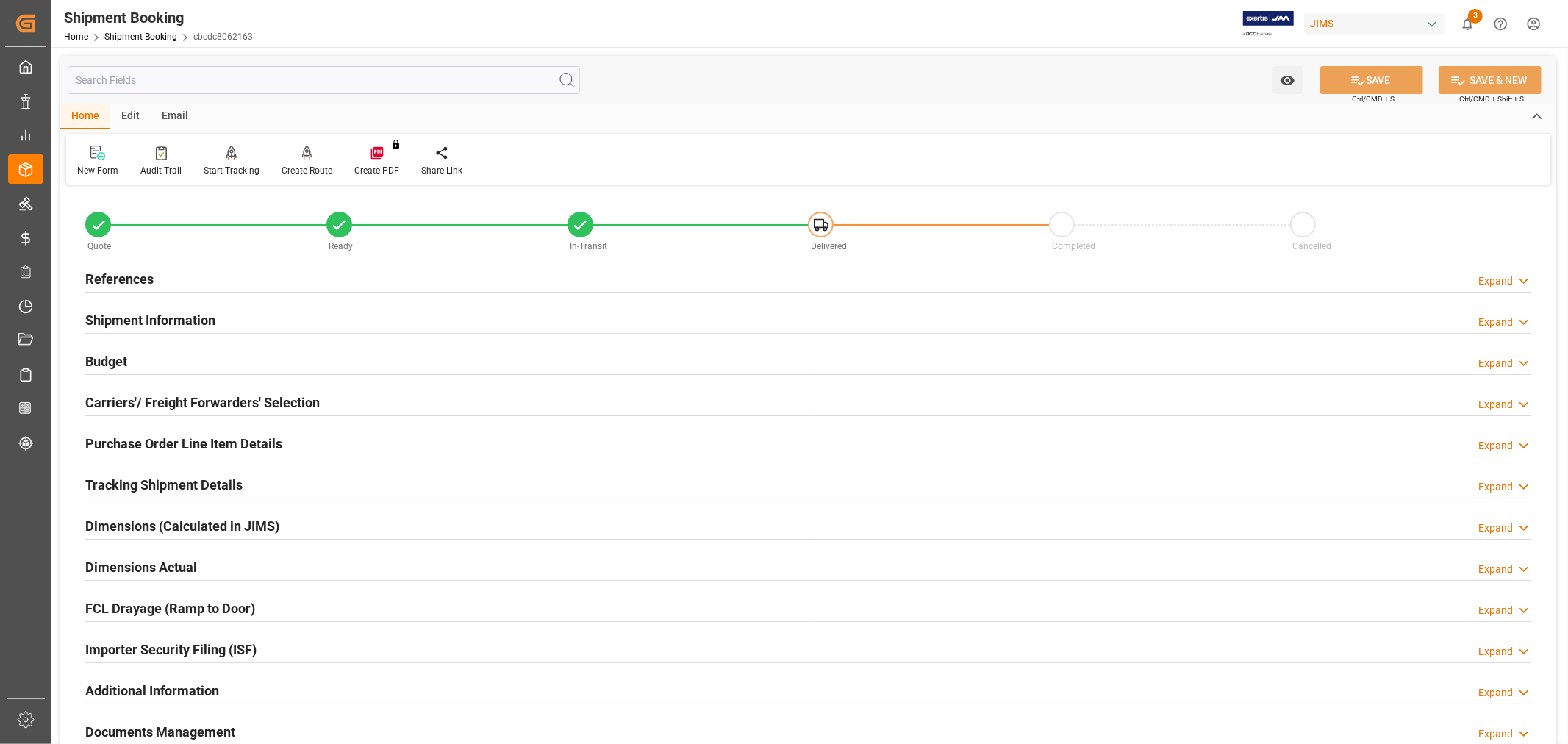
click at [172, 403] on h2 "Carriers'/ Freight Forwarders' Selection" at bounding box center [203, 402] width 234 height 20
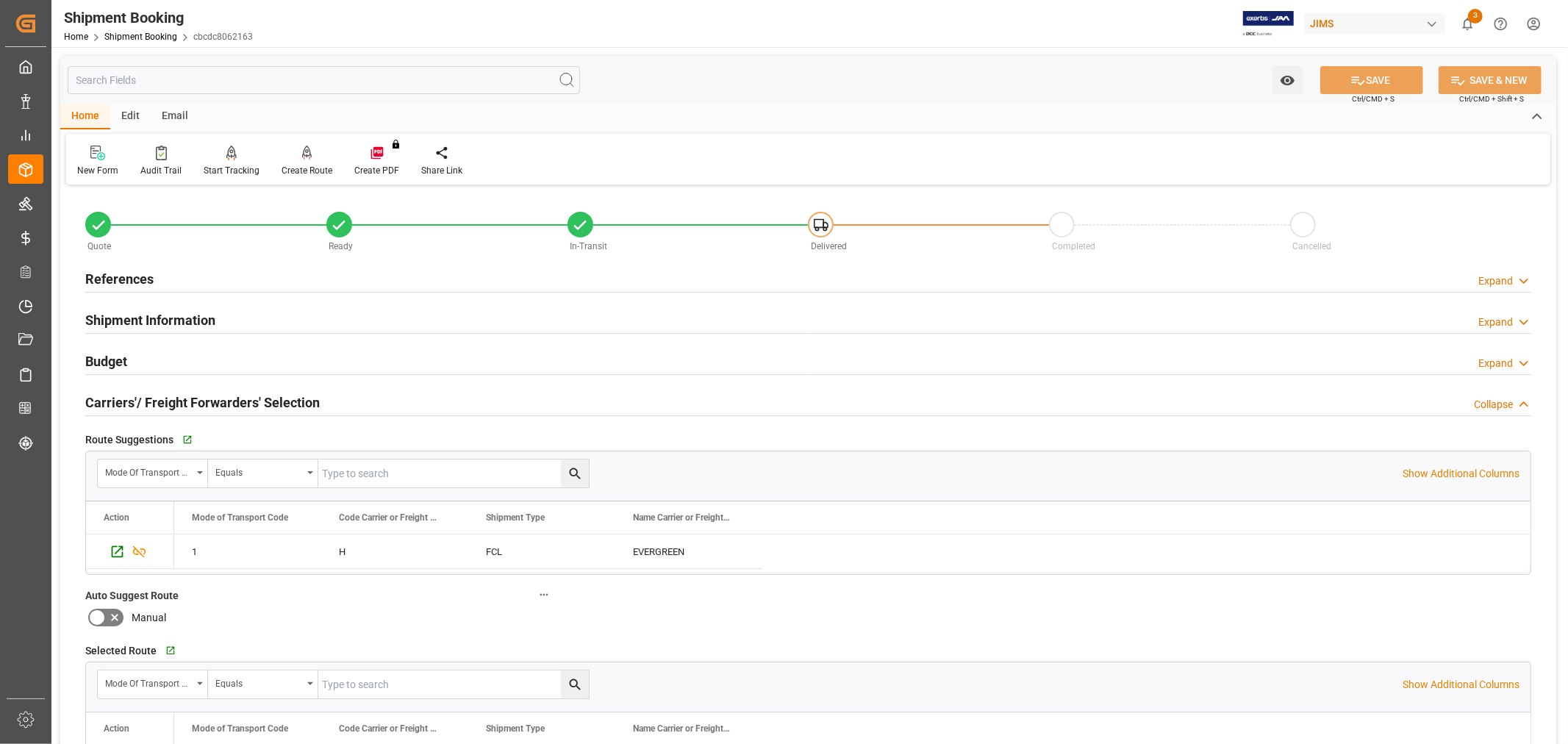
click at [113, 355] on h2 "Budget" at bounding box center [106, 361] width 42 height 20
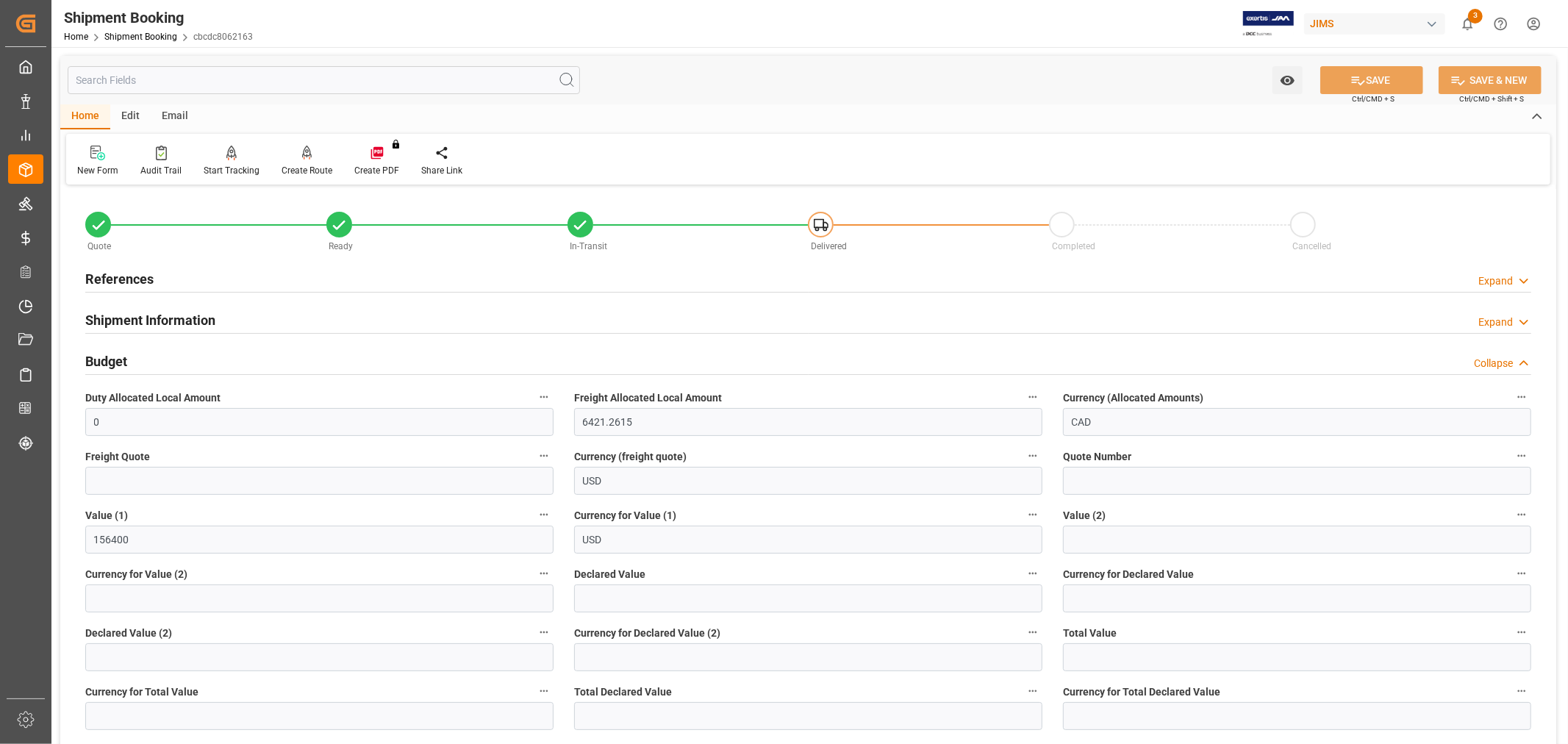
click at [113, 355] on h2 "Budget" at bounding box center [106, 361] width 42 height 20
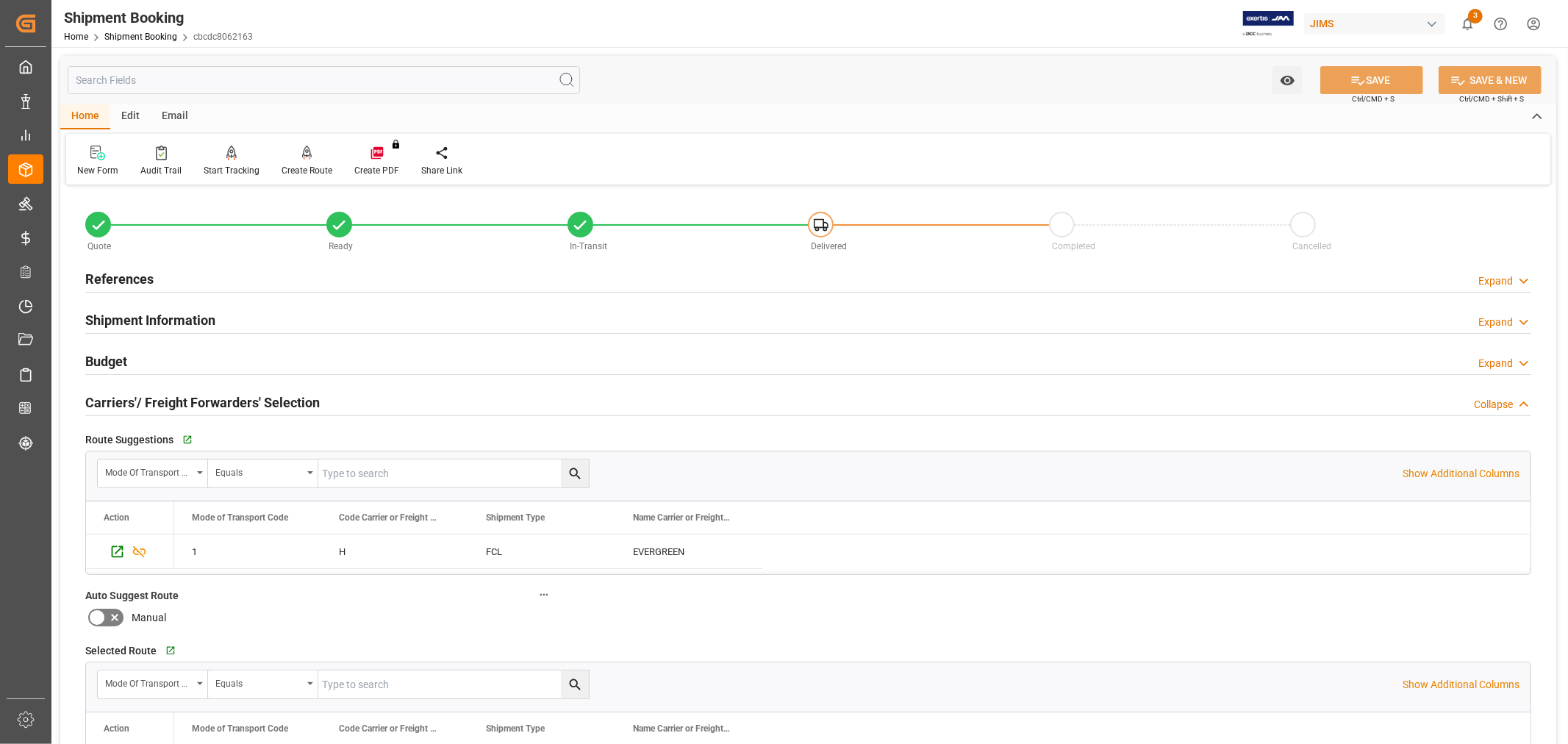
click at [126, 321] on h2 "Shipment Information" at bounding box center [150, 320] width 130 height 20
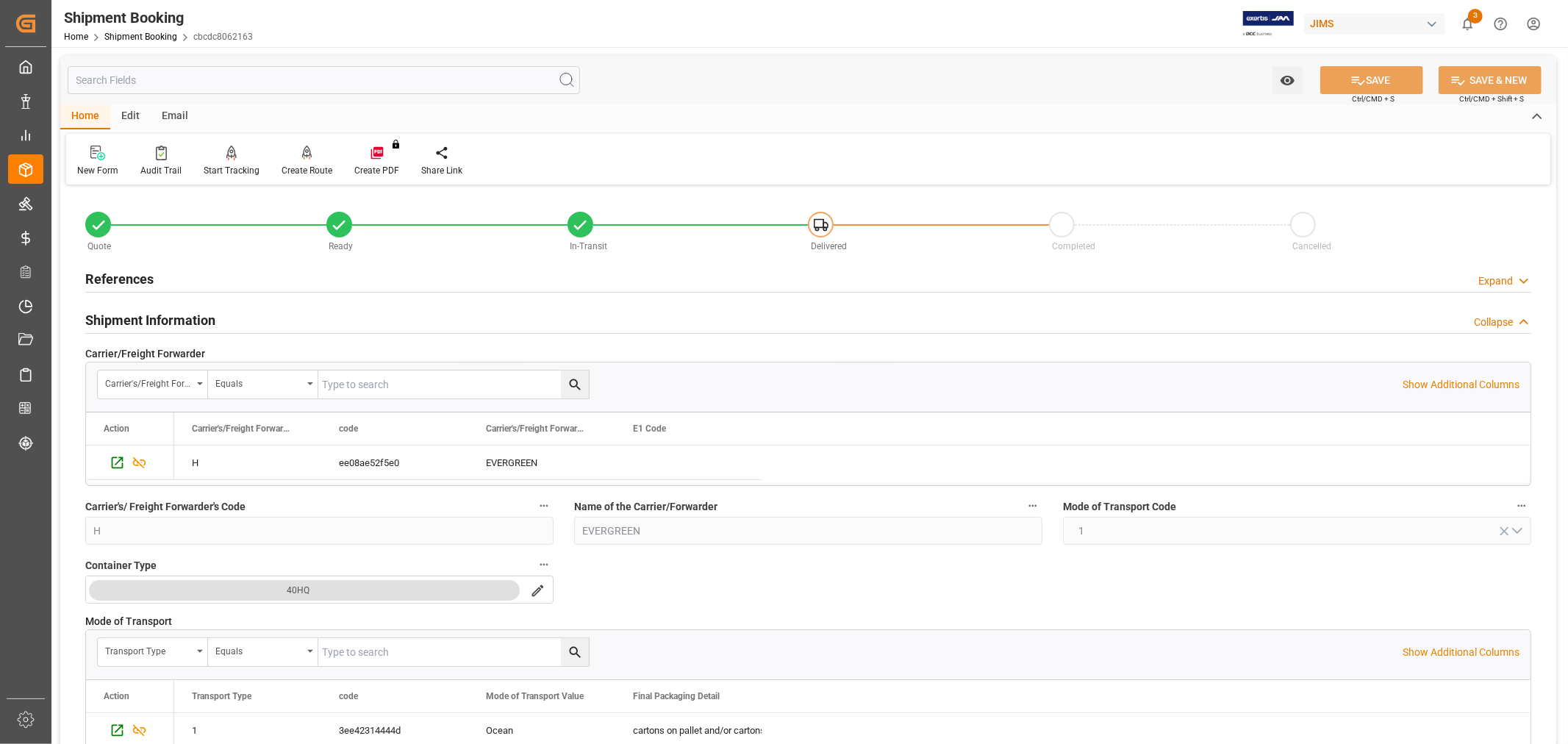
click at [127, 271] on h2 "References" at bounding box center [120, 278] width 69 height 20
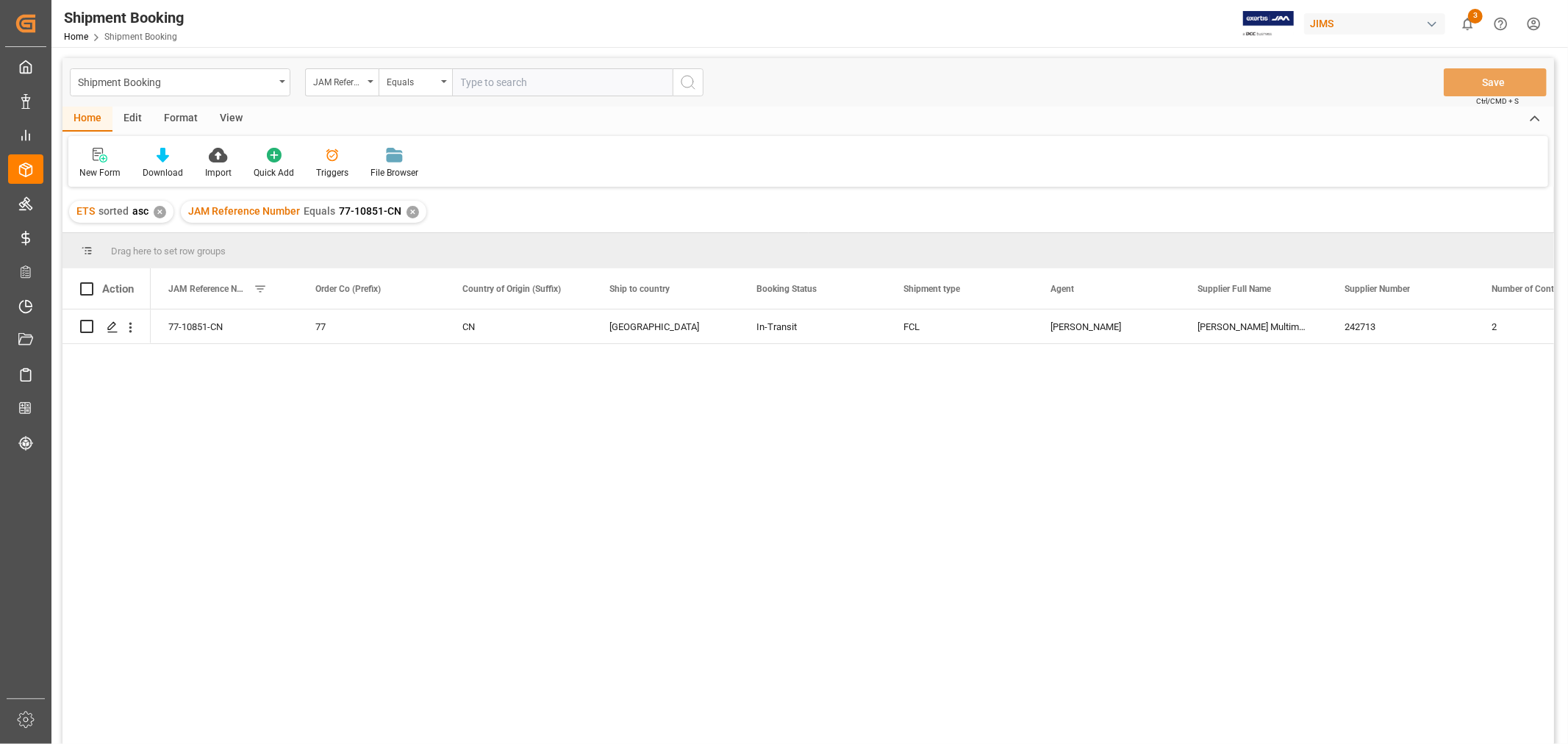
click at [229, 118] on div "View" at bounding box center [231, 119] width 45 height 25
click at [89, 171] on div "Default" at bounding box center [94, 173] width 29 height 14
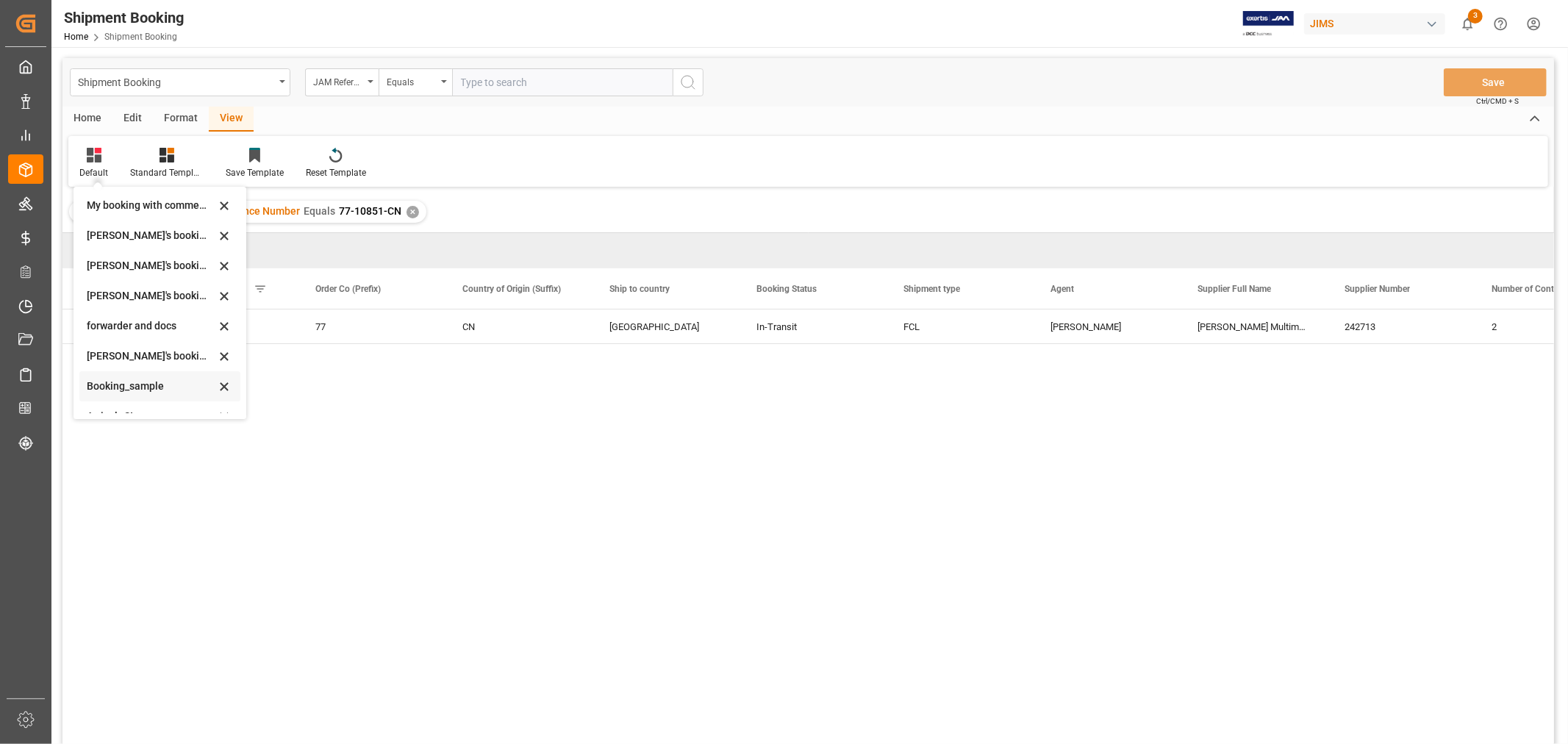
scroll to position [140, 0]
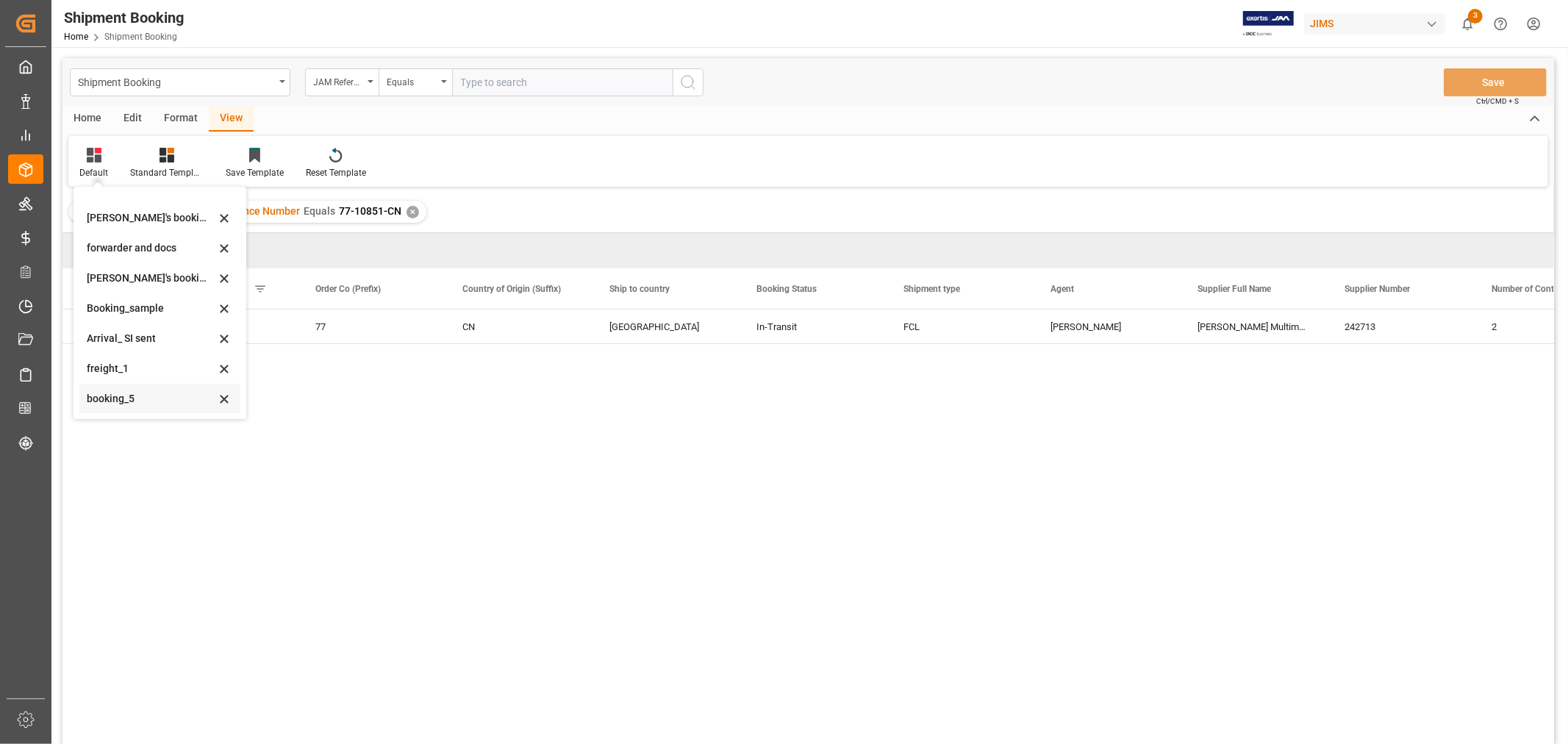
click at [119, 403] on div "booking_5" at bounding box center [151, 399] width 129 height 15
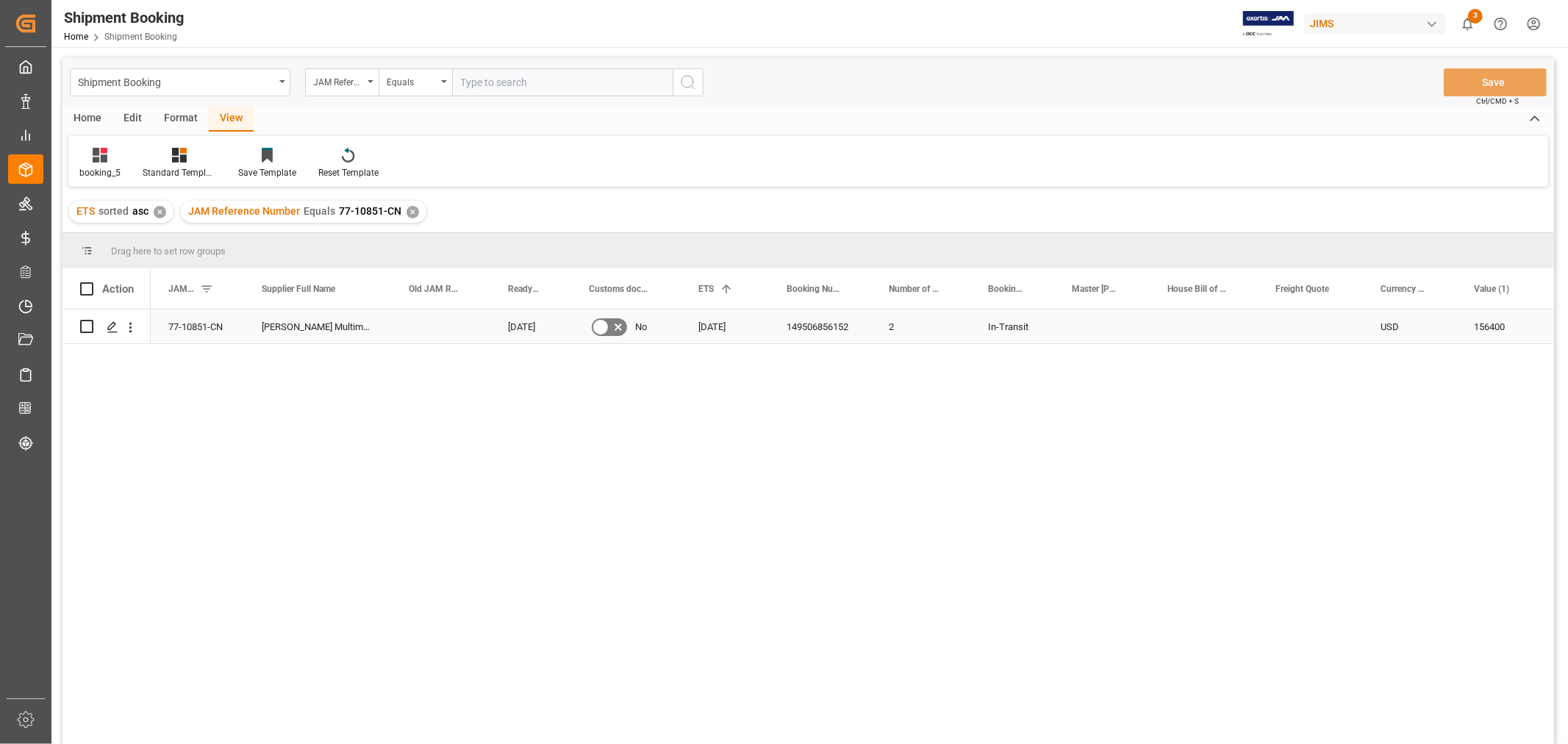
click at [839, 311] on div "149506856152" at bounding box center [820, 327] width 102 height 34
click at [406, 206] on div "✕" at bounding box center [412, 212] width 13 height 13
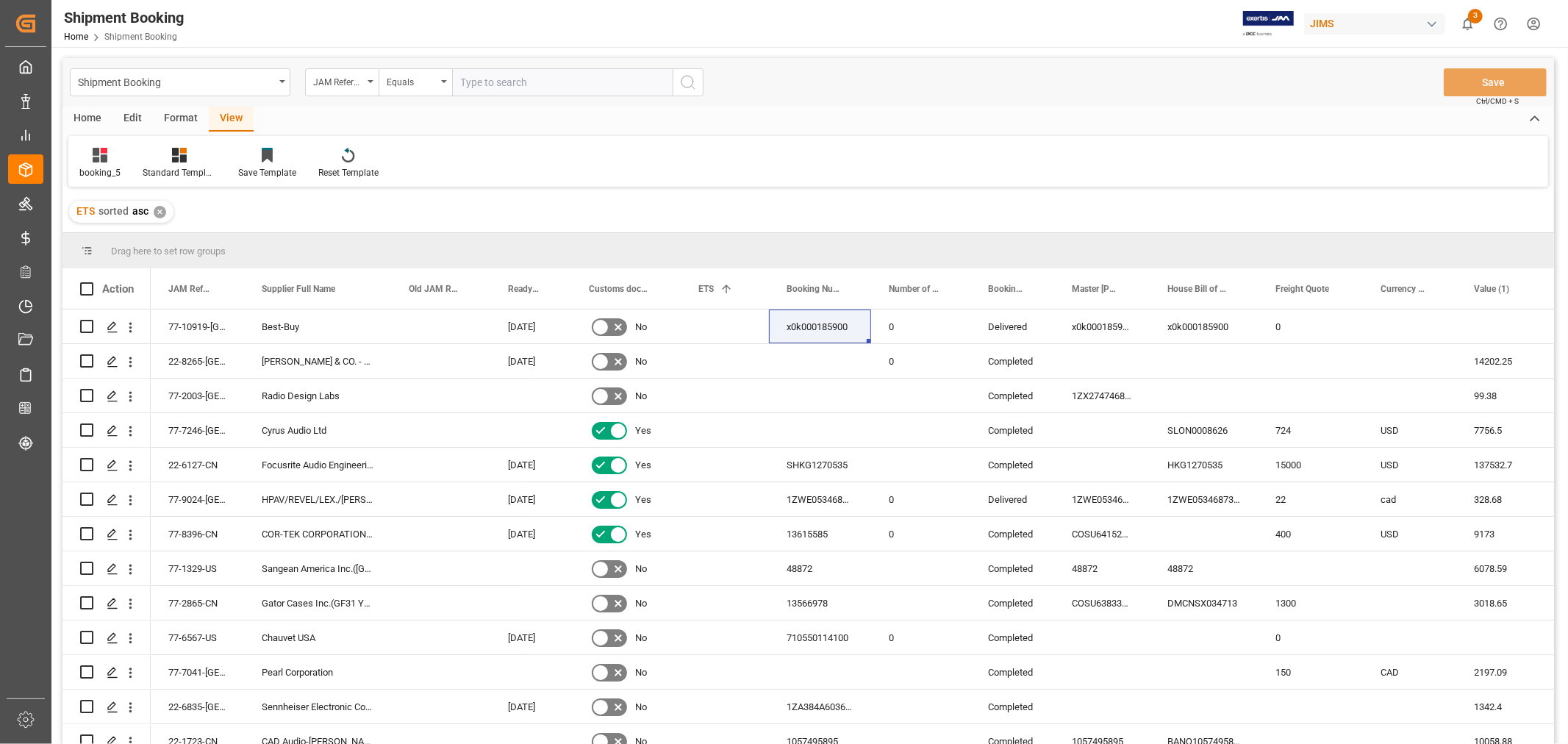
click at [490, 81] on input "text" at bounding box center [563, 82] width 221 height 28
type input "77-10558-CN"
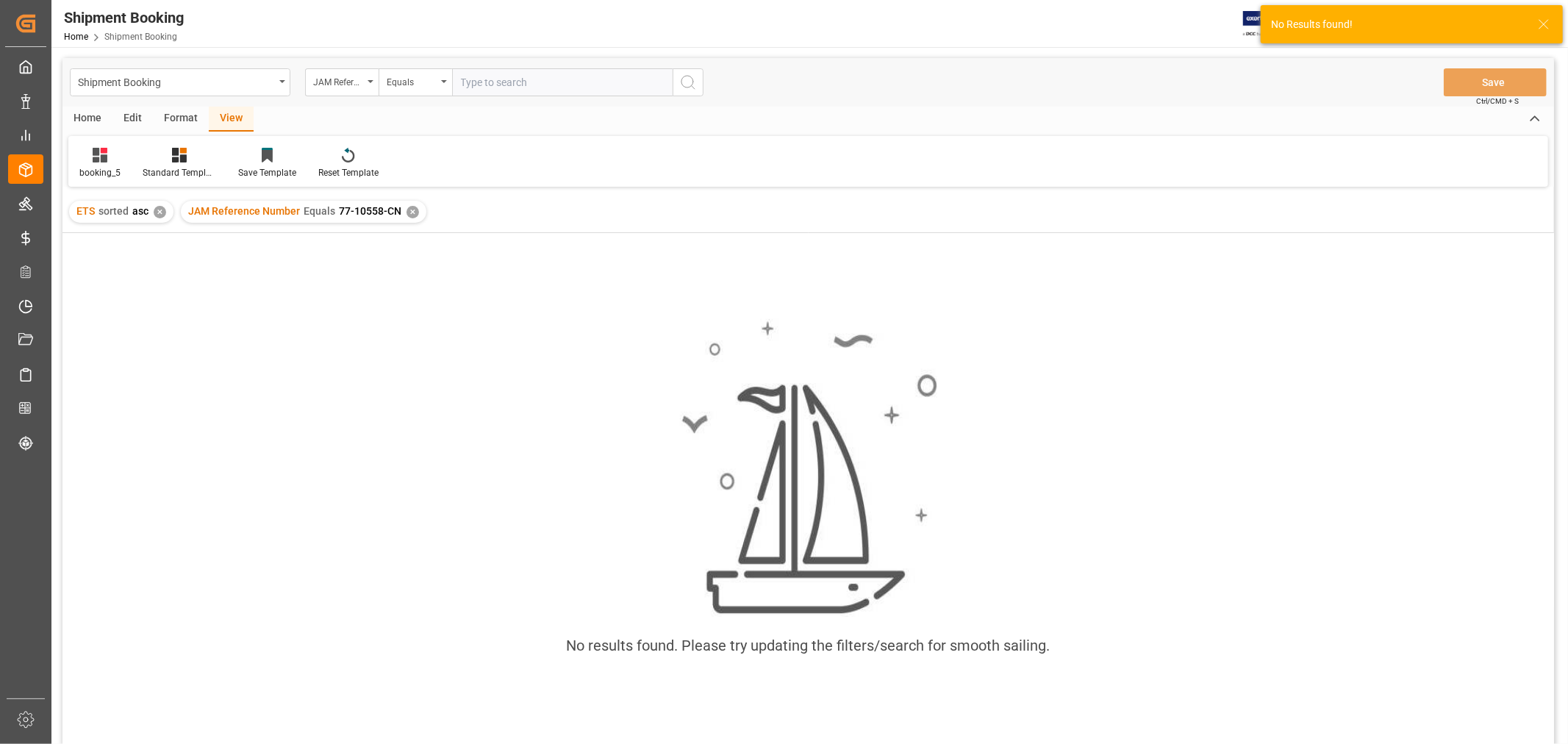
click at [410, 211] on div "✕" at bounding box center [412, 212] width 13 height 13
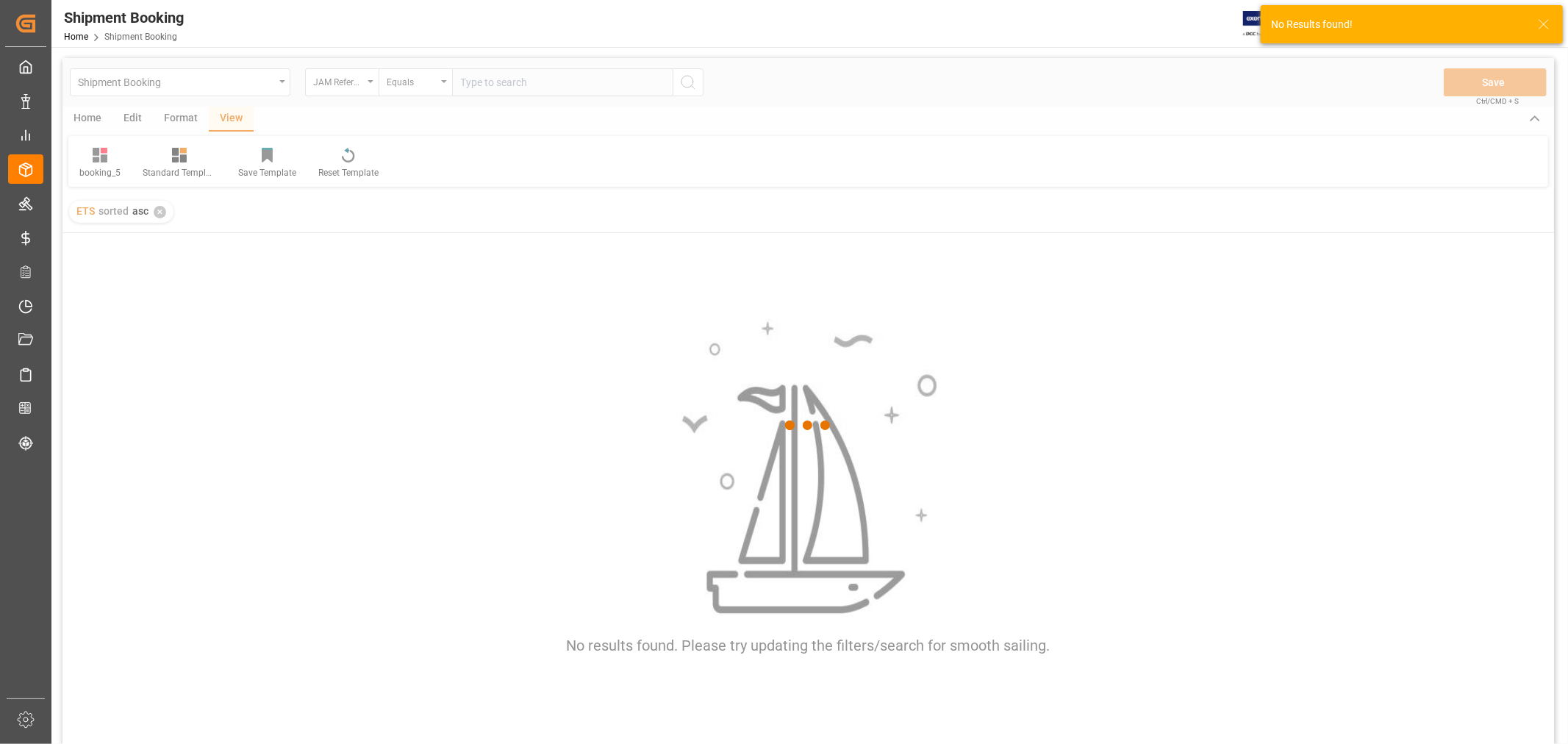
click at [489, 81] on div at bounding box center [809, 425] width 1492 height 735
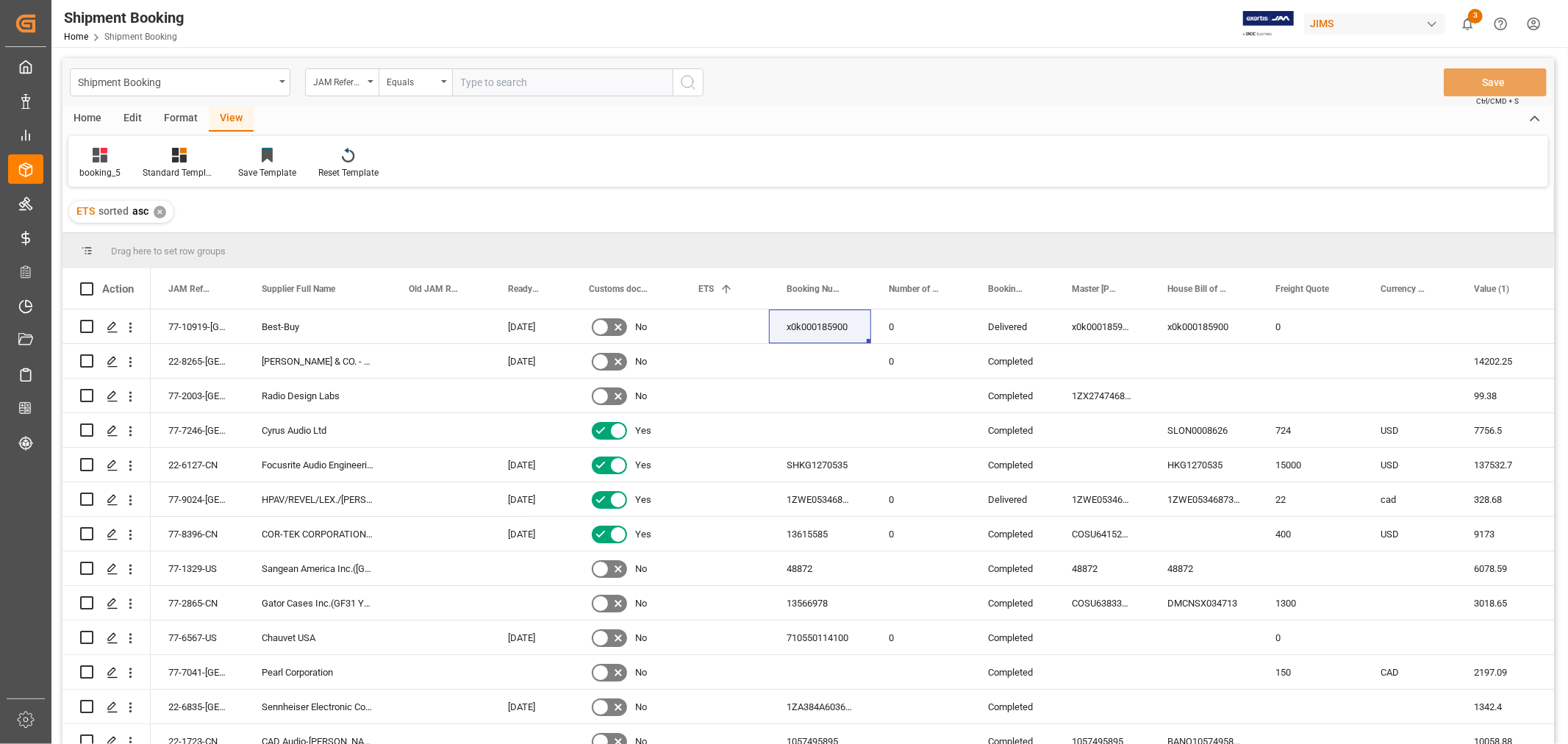
click at [489, 86] on input "text" at bounding box center [563, 82] width 221 height 28
type input "77-10558-[GEOGRAPHIC_DATA]"
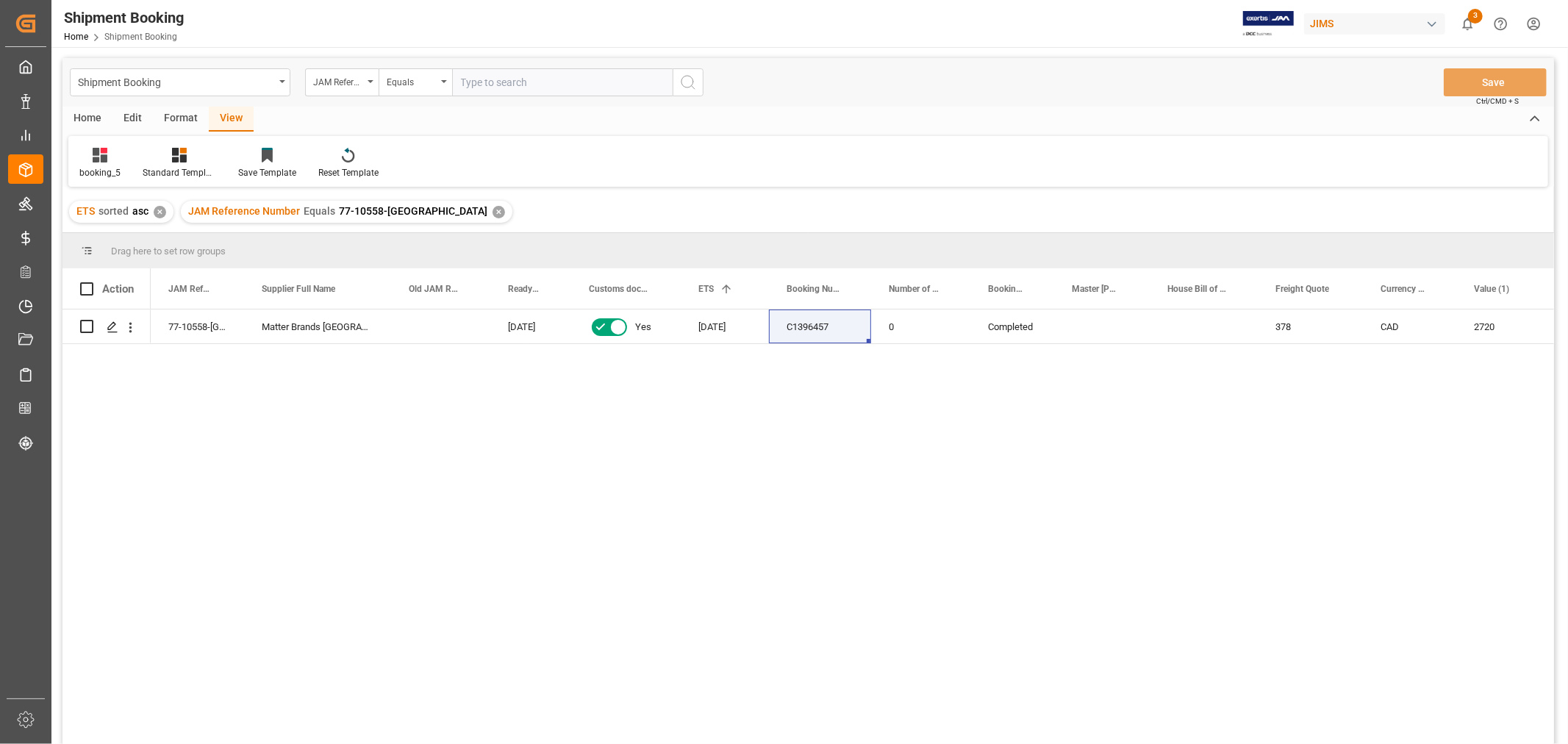
click at [416, 209] on div "JAM Reference Number Equals 77-10558-US ✕" at bounding box center [346, 212] width 332 height 22
click at [492, 206] on div "✕" at bounding box center [498, 212] width 13 height 13
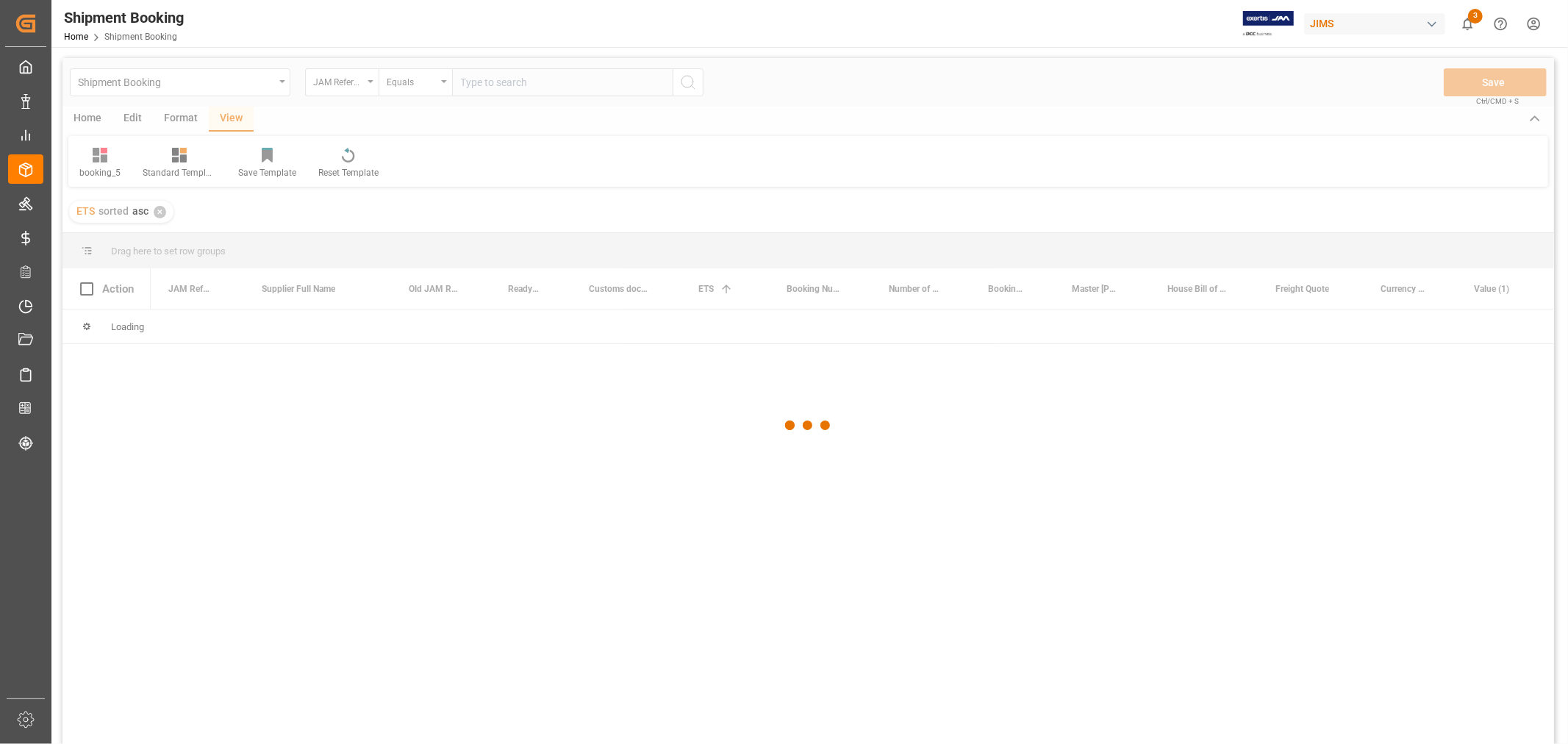
click at [489, 78] on div at bounding box center [809, 425] width 1492 height 735
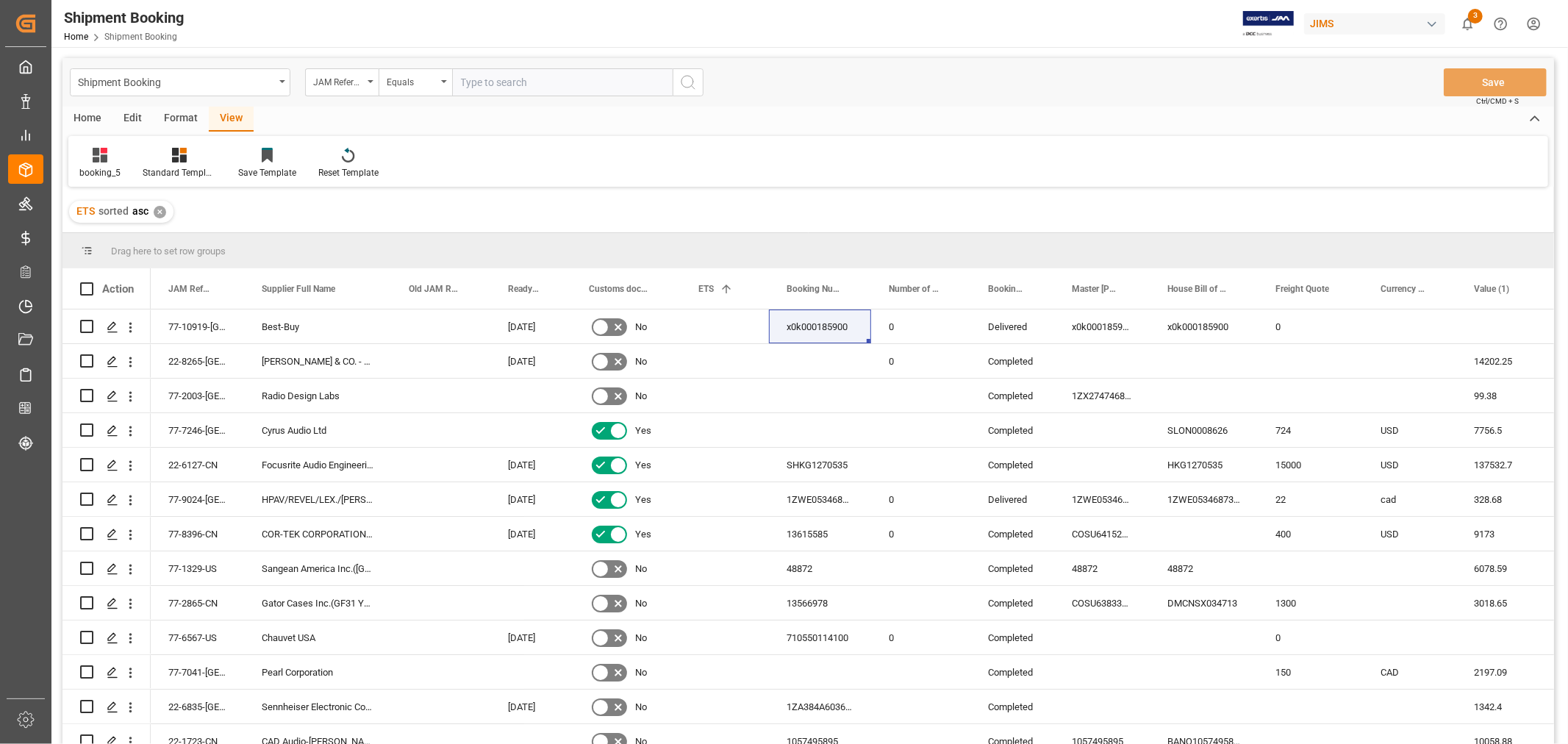
click at [489, 81] on input "text" at bounding box center [563, 82] width 221 height 28
type input "77-10797-NL"
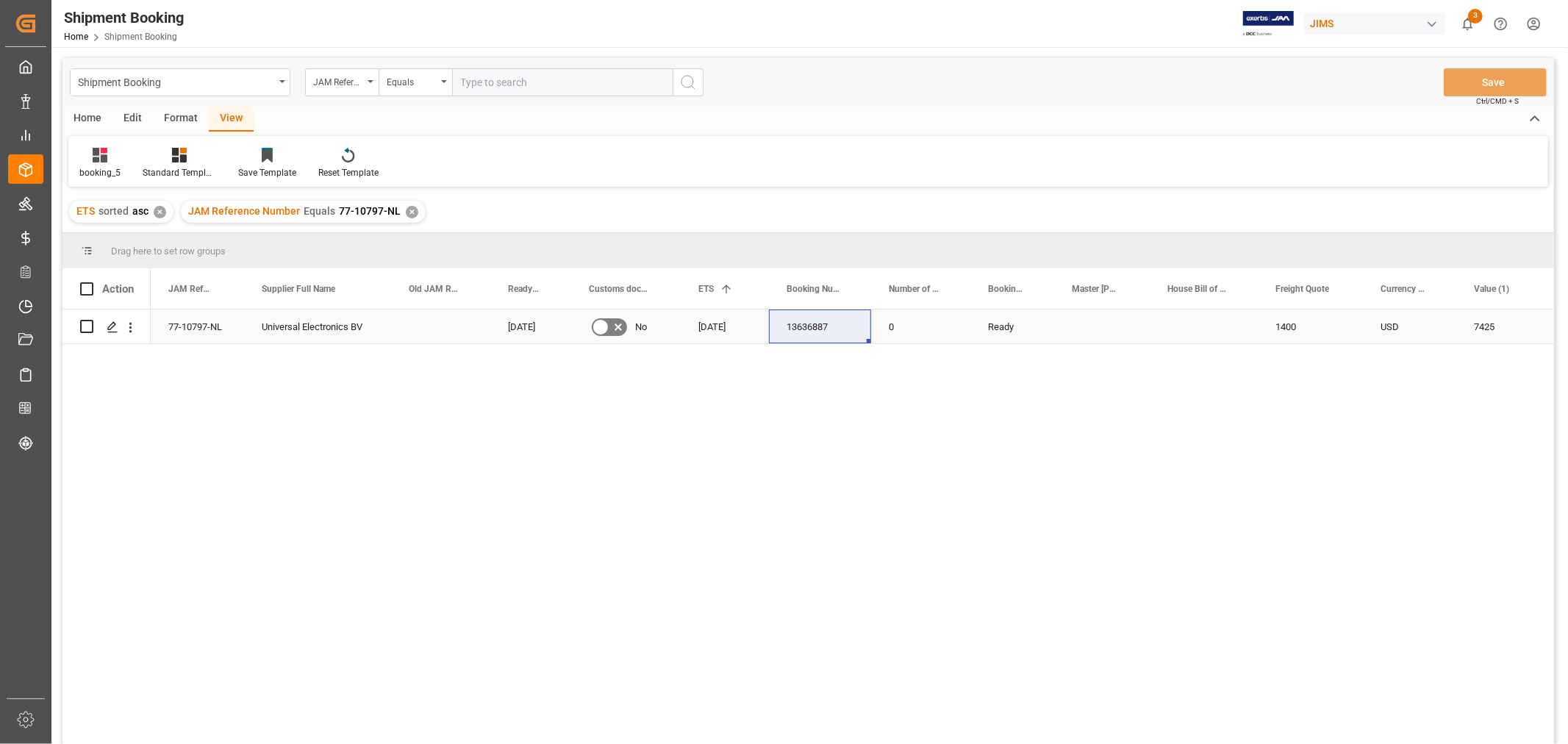
click at [833, 333] on div "13636887" at bounding box center [820, 327] width 102 height 34
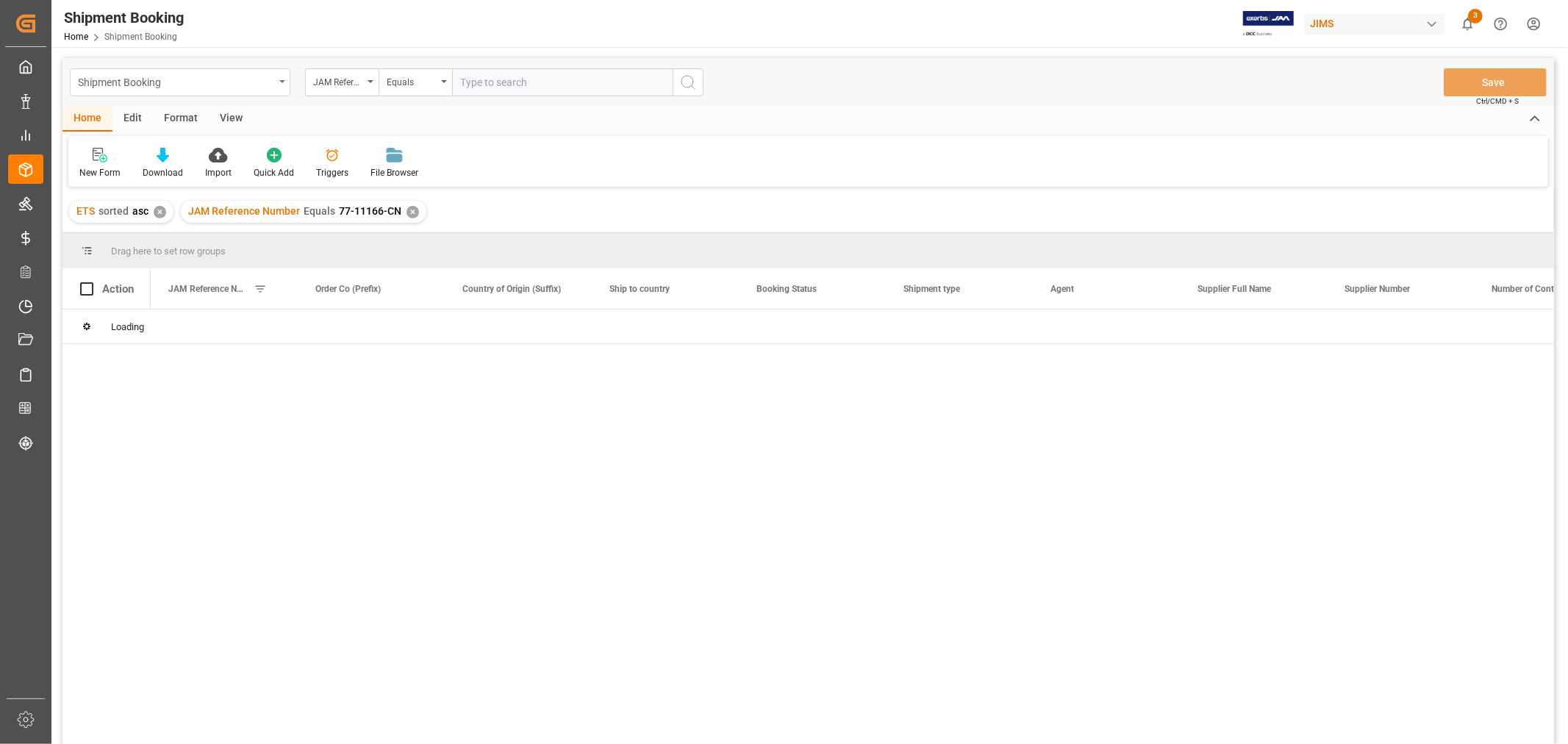
click at [280, 76] on div "Shipment Booking" at bounding box center [180, 82] width 221 height 28
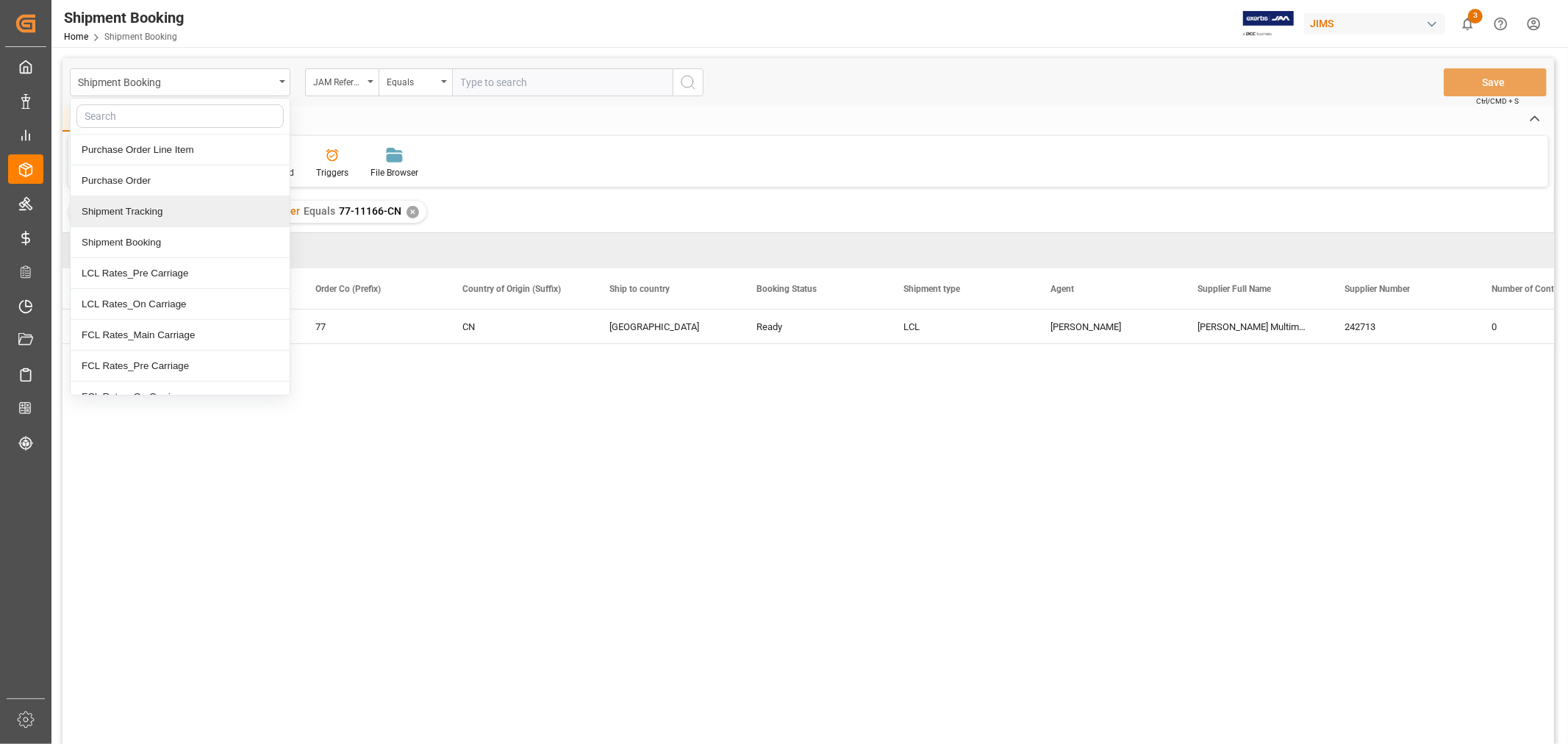
click at [150, 216] on div "Shipment Tracking" at bounding box center [180, 211] width 219 height 31
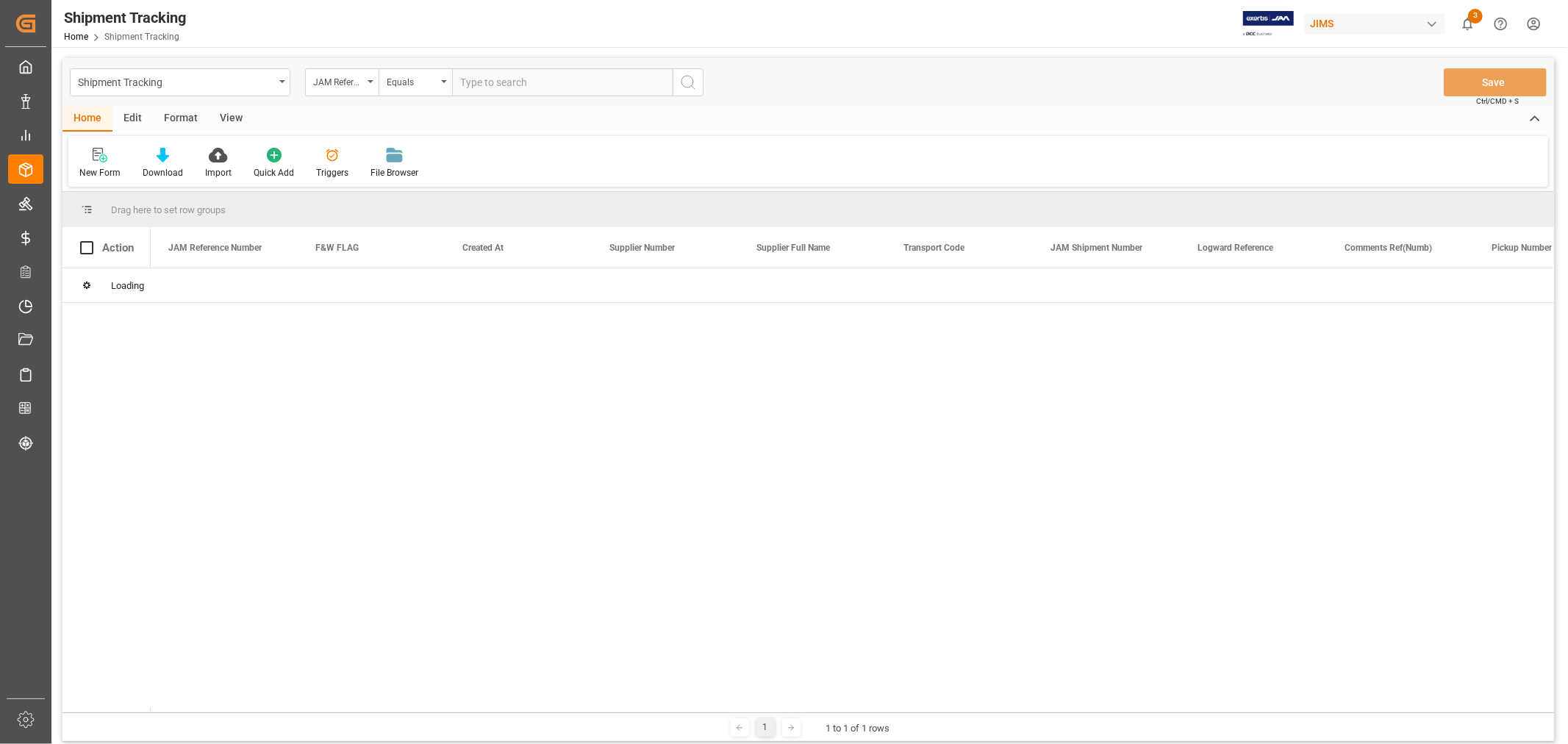
click at [508, 83] on input "text" at bounding box center [563, 82] width 221 height 28
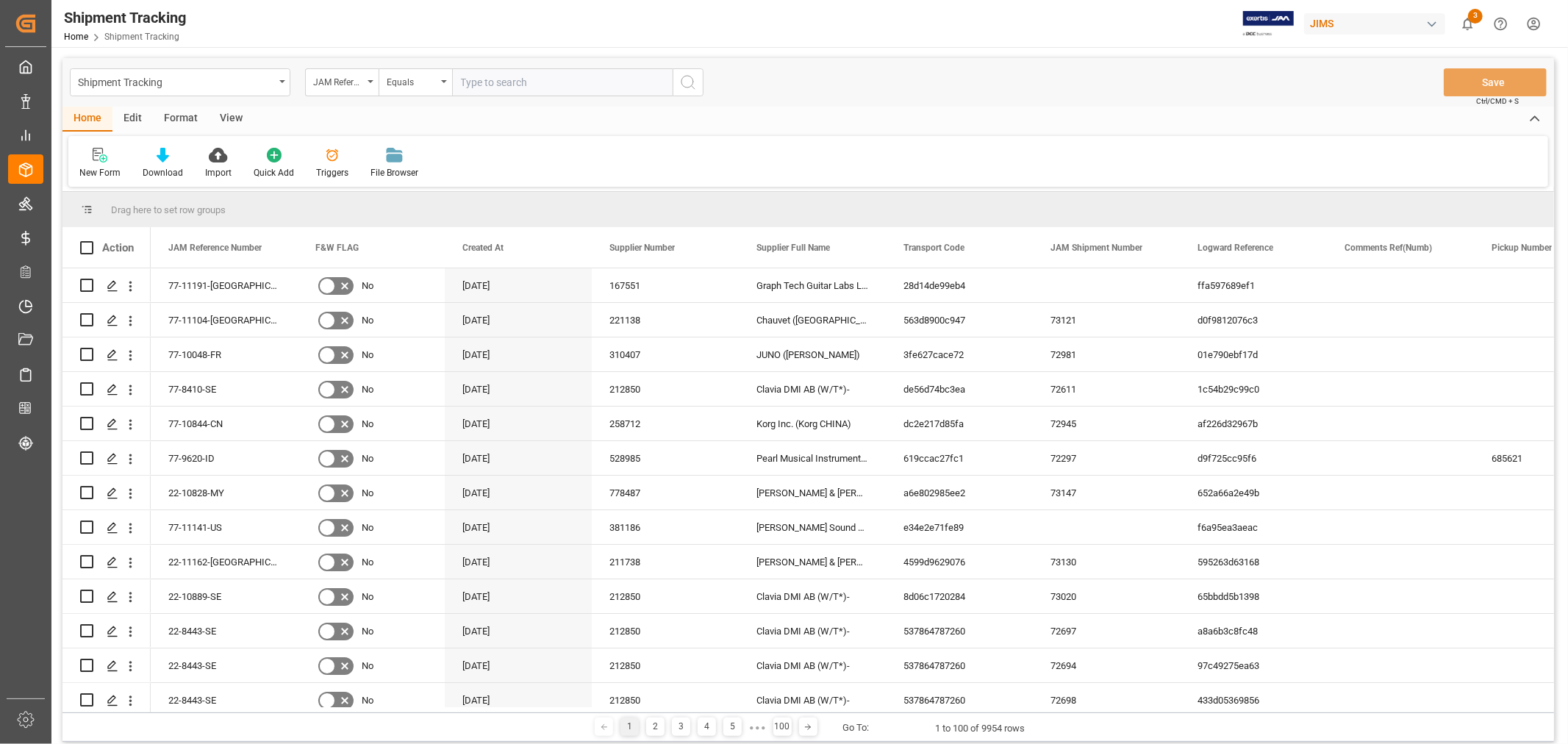
paste input "77-11166-CN"
type input "77-11166-CN"
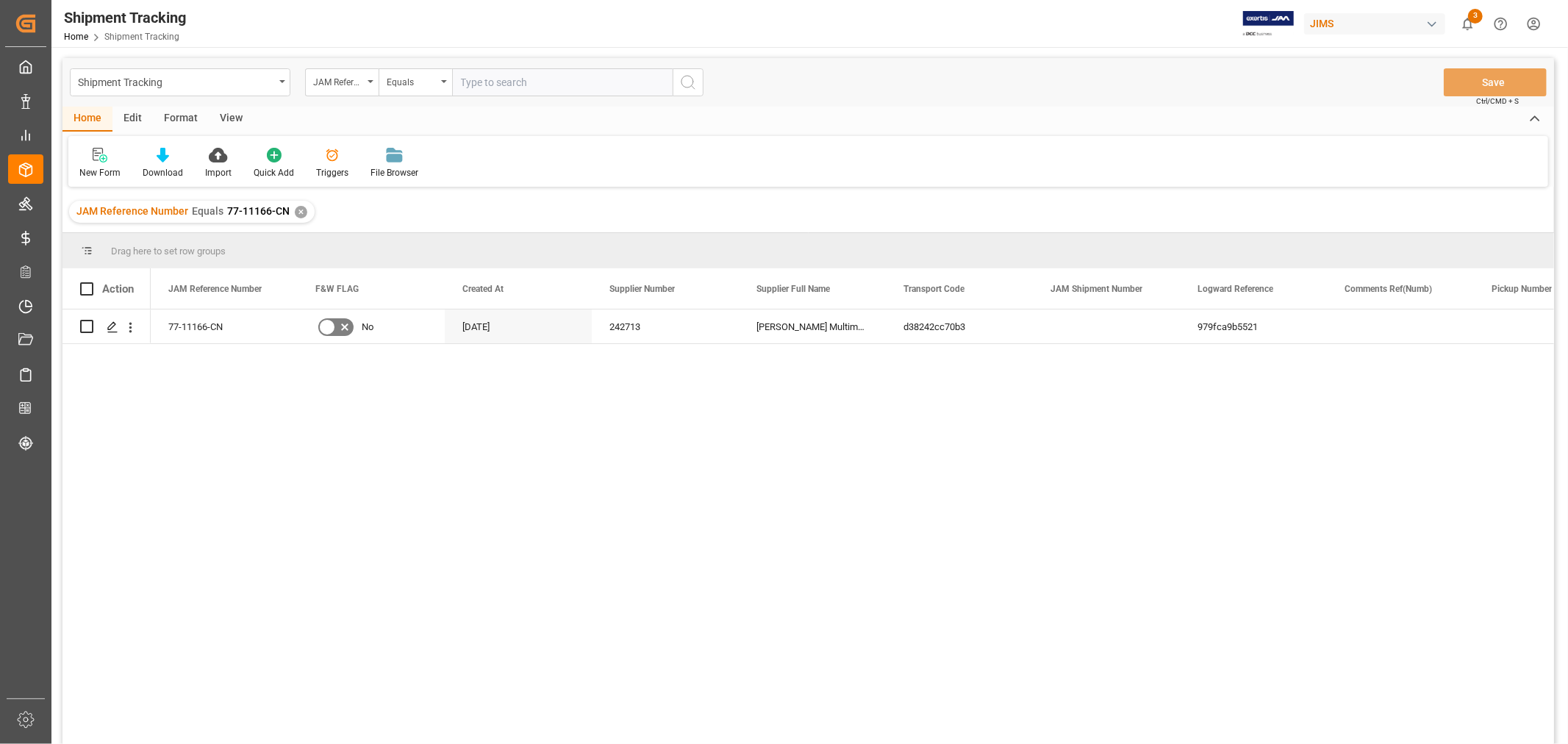
click at [227, 118] on div "View" at bounding box center [231, 119] width 45 height 25
click at [81, 163] on div "Default" at bounding box center [94, 163] width 51 height 32
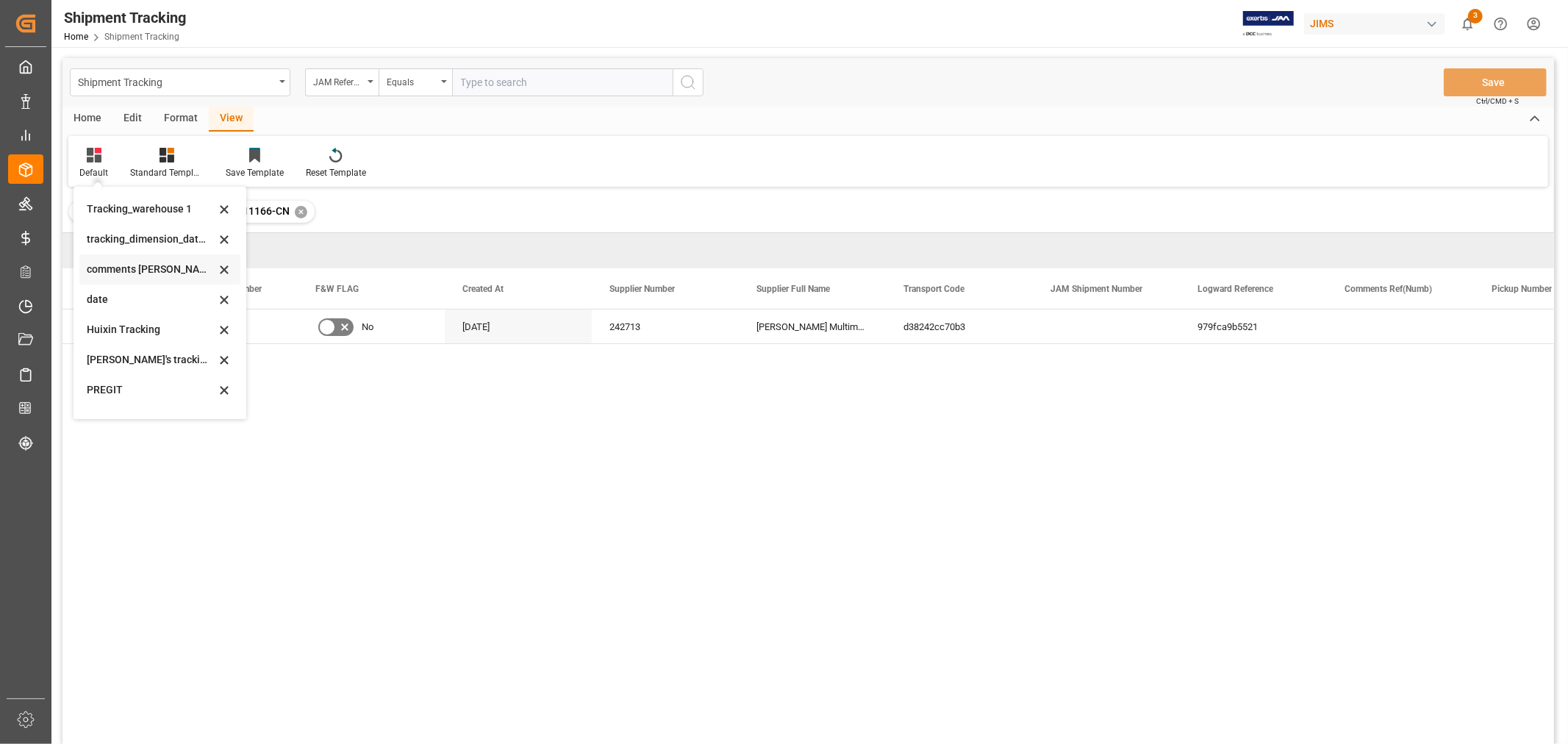
scroll to position [322, 0]
click at [140, 247] on div "Huixin's tracking all_sample" at bounding box center [151, 248] width 129 height 15
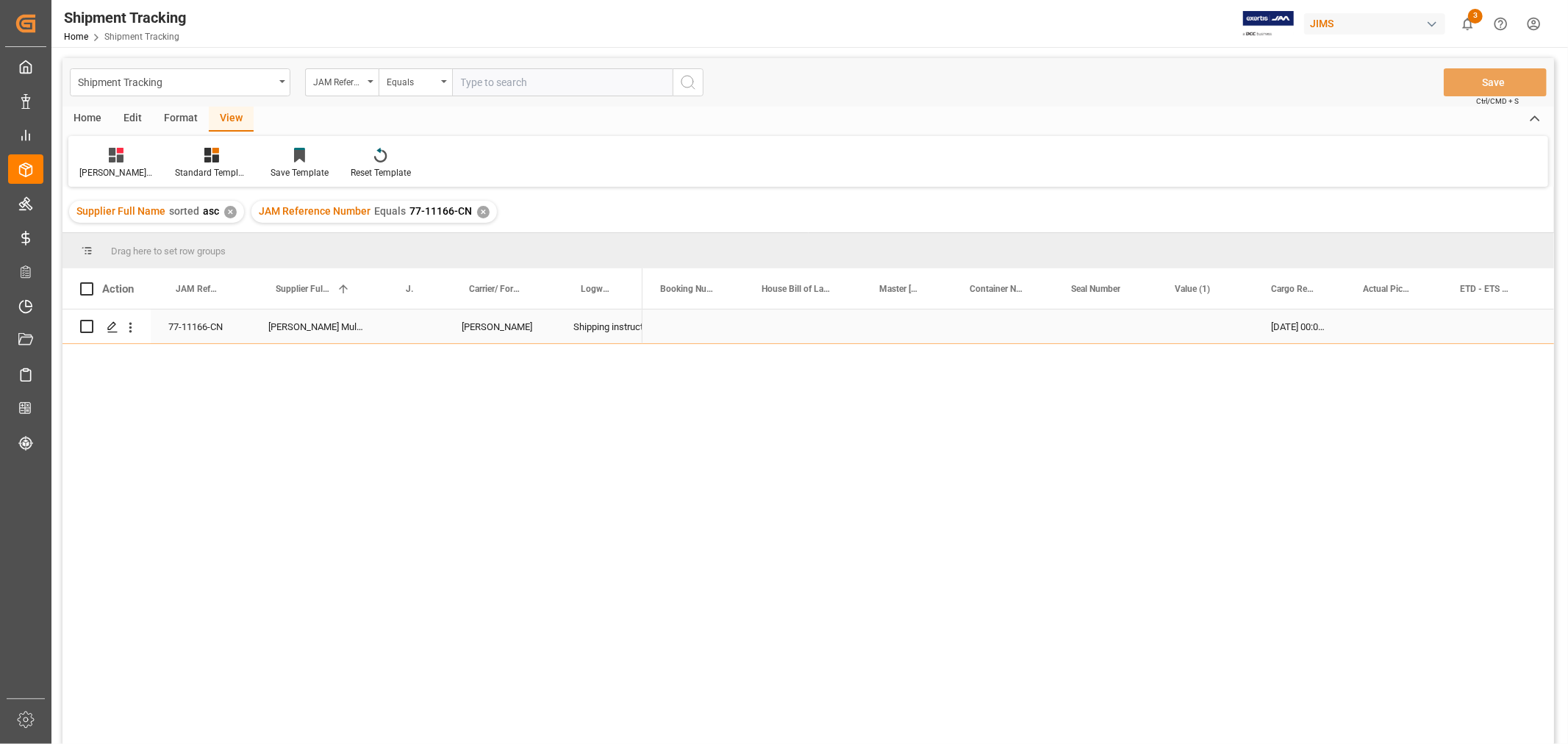
click at [1395, 331] on div "Press SPACE to select this row." at bounding box center [1394, 327] width 97 height 34
click at [113, 171] on div "Huixin's tracking all_sample" at bounding box center [116, 173] width 74 height 14
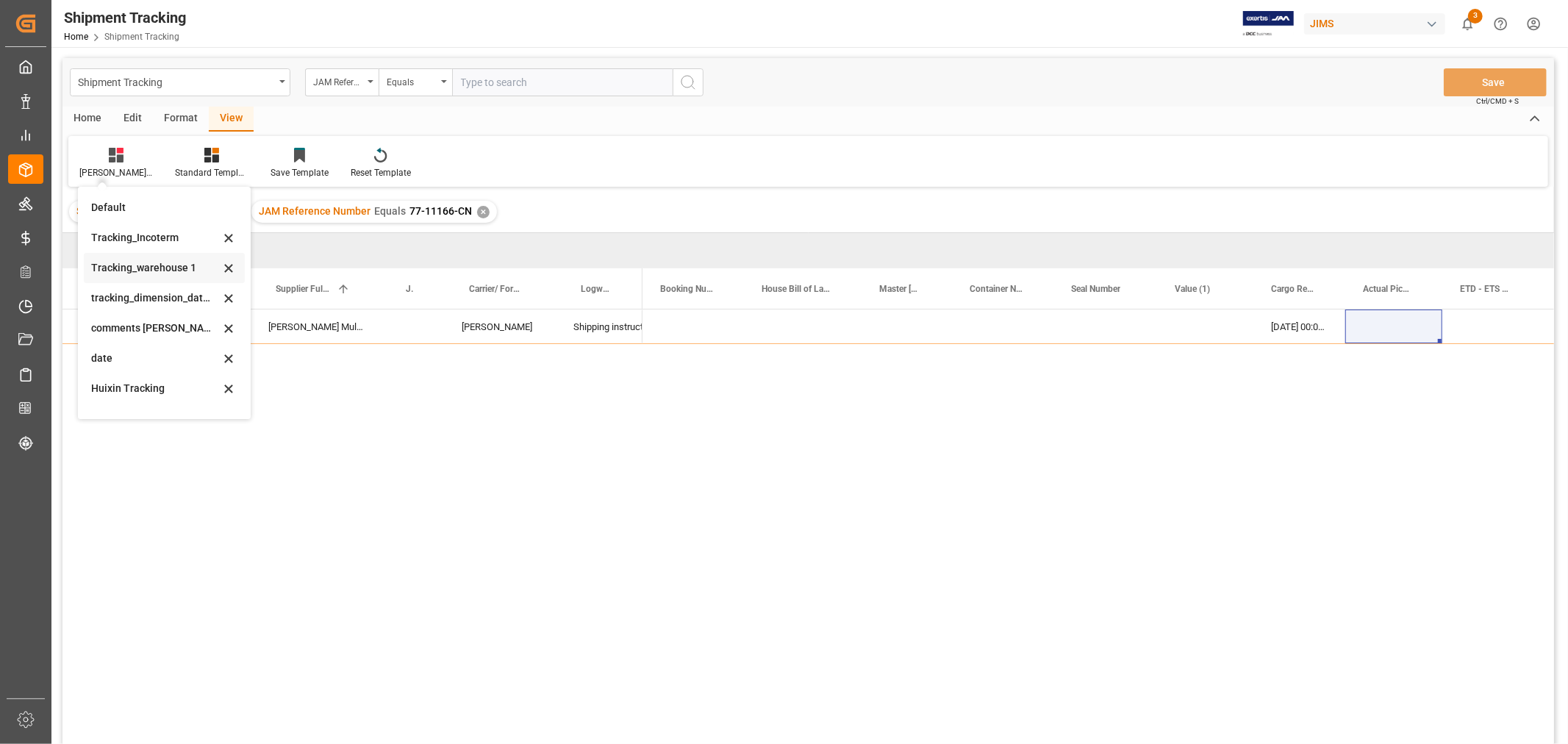
click at [149, 263] on div "Tracking_warehouse 1" at bounding box center [155, 268] width 129 height 15
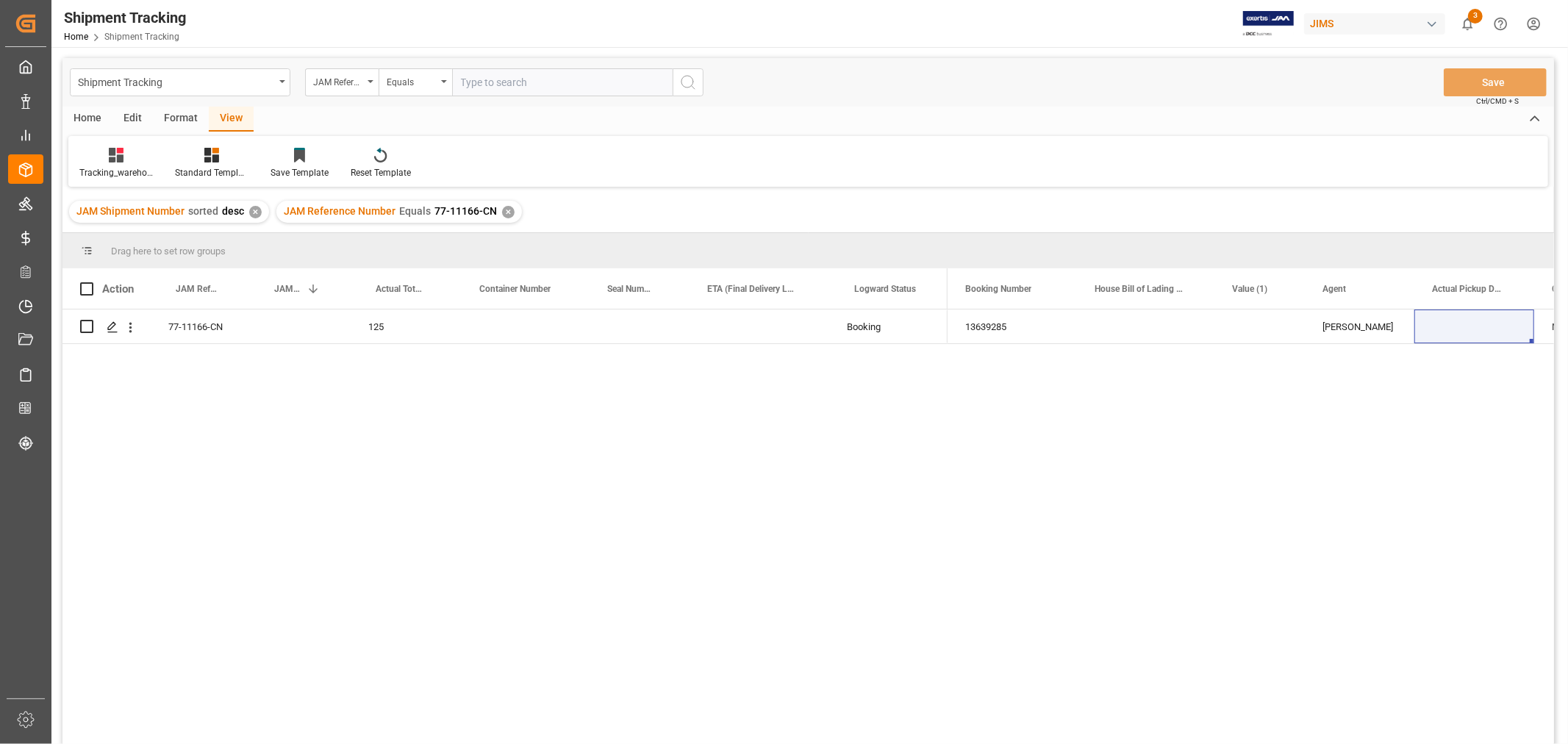
click at [503, 212] on div "✕" at bounding box center [508, 212] width 13 height 13
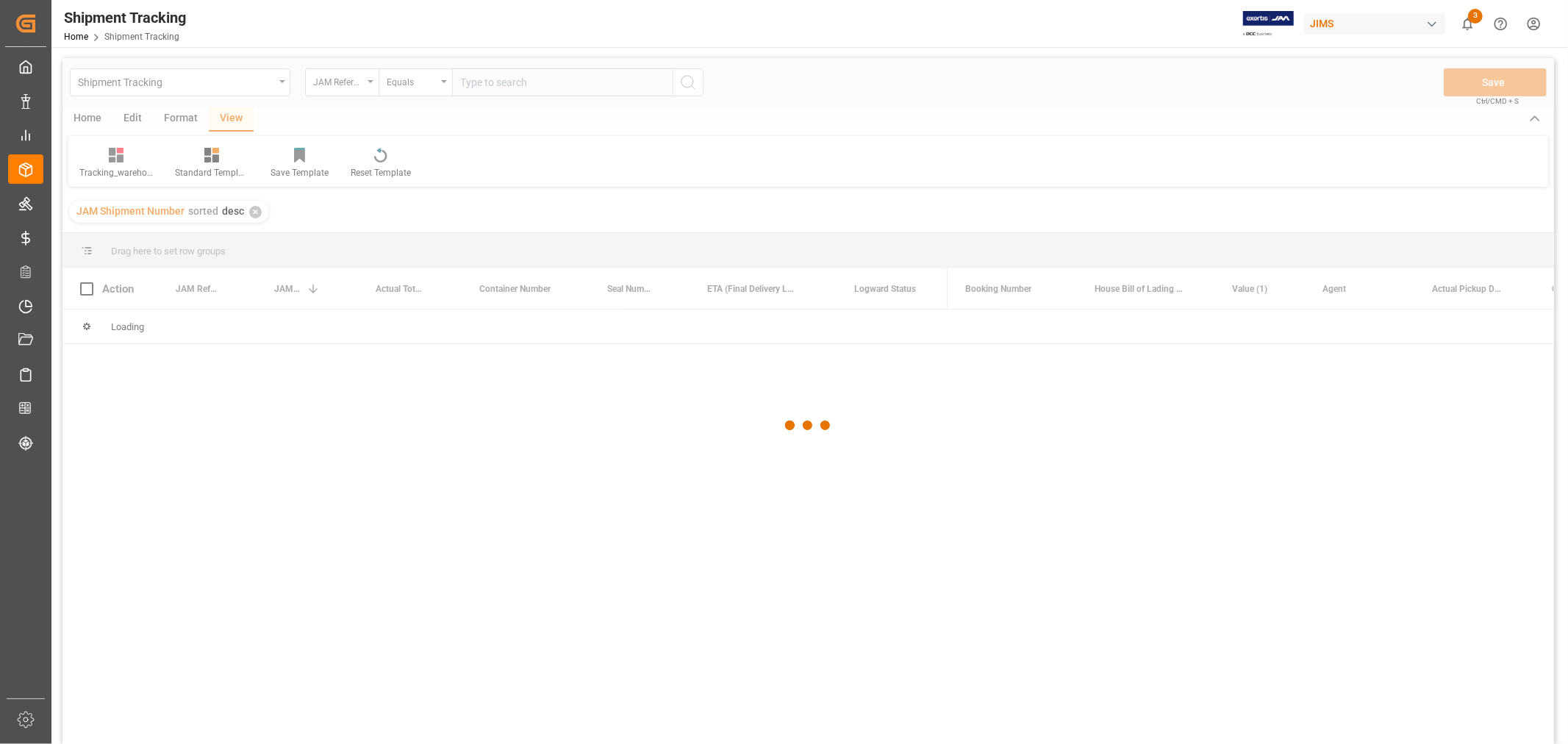
click at [501, 85] on div at bounding box center [809, 425] width 1492 height 735
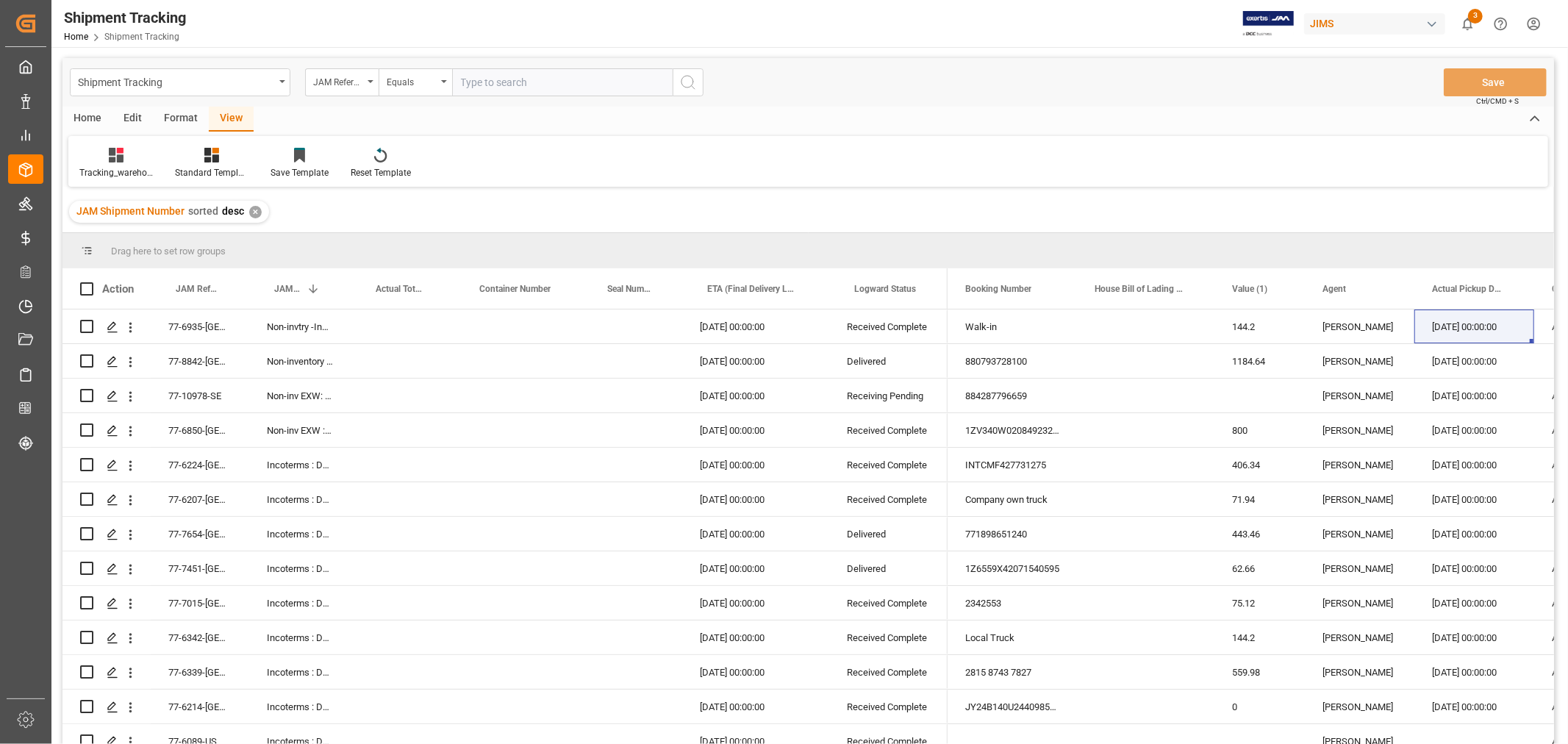
click at [496, 83] on input "text" at bounding box center [563, 82] width 221 height 28
paste input "77-11181-CN"
type input "77-11181-CN"
click at [702, 79] on button "search button" at bounding box center [688, 82] width 31 height 28
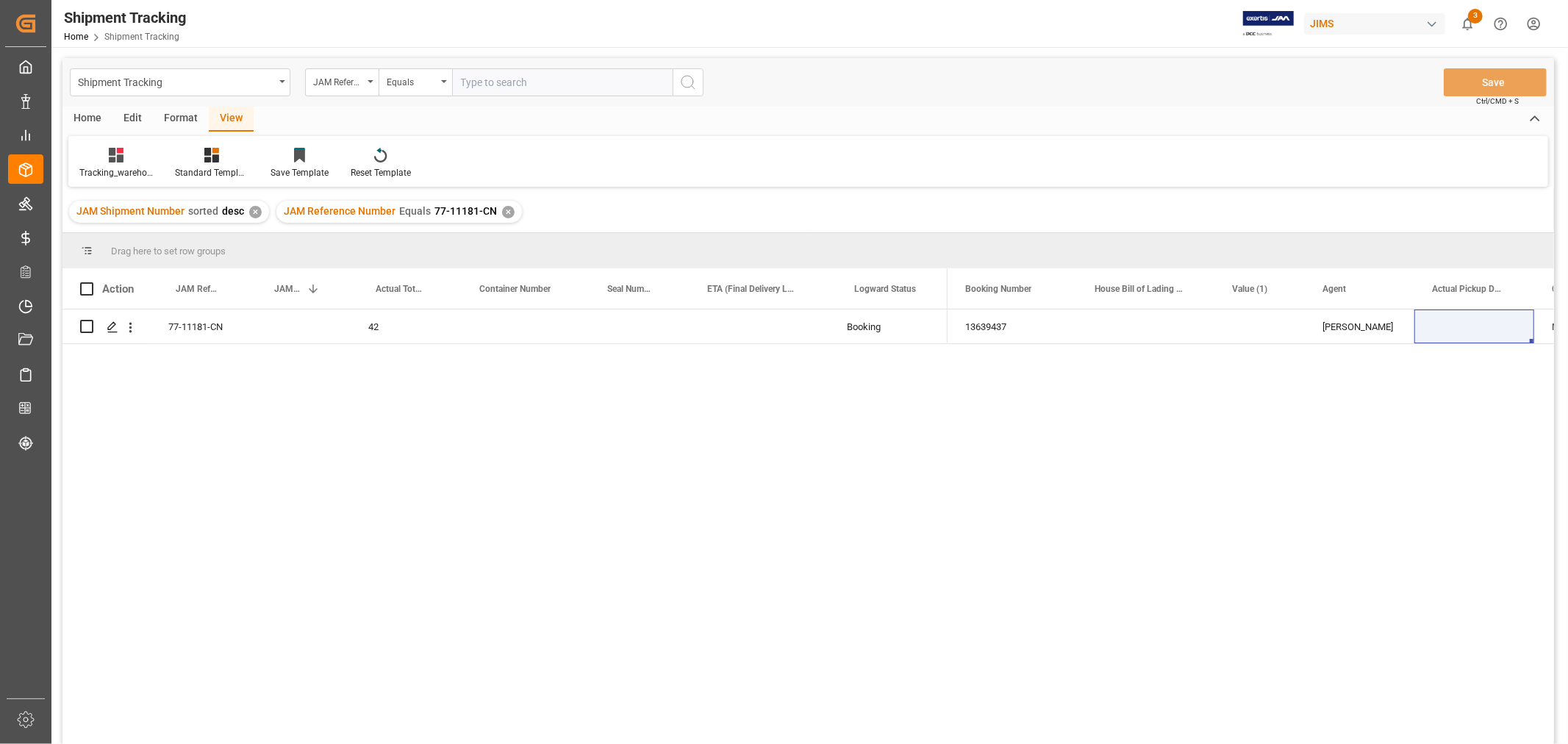
click at [509, 211] on div "✕" at bounding box center [508, 212] width 13 height 13
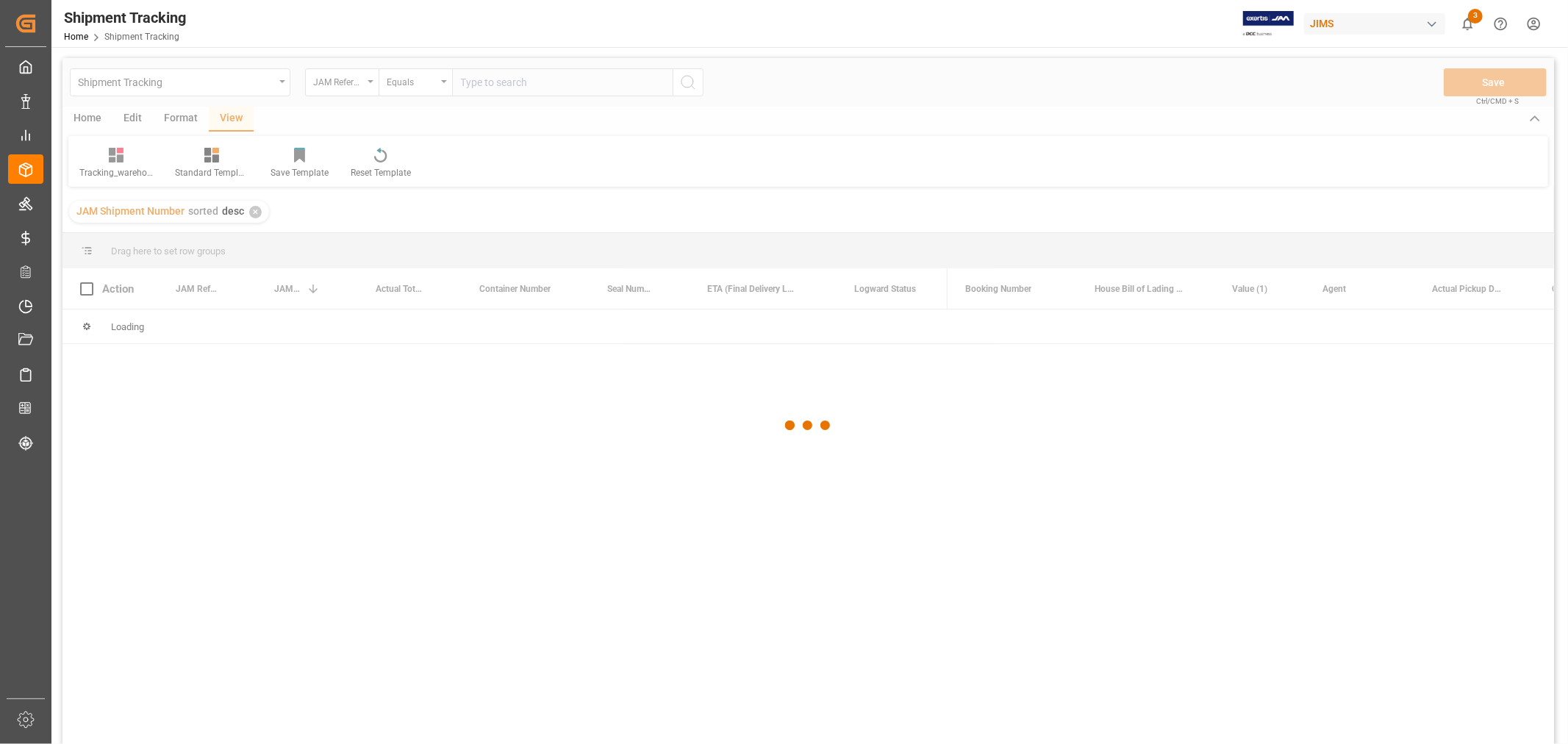
click at [512, 81] on div at bounding box center [809, 425] width 1492 height 735
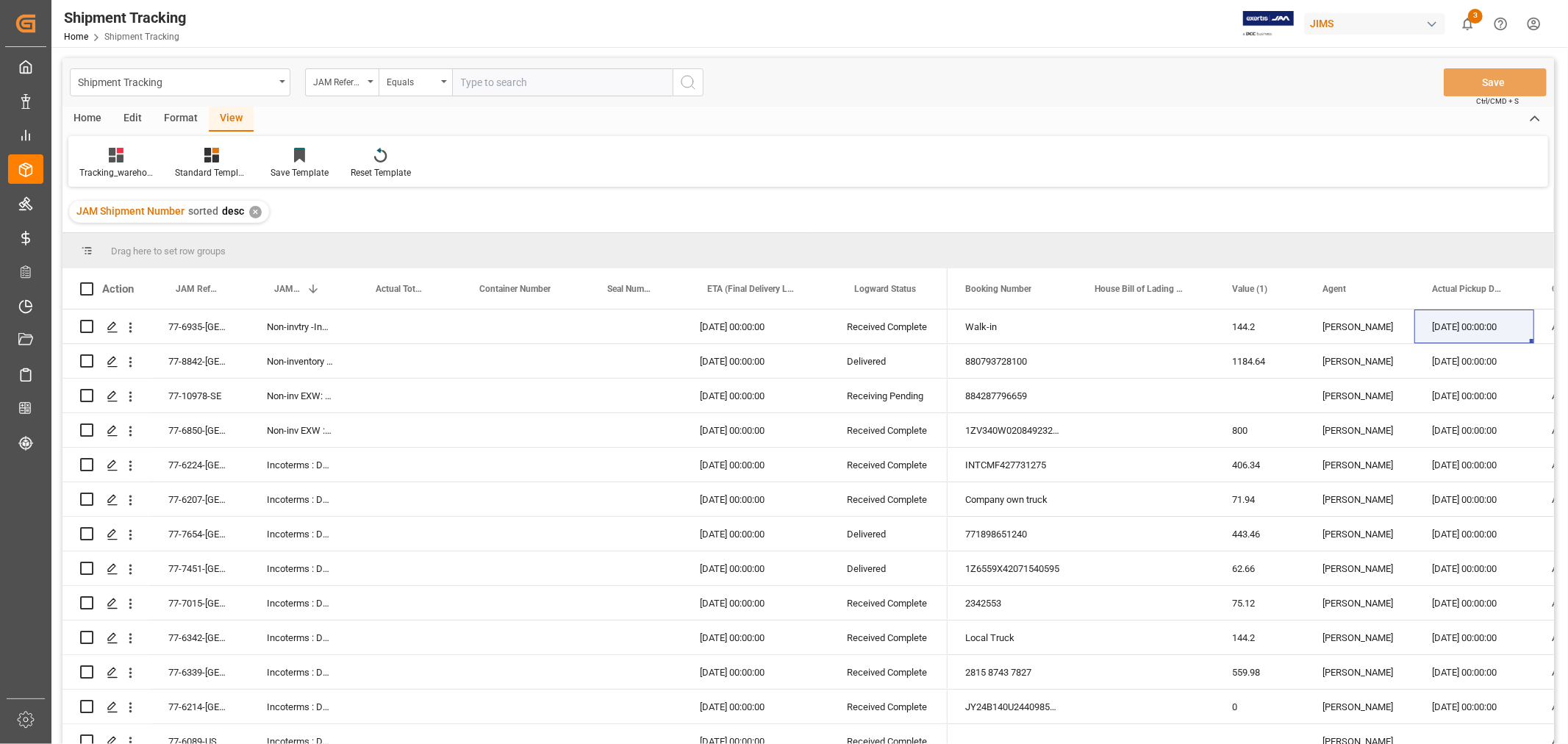
click at [513, 84] on input "text" at bounding box center [563, 82] width 221 height 28
paste input "77-10851-CN"
type input "77-10851-CN"
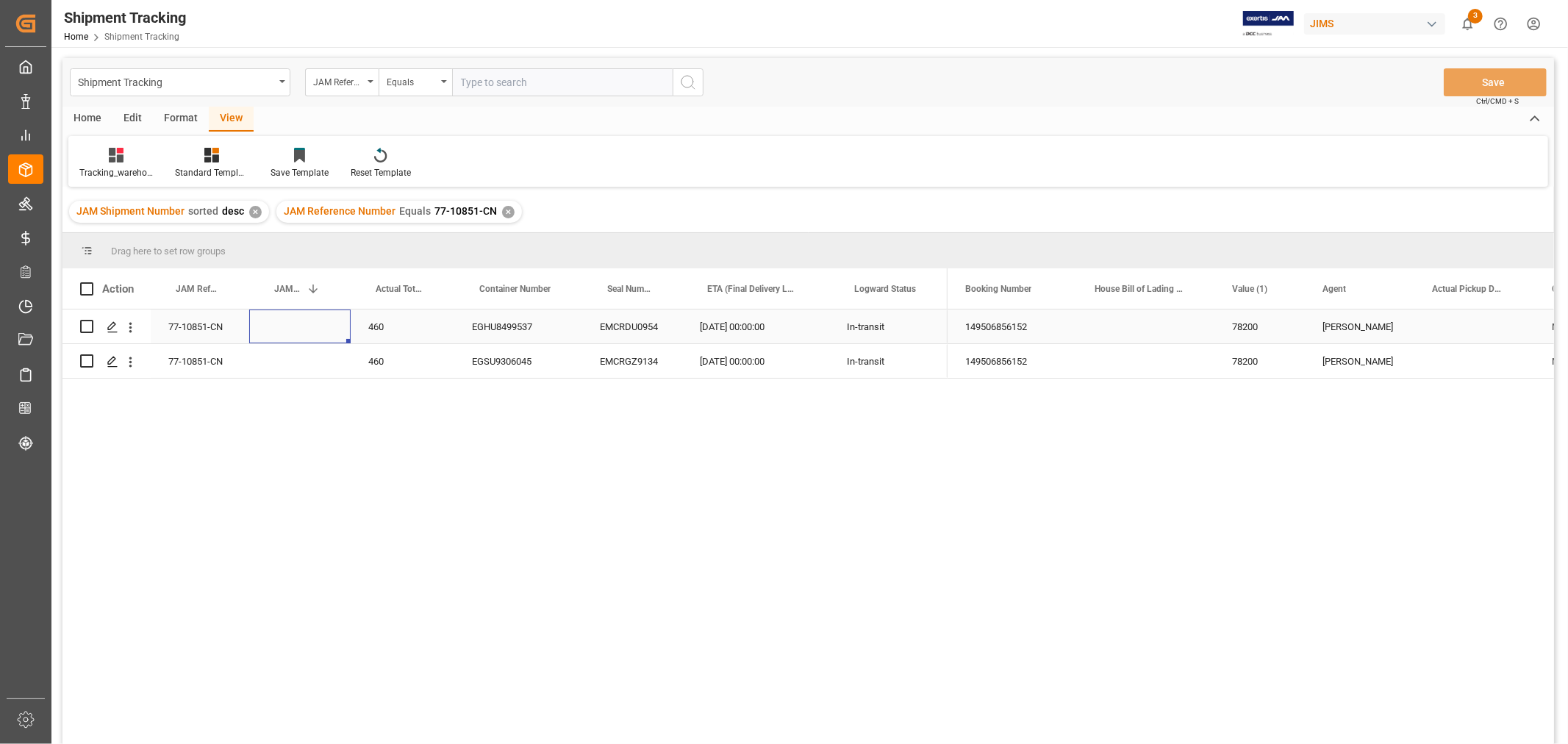
click at [281, 321] on div "Press SPACE to select this row." at bounding box center [300, 327] width 102 height 34
click at [288, 326] on input "Press SPACE to select this row." at bounding box center [300, 335] width 78 height 28
type input "73150"
click at [302, 372] on div "Press SPACE to select this row." at bounding box center [300, 361] width 102 height 34
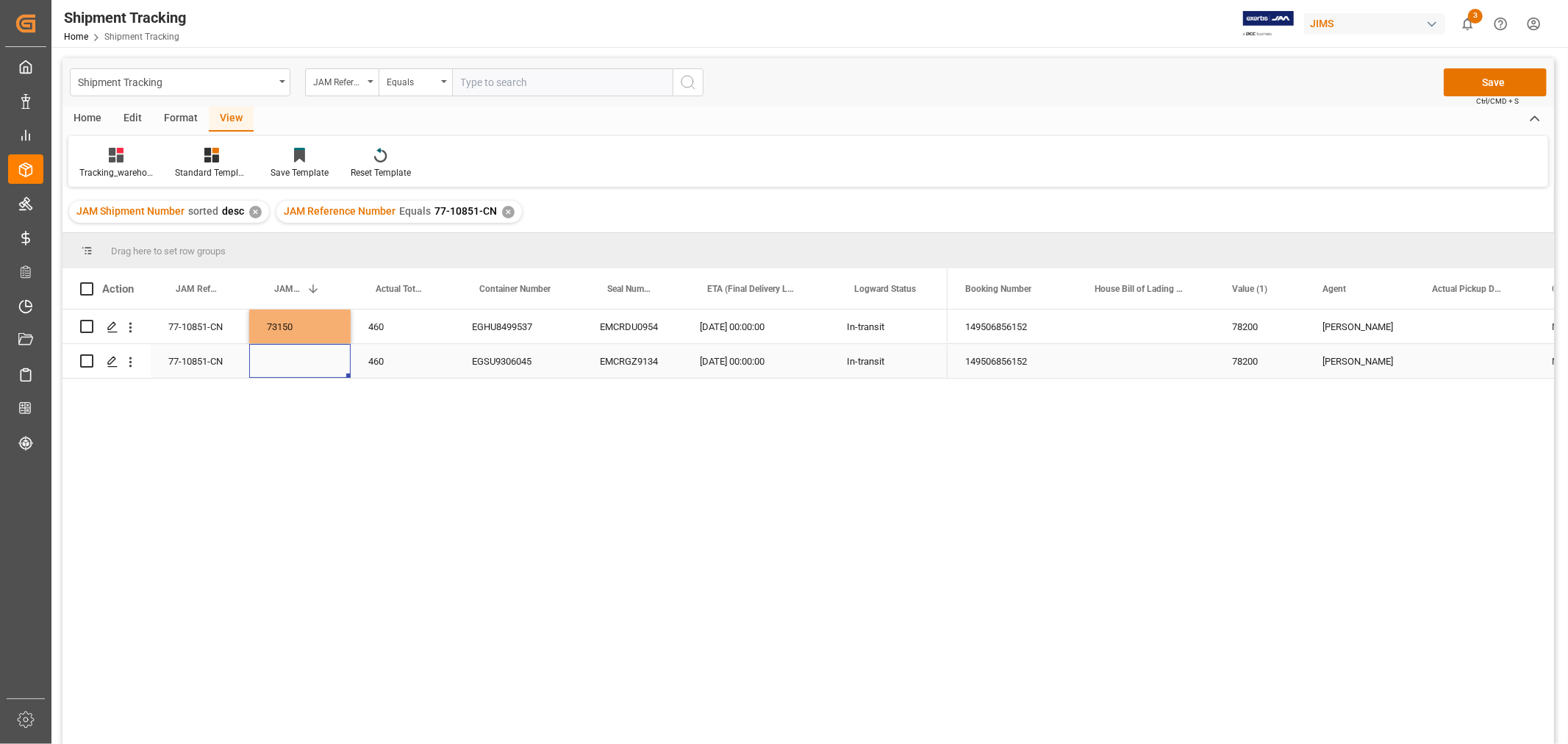
click at [301, 363] on div "Press SPACE to select this row." at bounding box center [300, 361] width 102 height 34
click at [301, 363] on input "Press SPACE to select this row." at bounding box center [300, 352] width 78 height 28
type input "73151"
click at [395, 364] on div "460" at bounding box center [402, 361] width 104 height 34
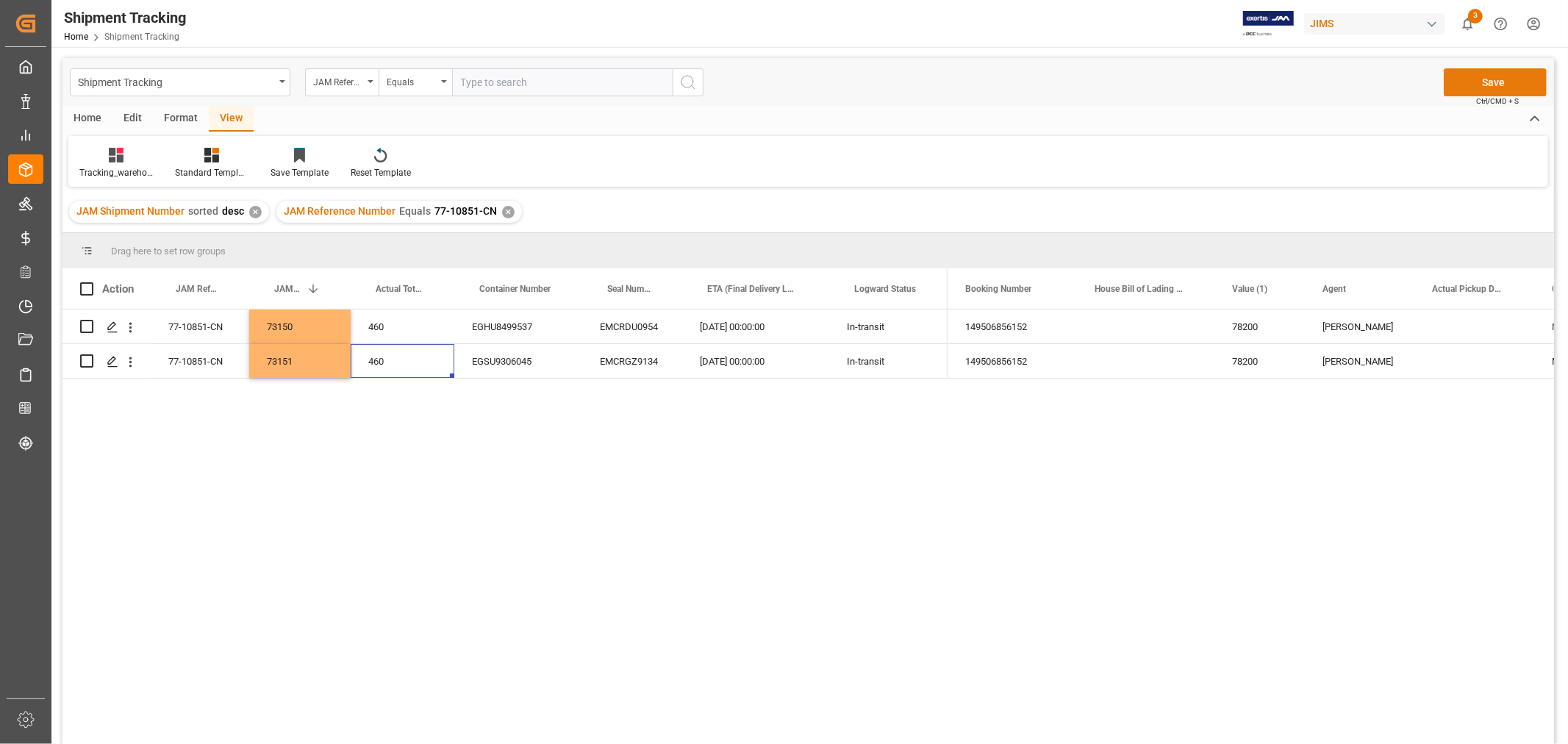
click at [1481, 81] on button "Save" at bounding box center [1495, 82] width 103 height 28
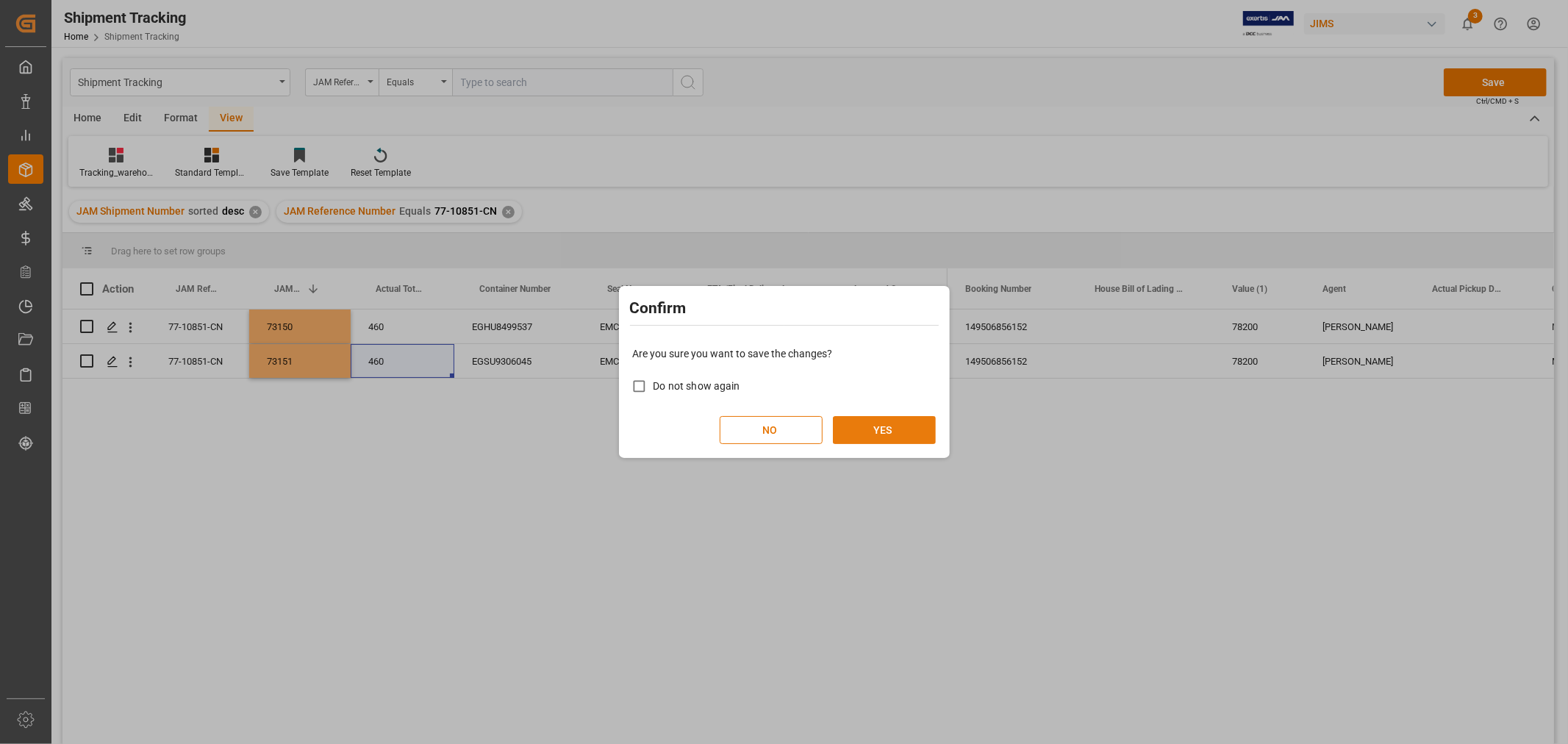
click at [882, 436] on button "YES" at bounding box center [884, 429] width 103 height 28
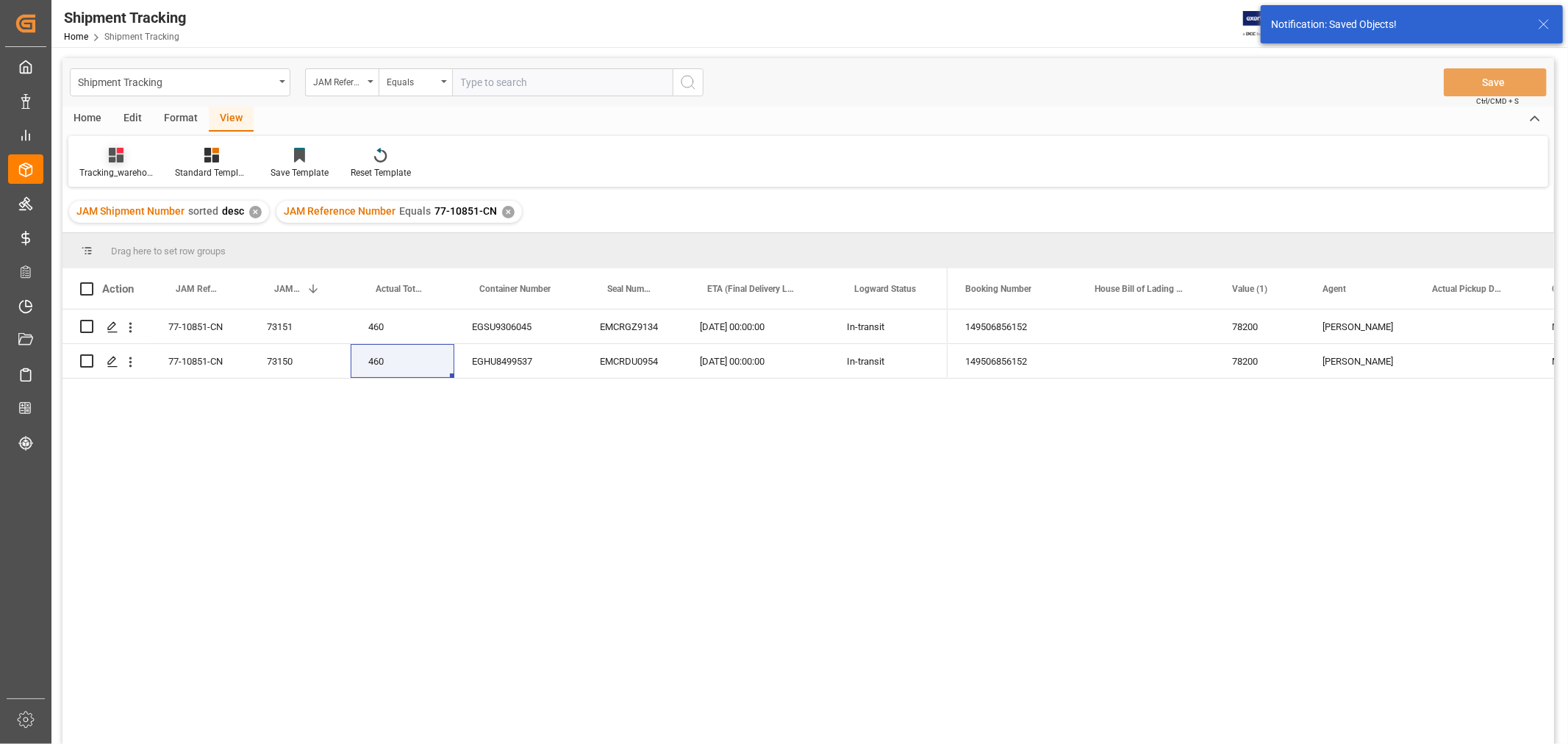
click at [123, 171] on div "Tracking_warehouse 1" at bounding box center [116, 173] width 74 height 14
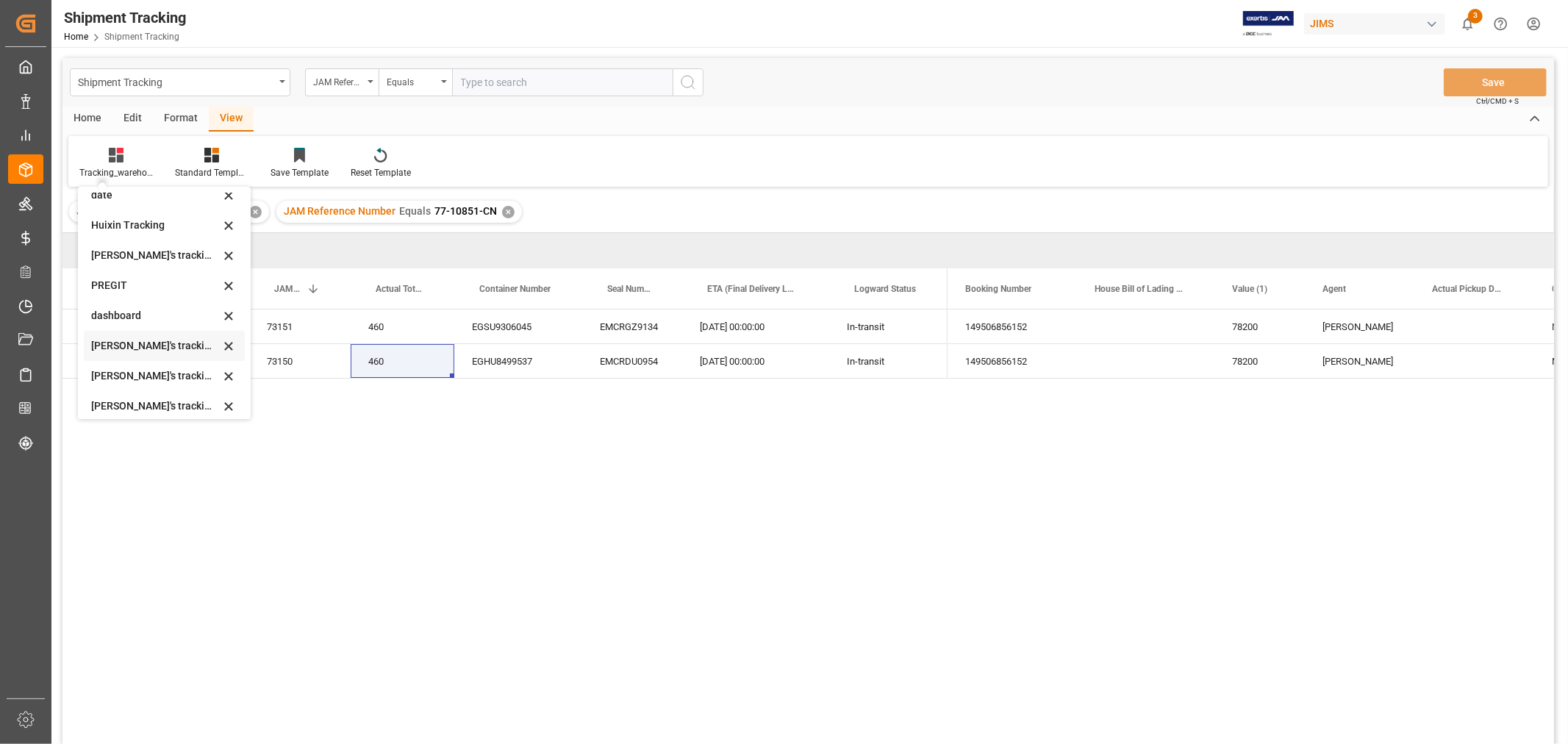
scroll to position [245, 0]
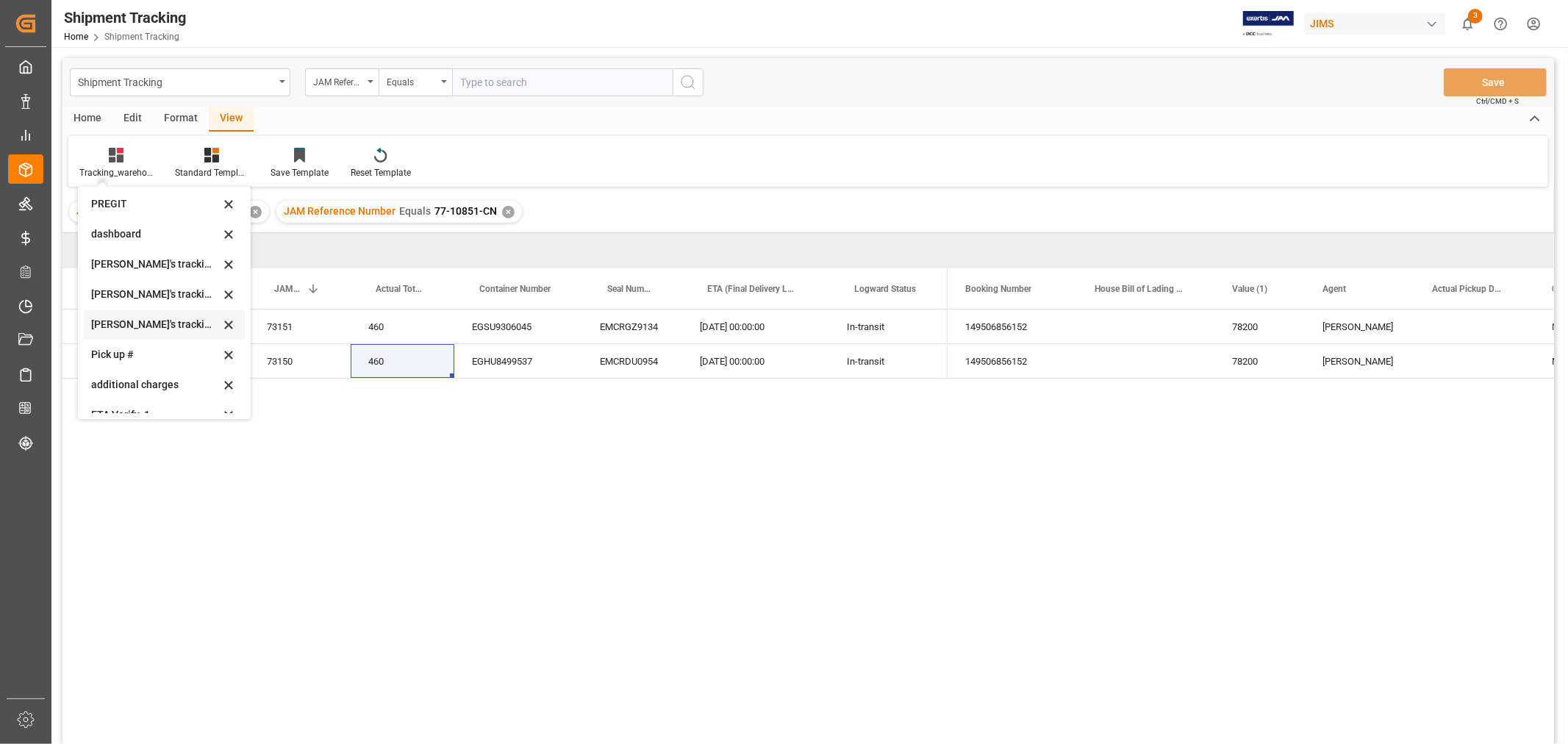
click at [172, 318] on div "Huixin's tracking all_sample" at bounding box center [155, 324] width 129 height 15
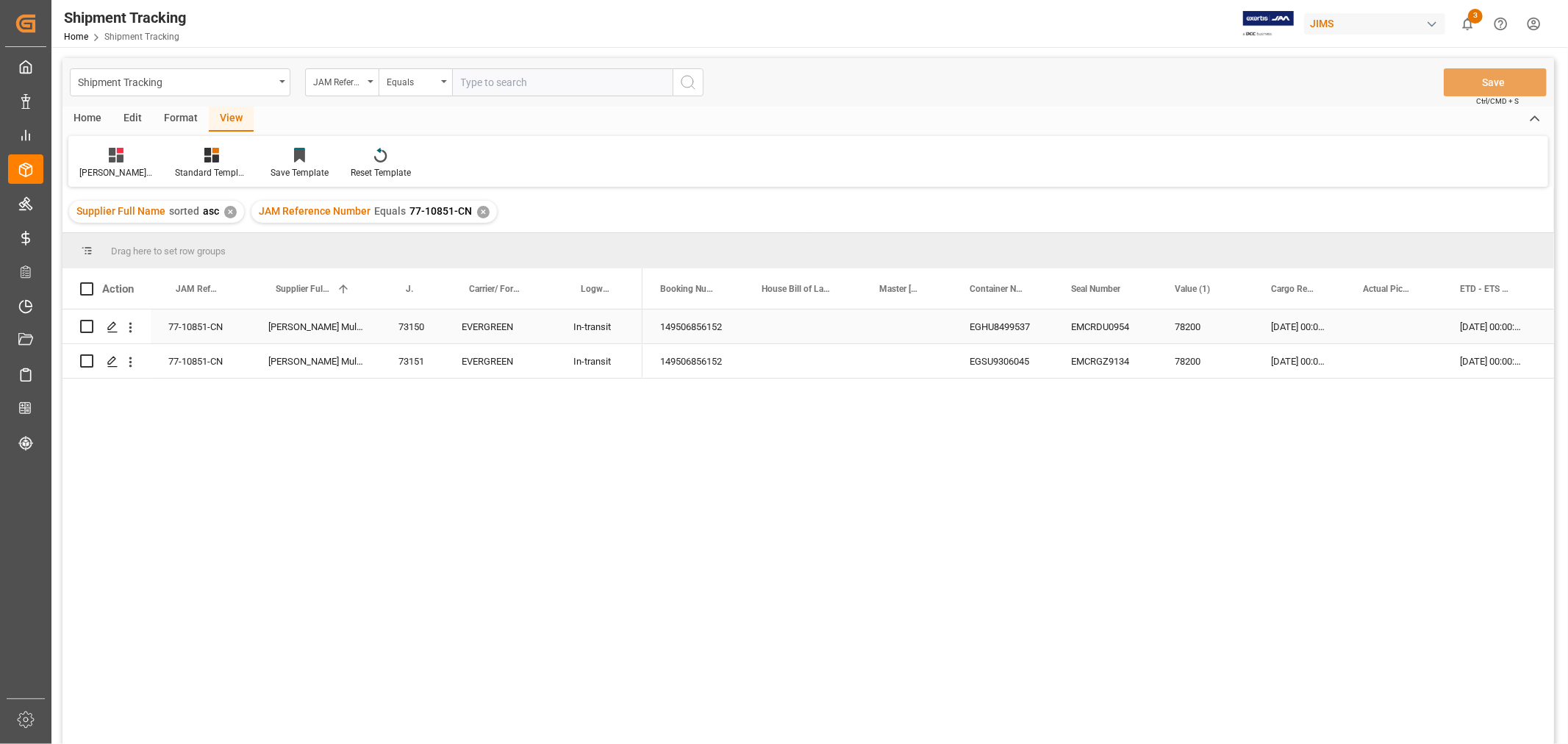
click at [194, 329] on div "77-10851-CN" at bounding box center [201, 327] width 100 height 34
